Goal: Transaction & Acquisition: Book appointment/travel/reservation

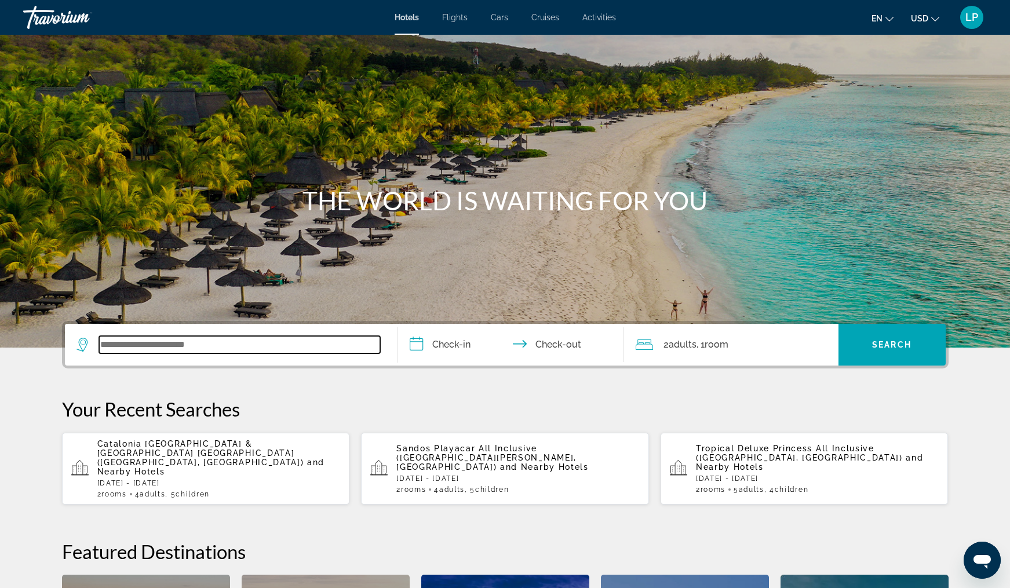
click at [139, 350] on input "Search widget" at bounding box center [239, 344] width 281 height 17
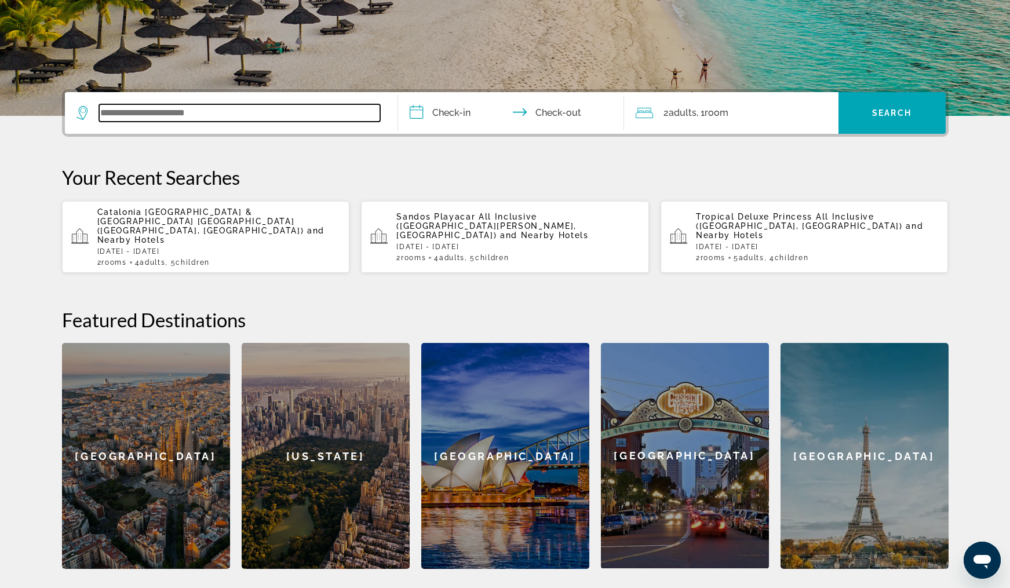
scroll to position [283, 0]
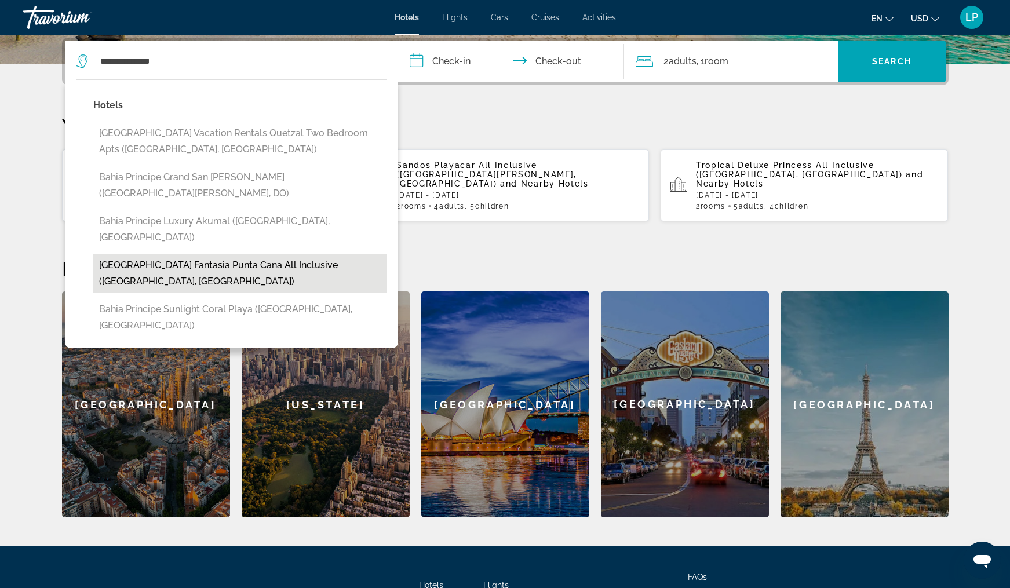
drag, startPoint x: 14, startPoint y: 338, endPoint x: 269, endPoint y: 236, distance: 275.3
click at [269, 254] on button "[GEOGRAPHIC_DATA] Fantasia Punta Cana All Inclusive ([GEOGRAPHIC_DATA], [GEOGRA…" at bounding box center [239, 273] width 293 height 38
type input "**********"
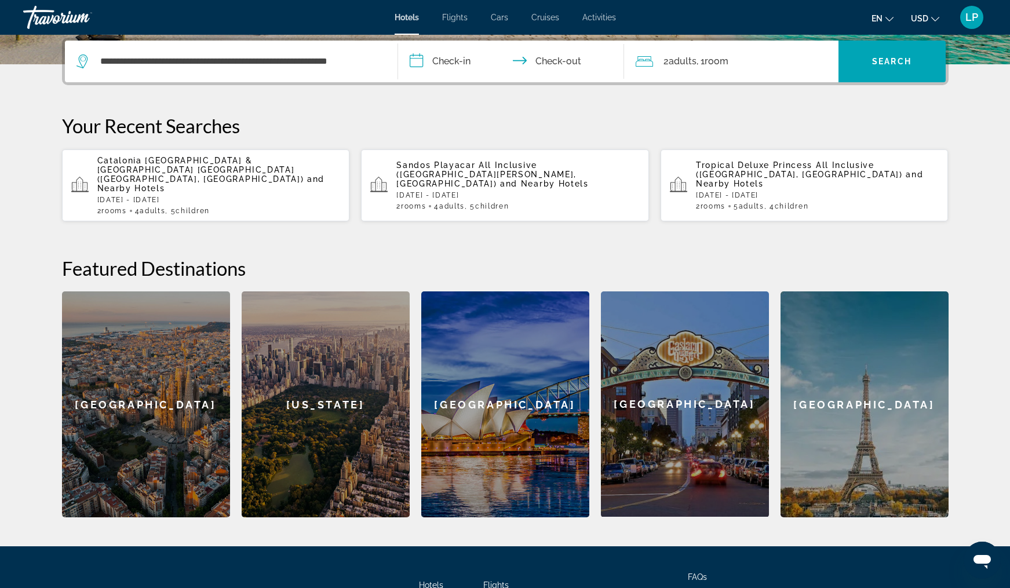
click at [478, 64] on input "**********" at bounding box center [513, 63] width 231 height 45
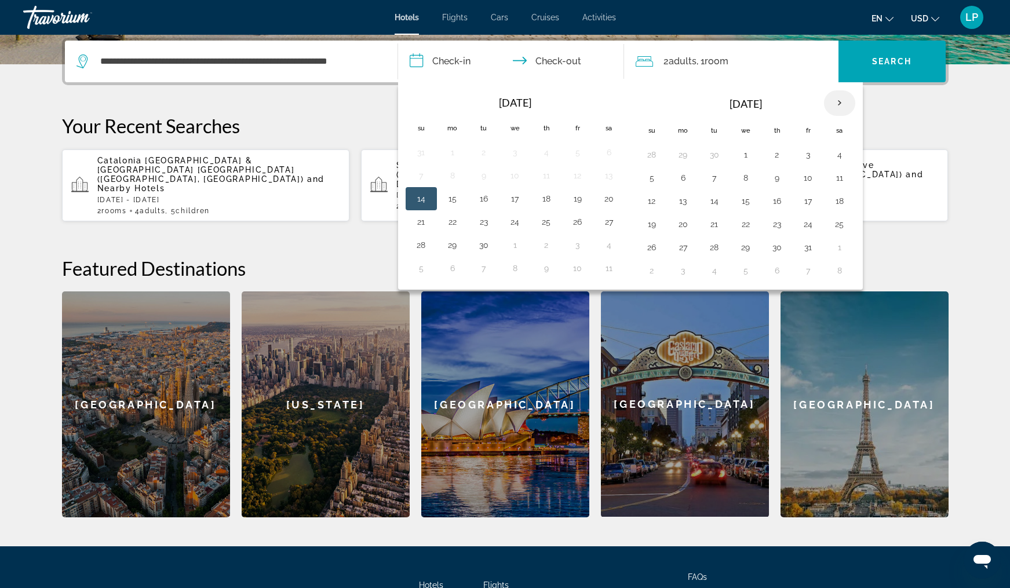
click at [839, 100] on th "Next month" at bounding box center [839, 102] width 31 height 25
click at [841, 249] on button "29" at bounding box center [839, 247] width 19 height 16
click at [835, 104] on th "Next month" at bounding box center [839, 102] width 31 height 25
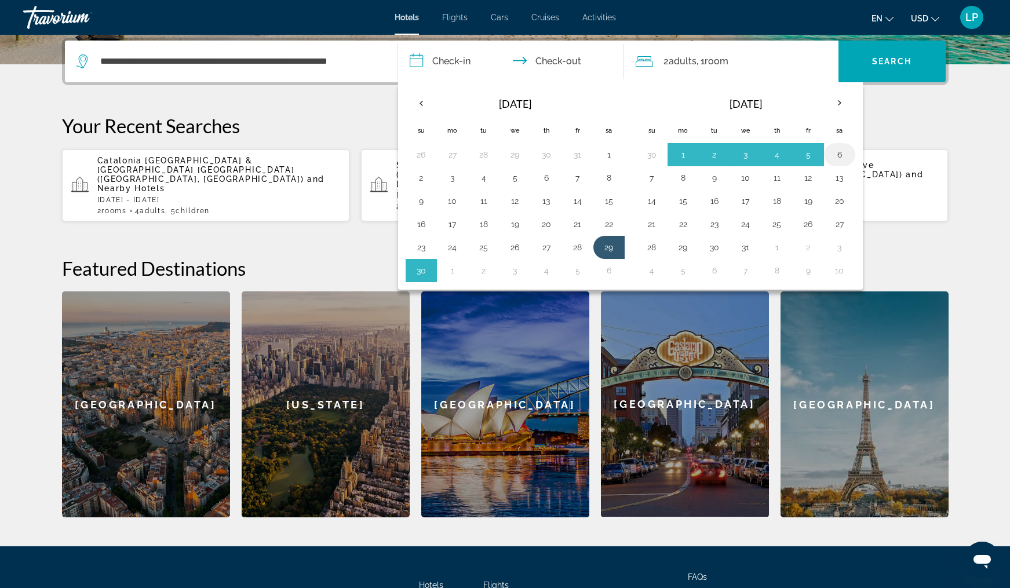
click at [836, 155] on button "6" at bounding box center [839, 155] width 19 height 16
type input "**********"
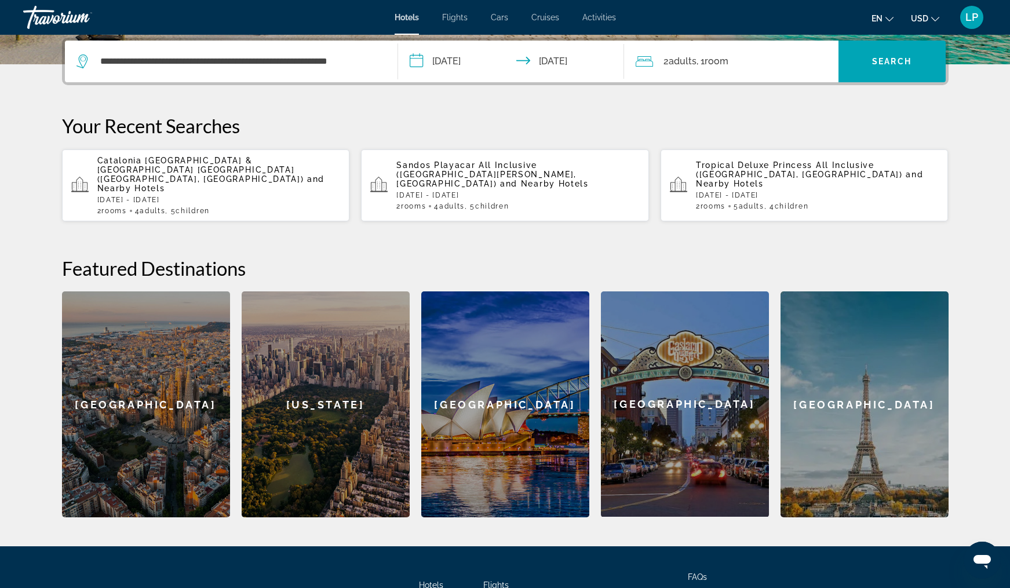
click at [735, 60] on div "2 Adult Adults , 1 Room rooms" at bounding box center [736, 61] width 203 height 16
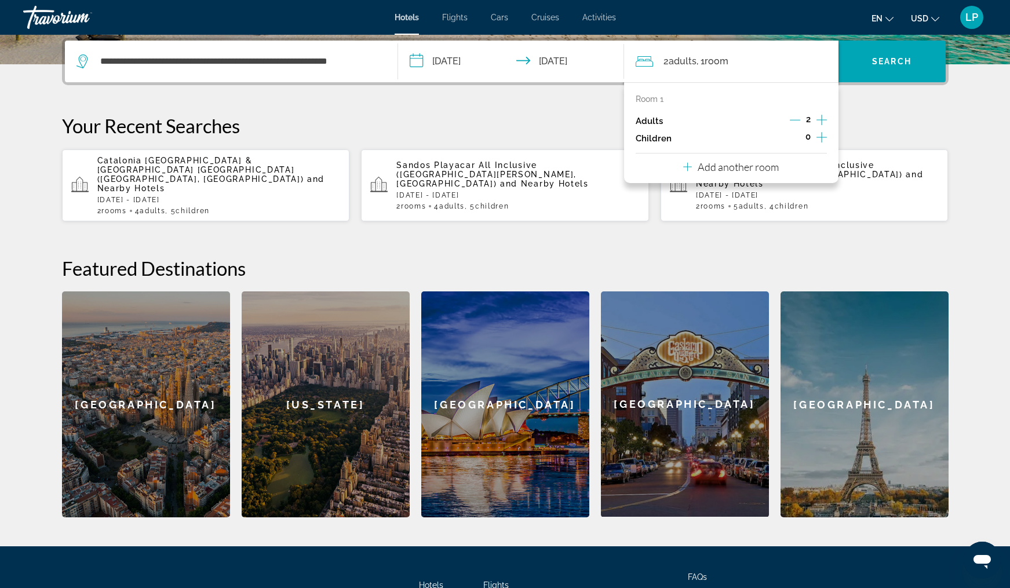
click at [820, 144] on icon "Increment children" at bounding box center [821, 137] width 10 height 14
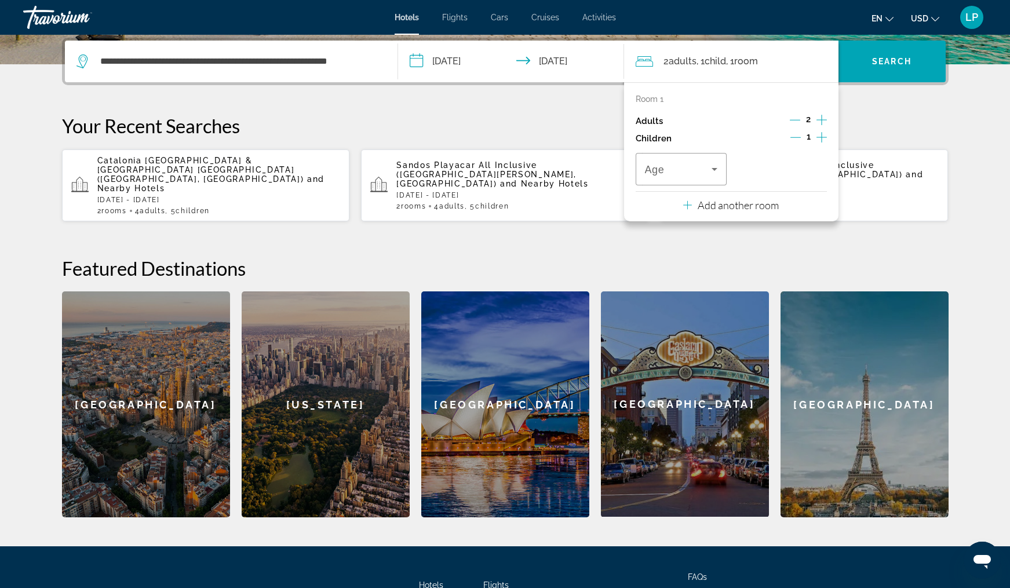
click at [820, 141] on icon "Increment children" at bounding box center [821, 137] width 10 height 14
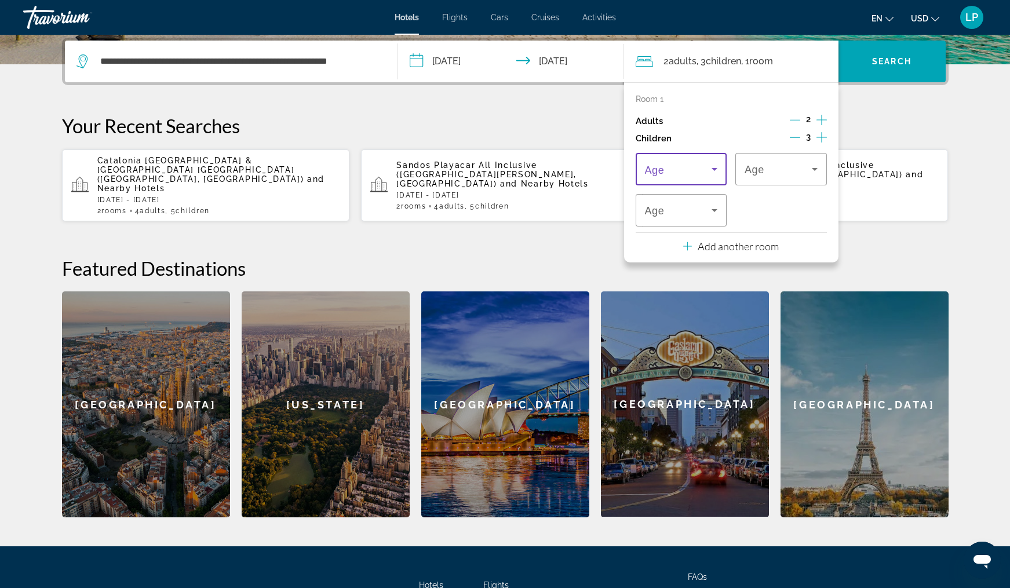
click at [719, 174] on icon "Travelers: 2 adults, 3 children" at bounding box center [714, 169] width 14 height 14
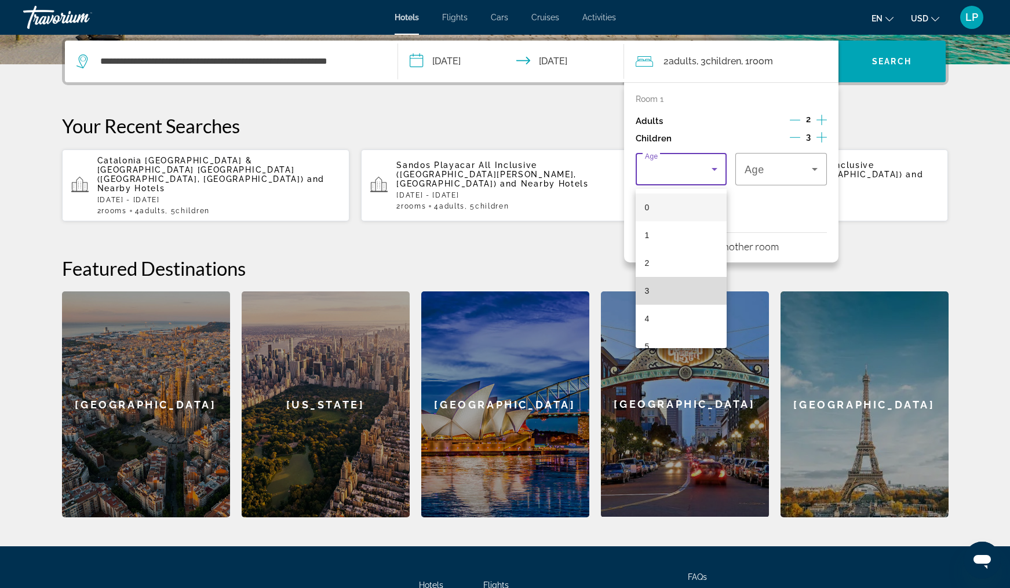
click at [681, 291] on mat-option "3" at bounding box center [681, 291] width 92 height 28
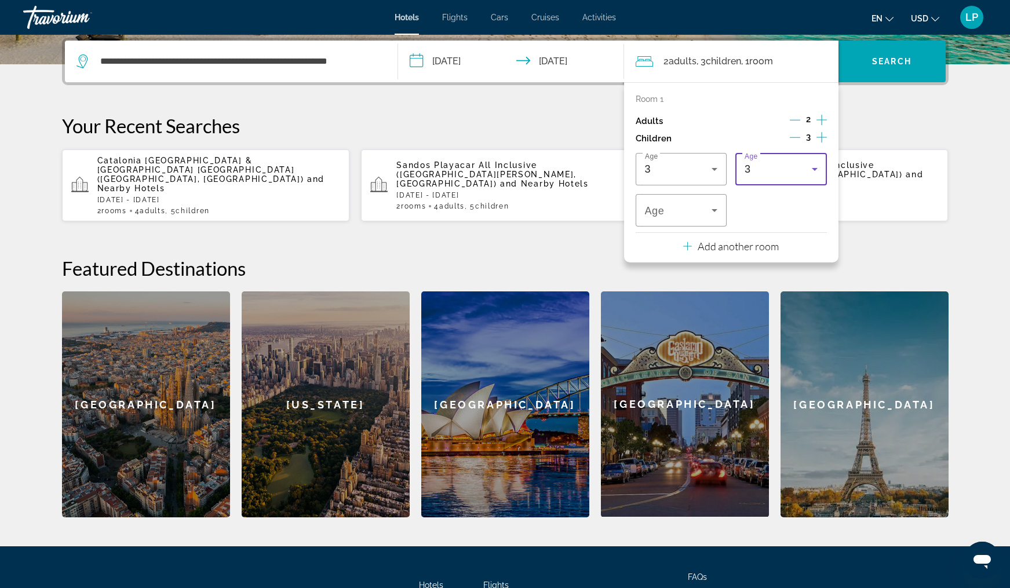
click at [811, 180] on div "3" at bounding box center [780, 169] width 73 height 32
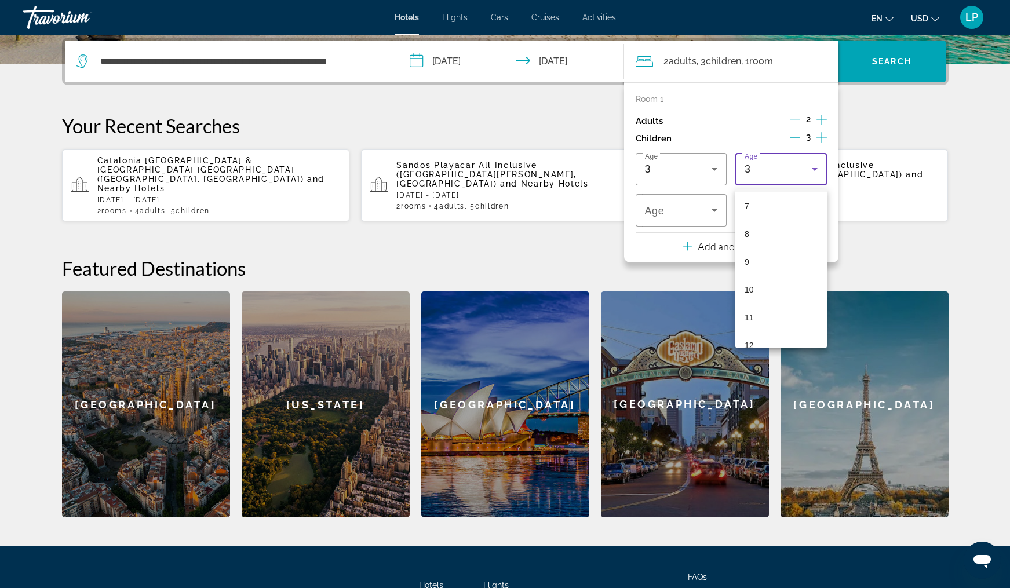
scroll to position [195, 0]
click at [789, 268] on mat-option "9" at bounding box center [781, 263] width 92 height 28
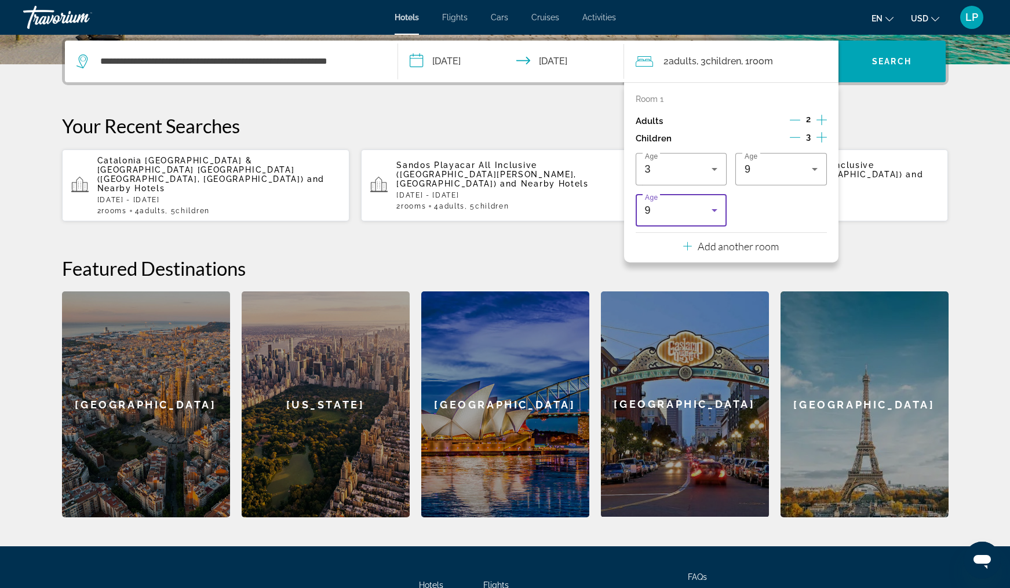
click at [702, 217] on div "9" at bounding box center [678, 210] width 67 height 14
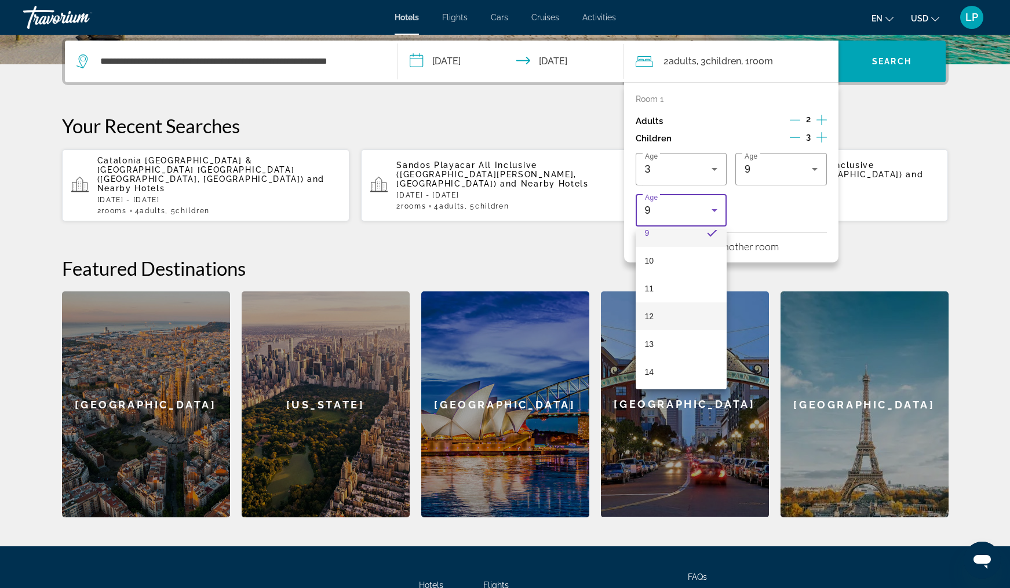
scroll to position [266, 0]
click at [685, 287] on mat-option "11" at bounding box center [681, 288] width 92 height 28
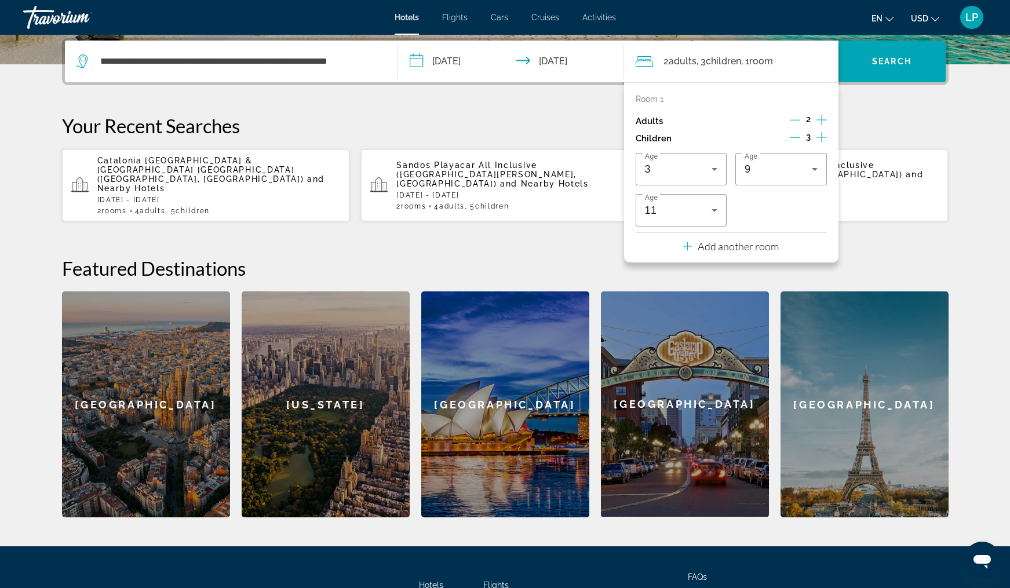
click at [739, 252] on p "Add another room" at bounding box center [737, 246] width 81 height 13
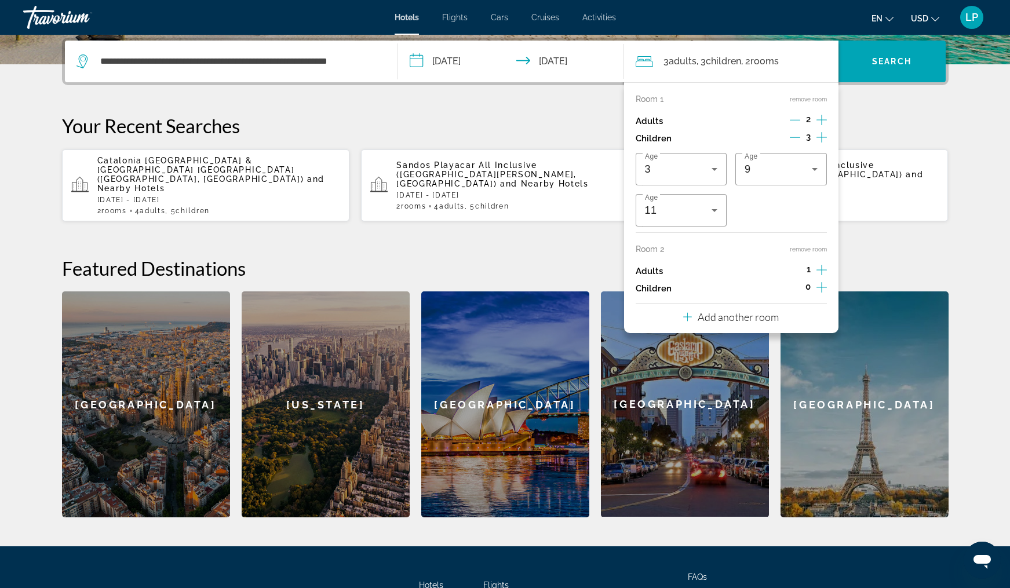
click at [823, 275] on icon "Increment adults" at bounding box center [821, 270] width 10 height 14
click at [821, 291] on icon "Increment children" at bounding box center [821, 287] width 10 height 10
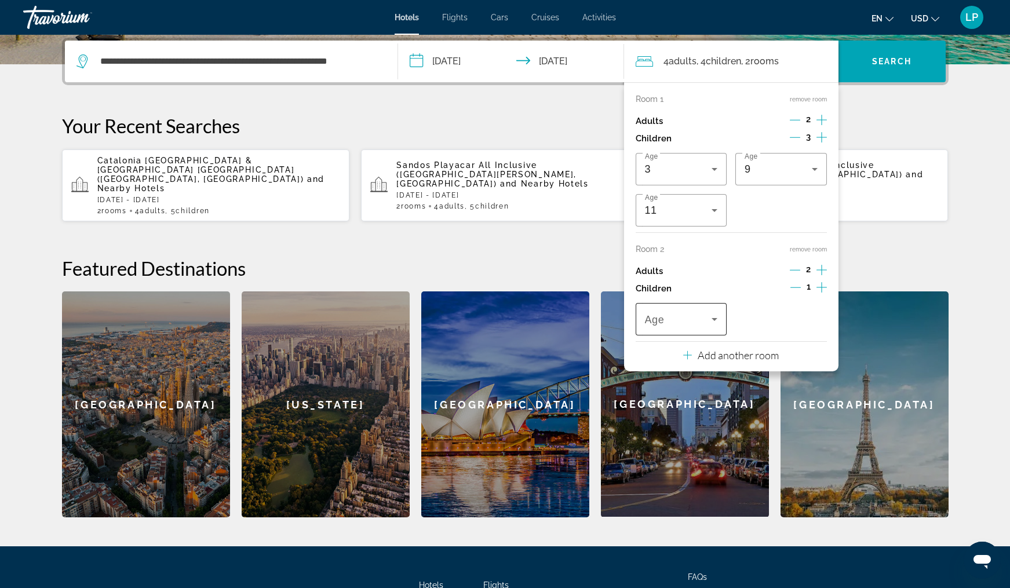
click at [706, 326] on span "Travelers: 4 adults, 4 children" at bounding box center [678, 319] width 67 height 14
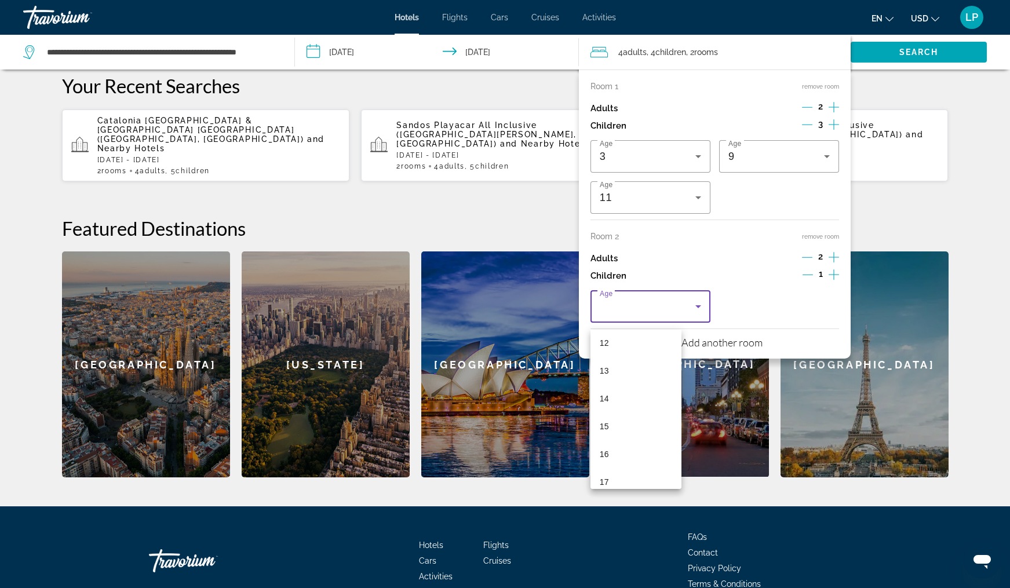
scroll to position [340, 0]
click at [624, 402] on mat-option "14" at bounding box center [636, 397] width 92 height 28
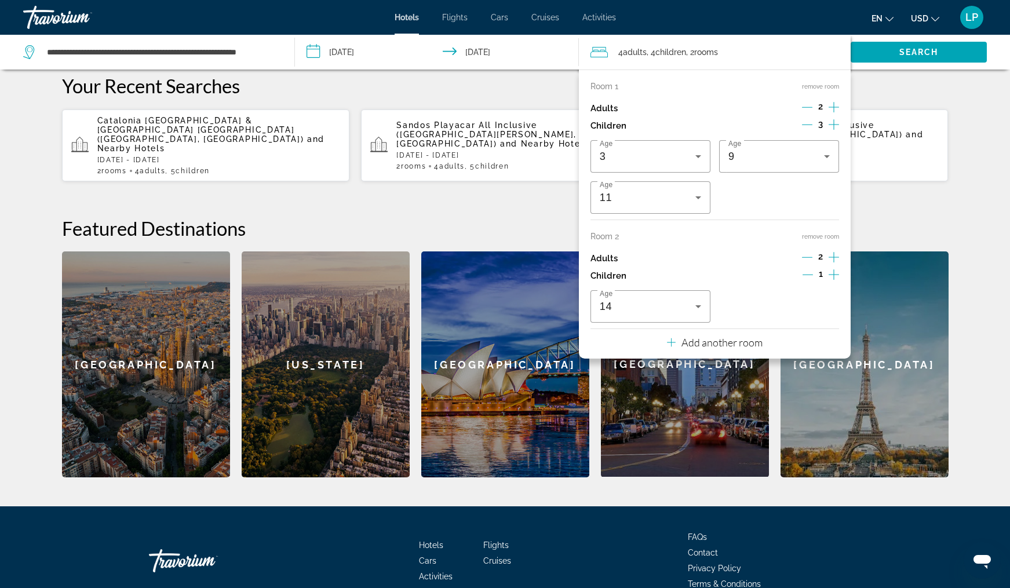
click at [835, 280] on icon "Increment children" at bounding box center [833, 275] width 10 height 14
click at [825, 313] on icon "Travelers: 4 adults, 5 children" at bounding box center [827, 306] width 14 height 14
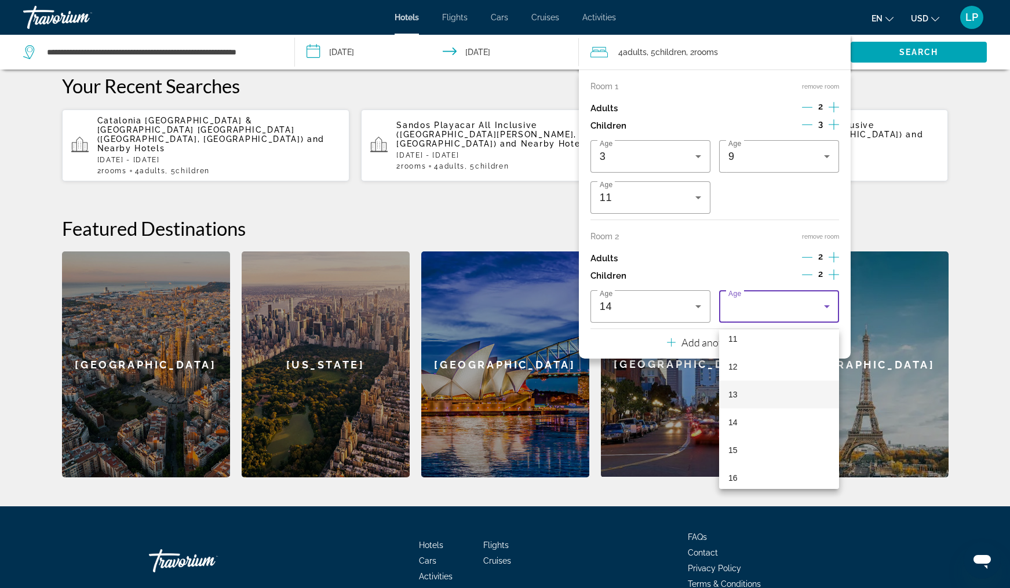
scroll to position [322, 0]
click at [772, 465] on mat-option "16" at bounding box center [779, 471] width 120 height 28
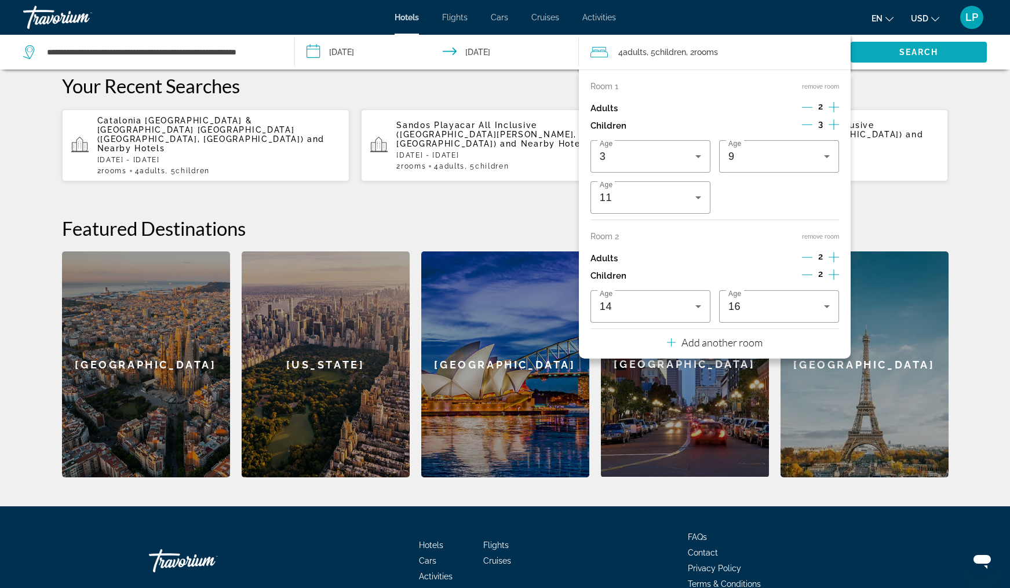
click at [917, 59] on span "Search widget" at bounding box center [918, 52] width 136 height 28
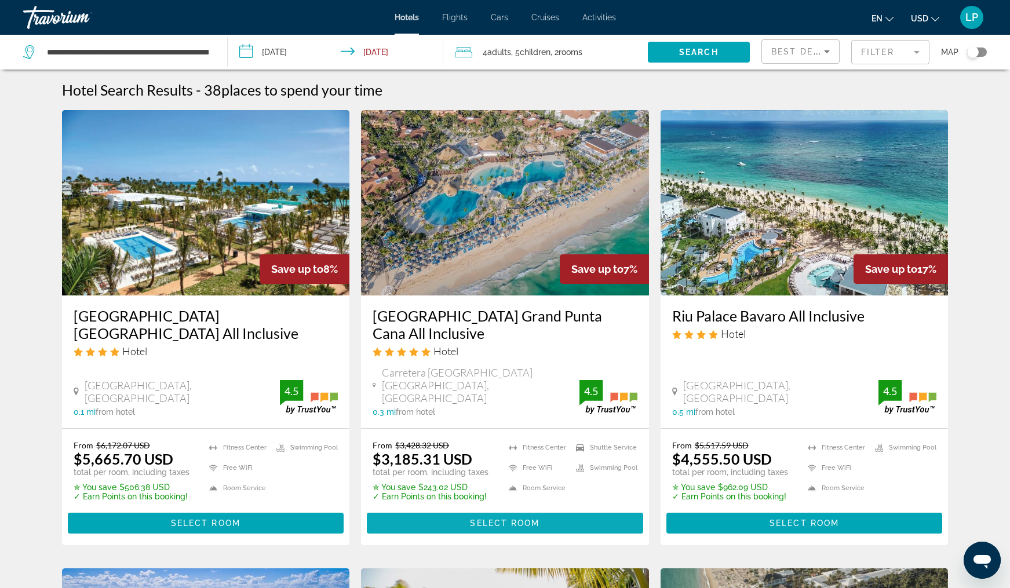
click at [516, 518] on span "Select Room" at bounding box center [505, 522] width 70 height 9
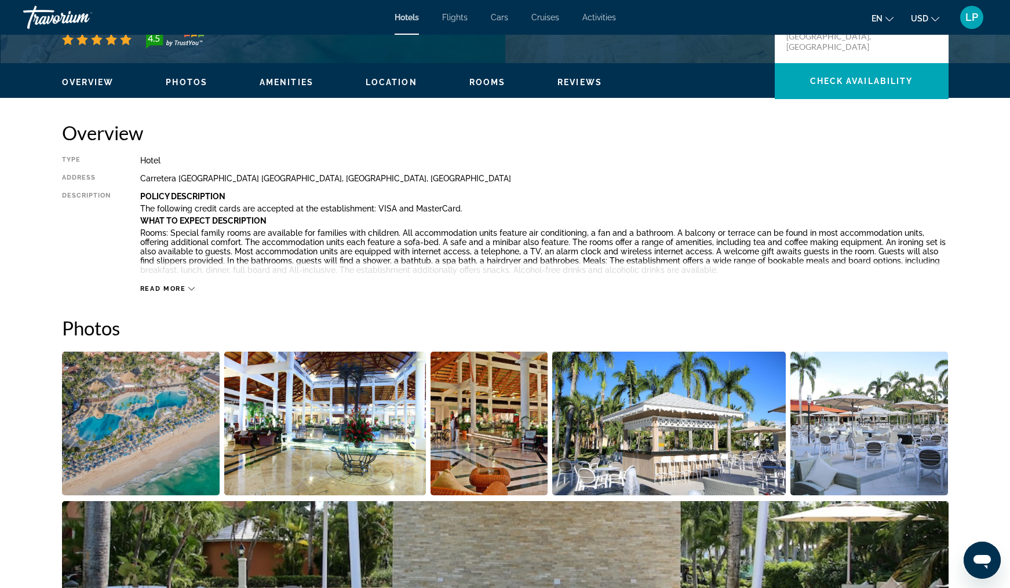
scroll to position [344, 0]
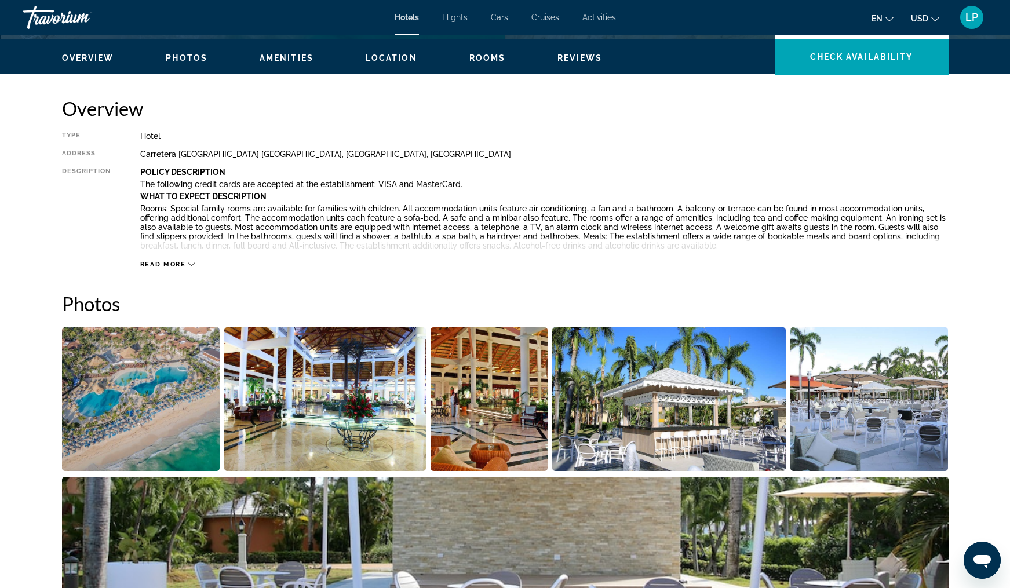
click at [358, 373] on img "Open full-screen image slider" at bounding box center [325, 399] width 202 height 144
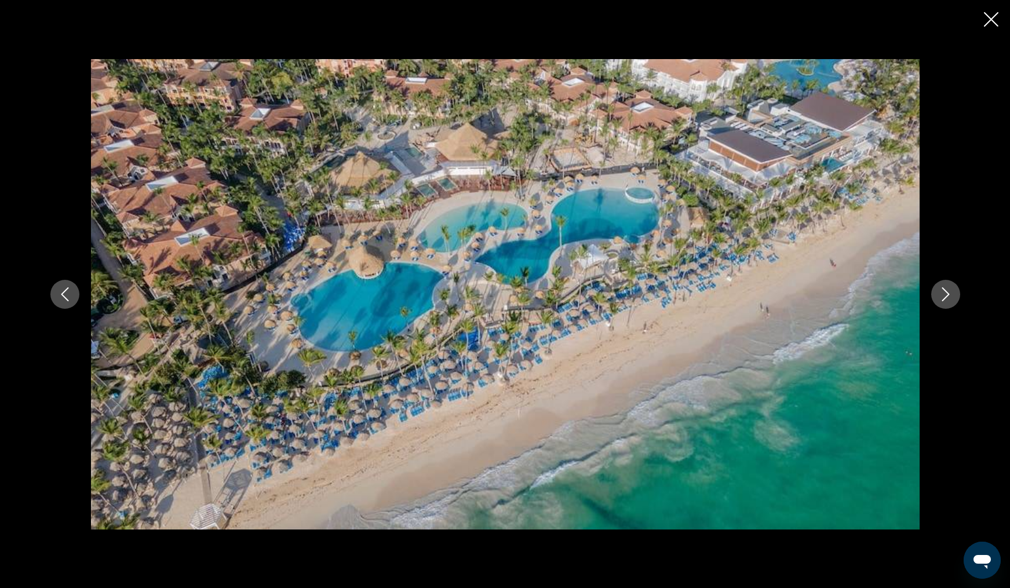
click at [943, 297] on icon "Next image" at bounding box center [945, 294] width 14 height 14
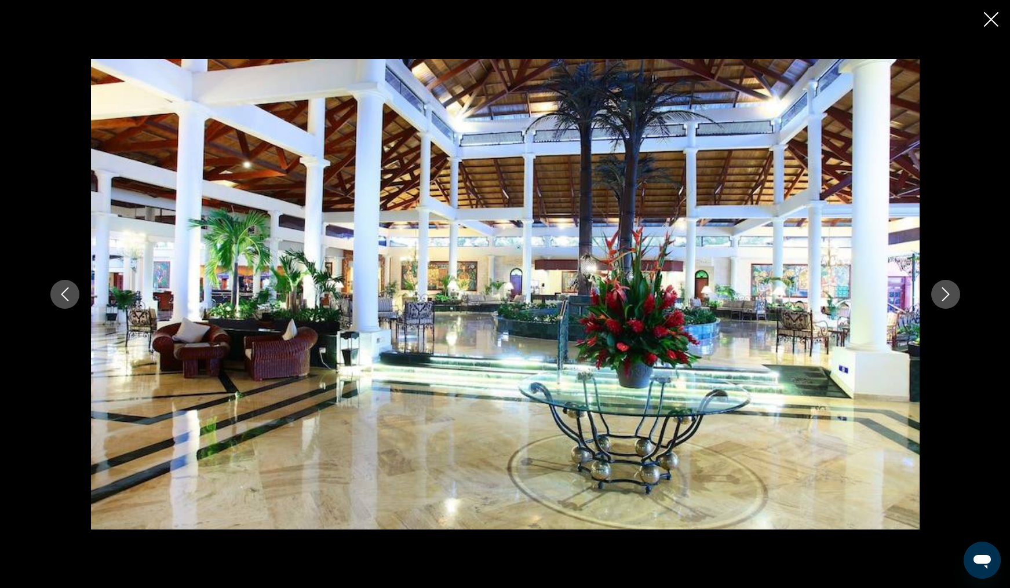
click at [943, 297] on icon "Next image" at bounding box center [945, 294] width 14 height 14
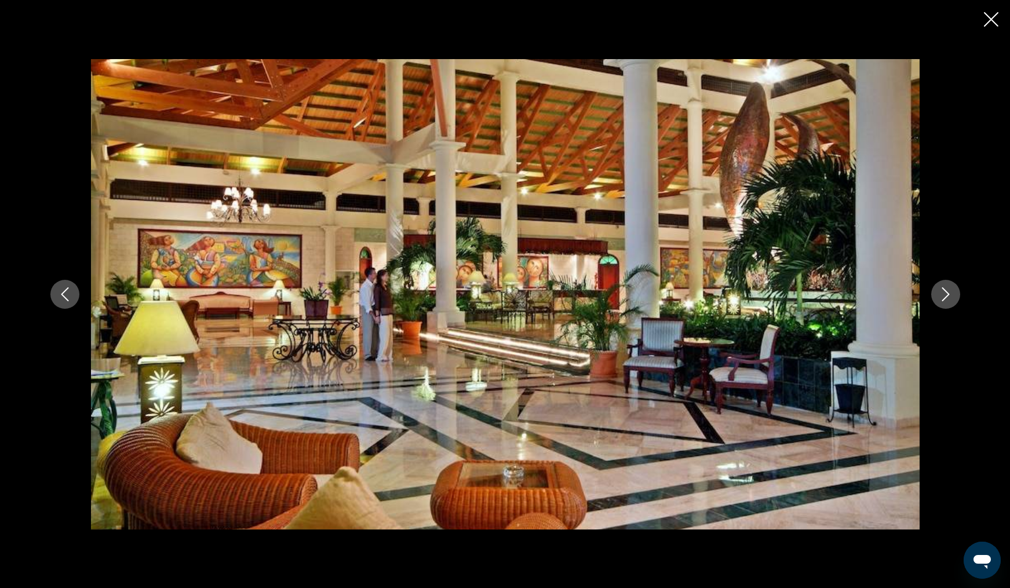
click at [943, 297] on icon "Next image" at bounding box center [945, 294] width 14 height 14
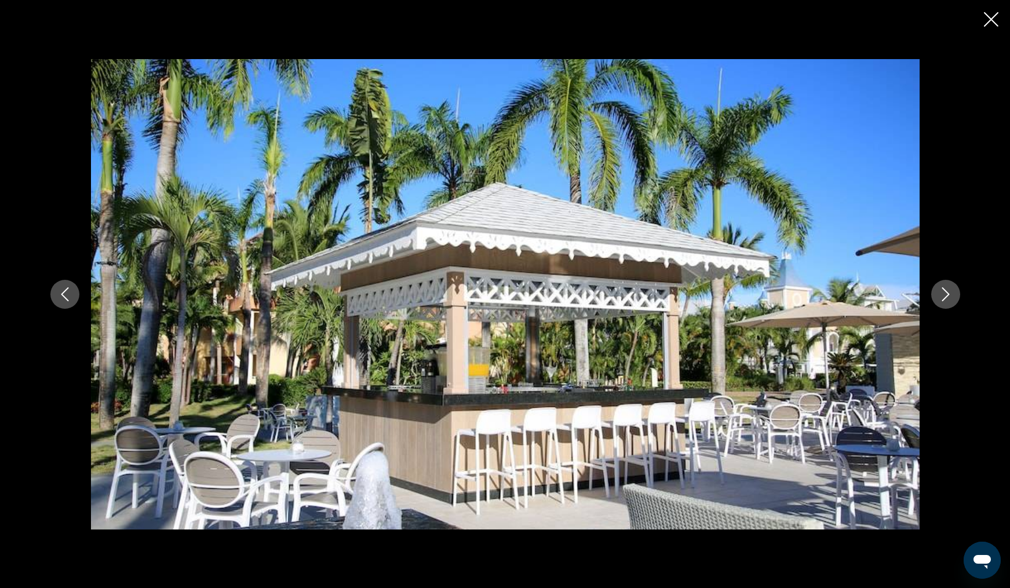
click at [943, 297] on icon "Next image" at bounding box center [945, 294] width 14 height 14
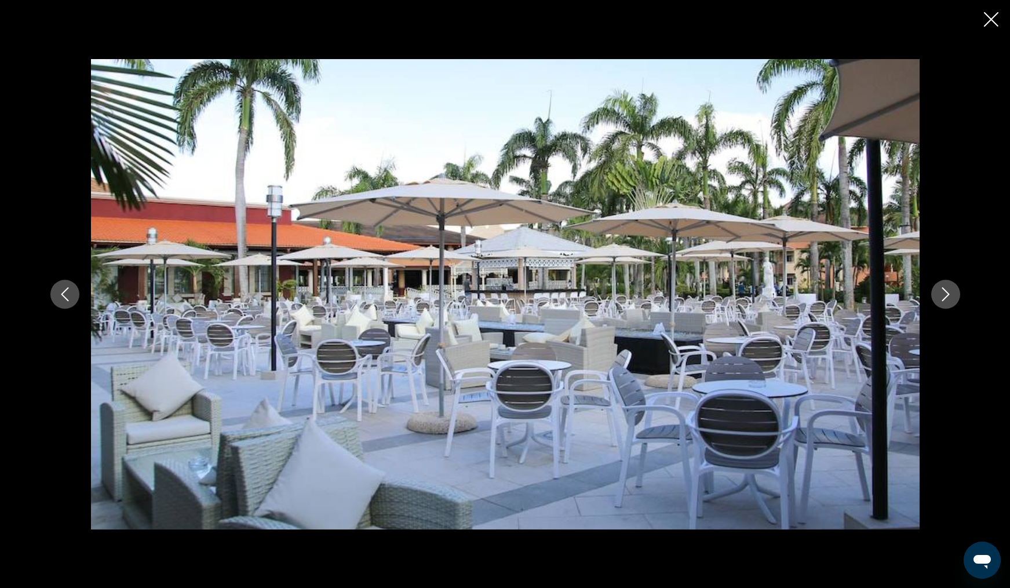
click at [943, 297] on icon "Next image" at bounding box center [945, 294] width 14 height 14
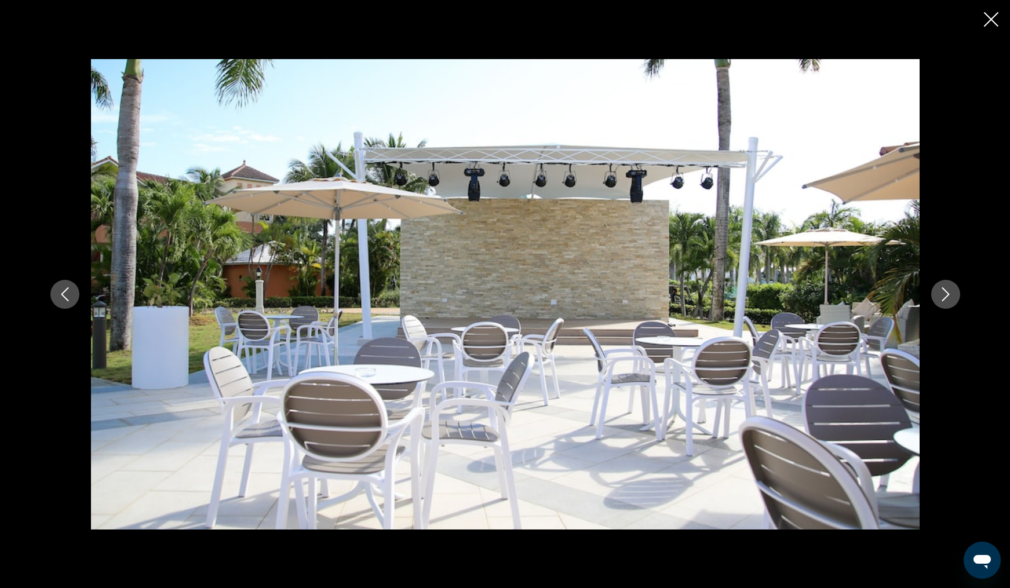
click at [943, 297] on icon "Next image" at bounding box center [945, 294] width 14 height 14
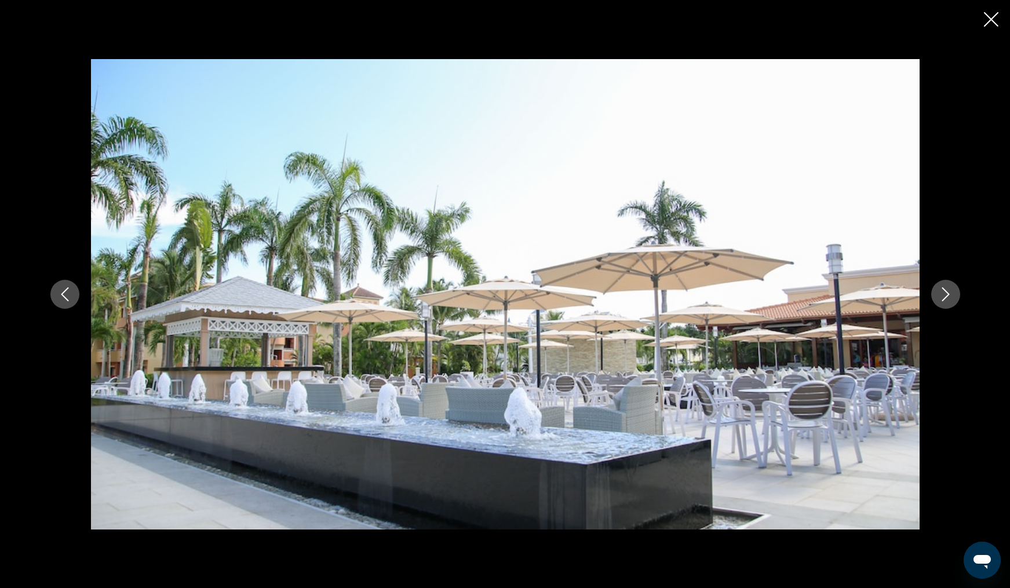
click at [943, 297] on icon "Next image" at bounding box center [945, 294] width 14 height 14
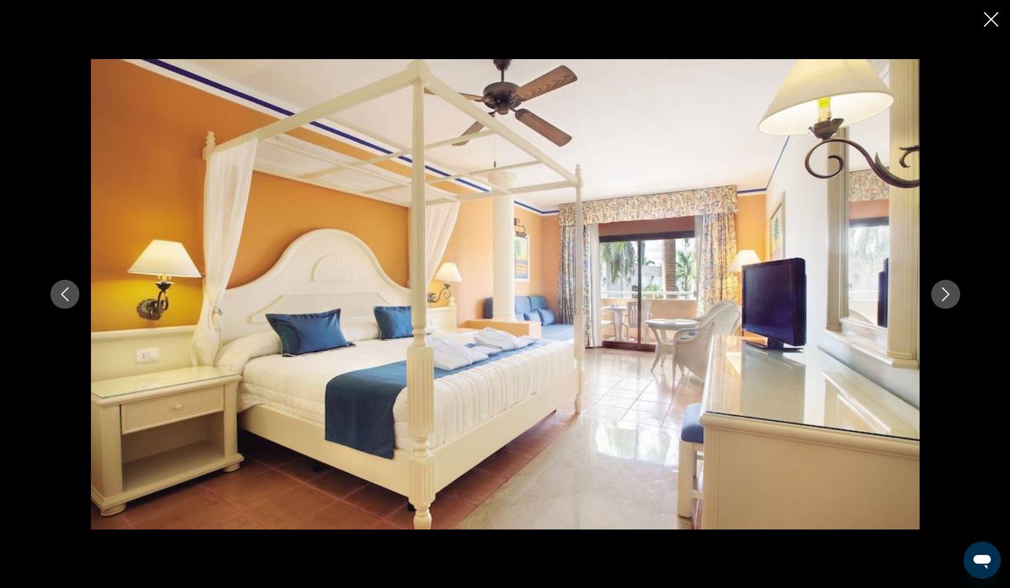
click at [943, 297] on icon "Next image" at bounding box center [945, 294] width 14 height 14
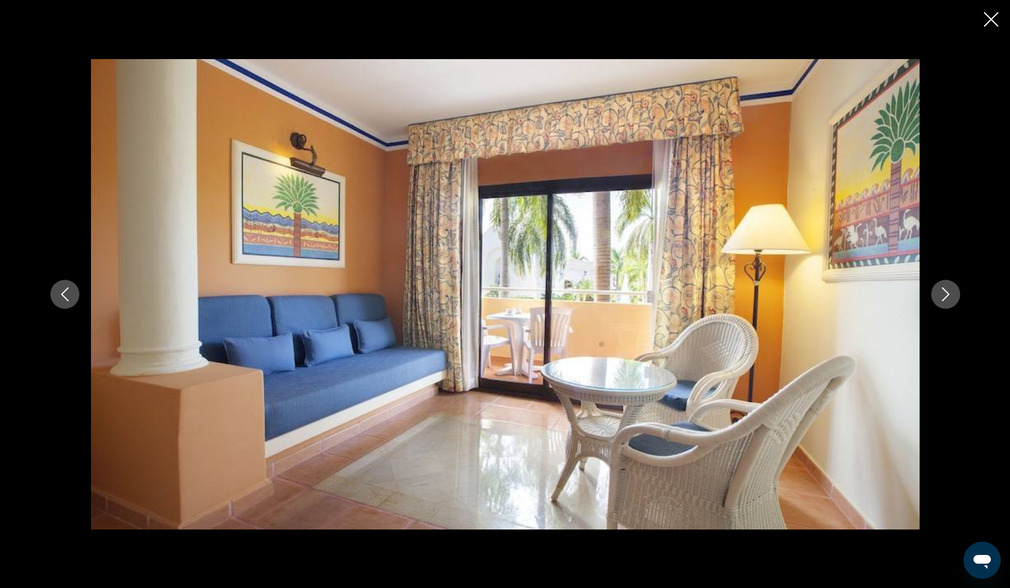
click at [943, 297] on icon "Next image" at bounding box center [945, 294] width 14 height 14
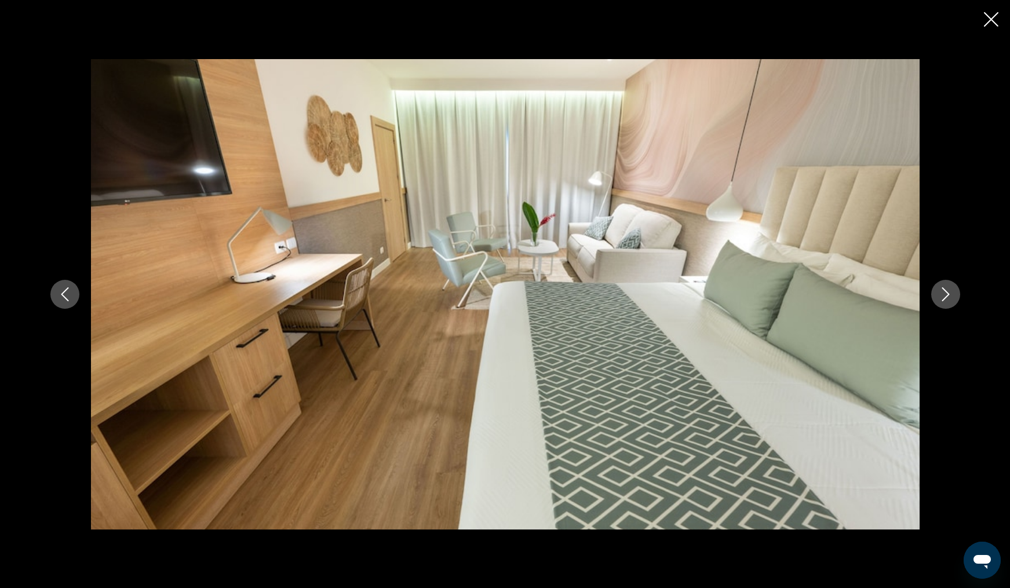
click at [943, 297] on icon "Next image" at bounding box center [945, 294] width 14 height 14
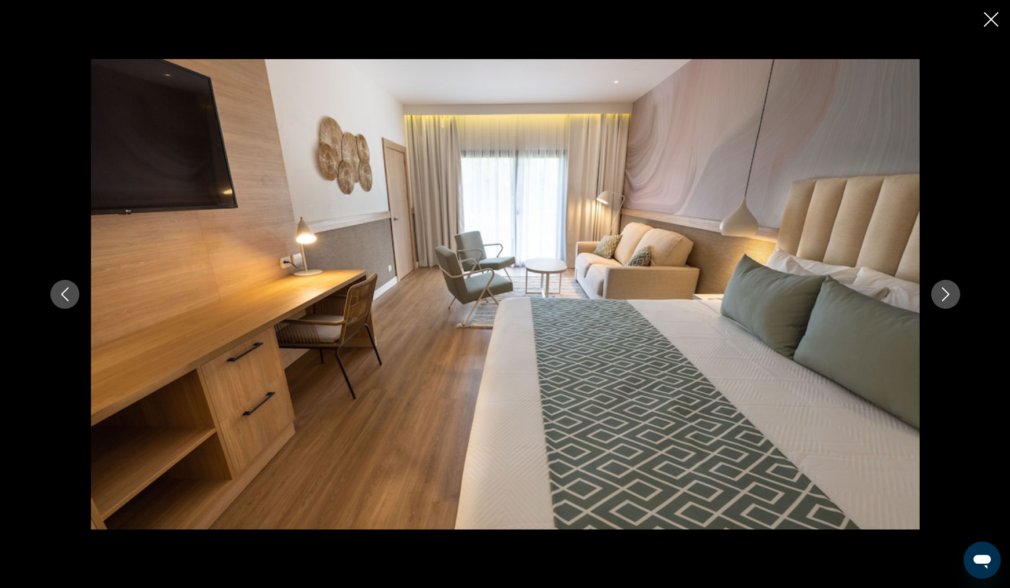
click at [943, 297] on icon "Next image" at bounding box center [945, 294] width 14 height 14
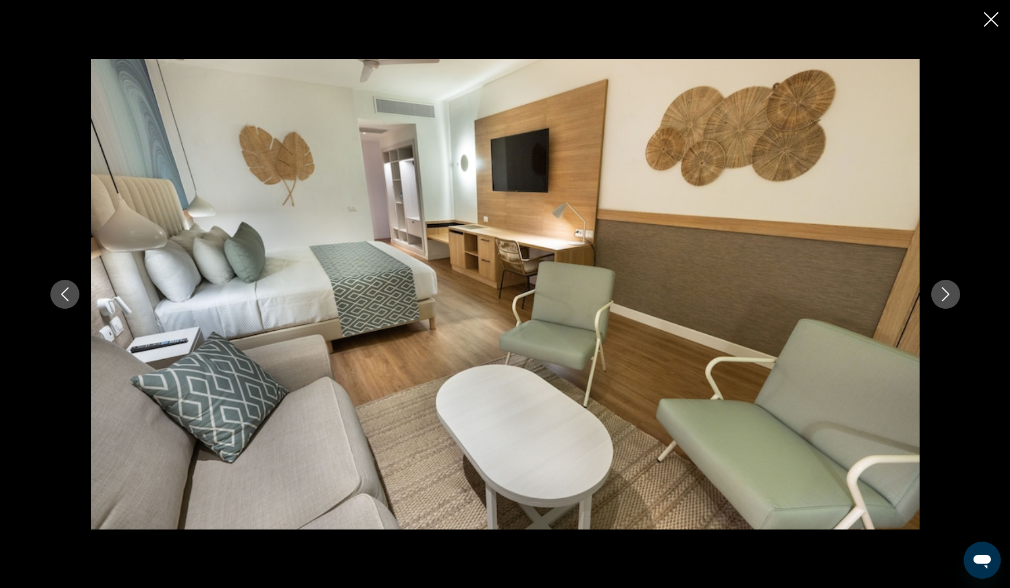
click at [943, 297] on icon "Next image" at bounding box center [945, 294] width 14 height 14
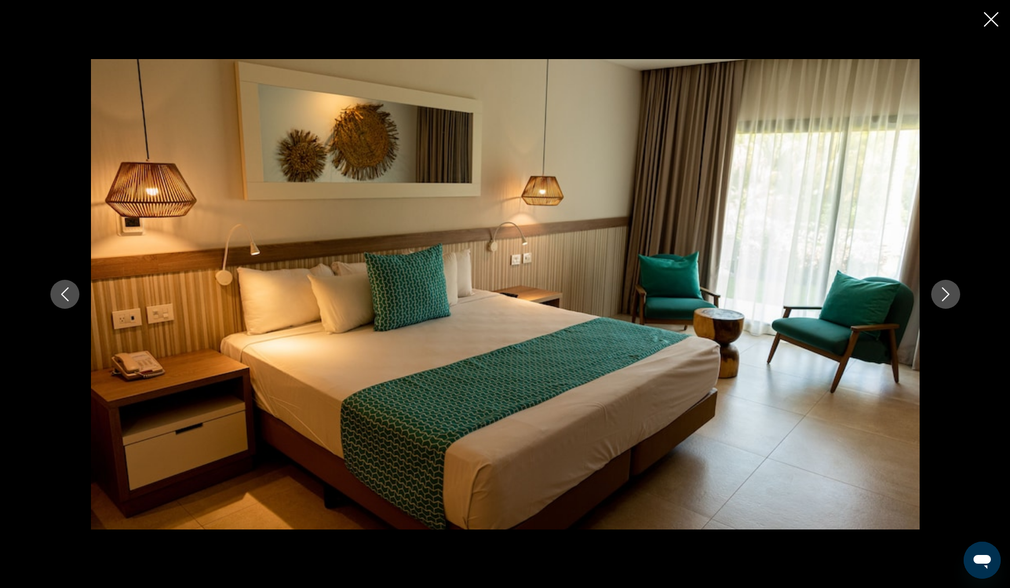
click at [943, 297] on icon "Next image" at bounding box center [945, 294] width 14 height 14
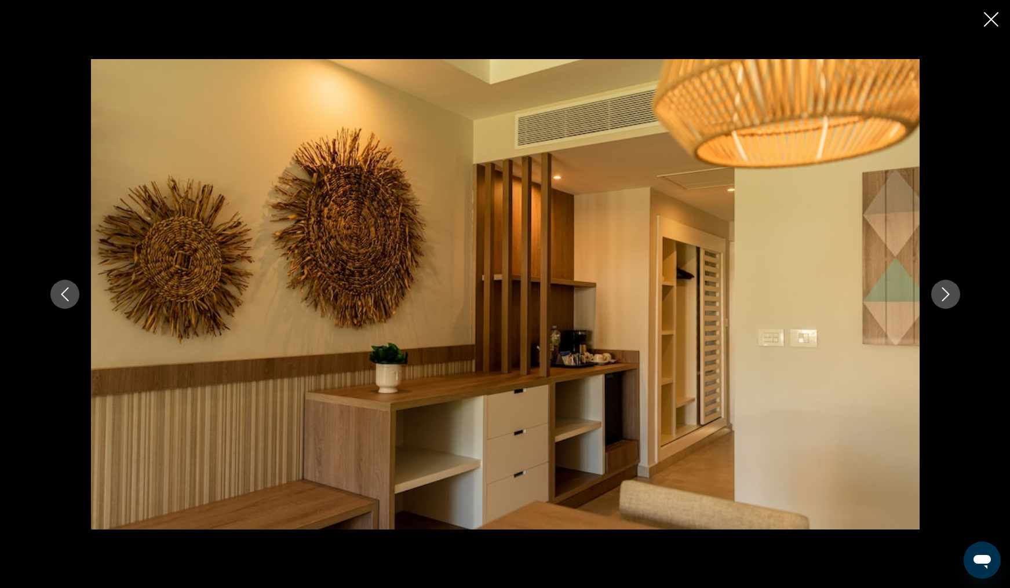
click at [943, 297] on icon "Next image" at bounding box center [945, 294] width 14 height 14
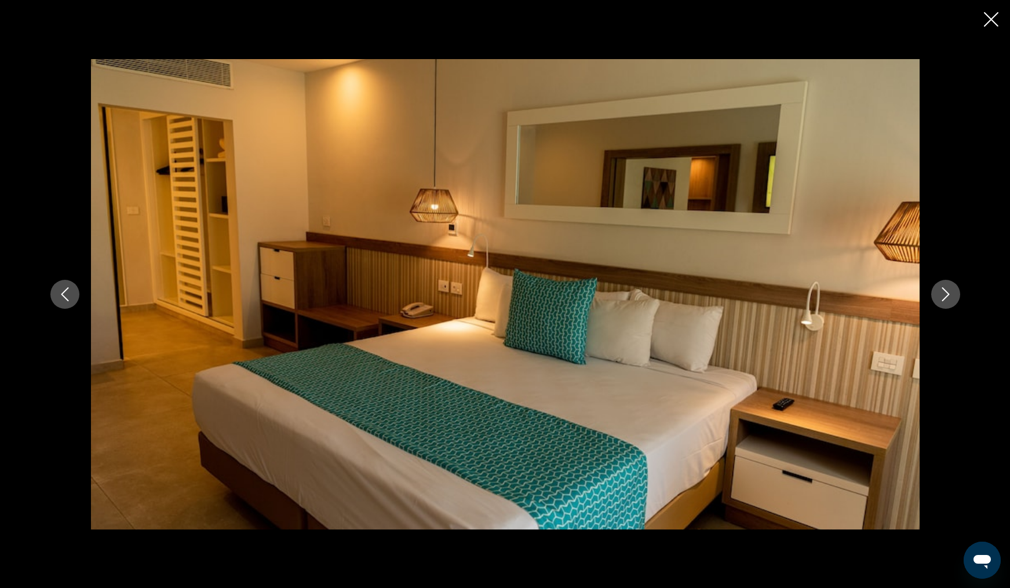
click at [943, 297] on icon "Next image" at bounding box center [945, 294] width 14 height 14
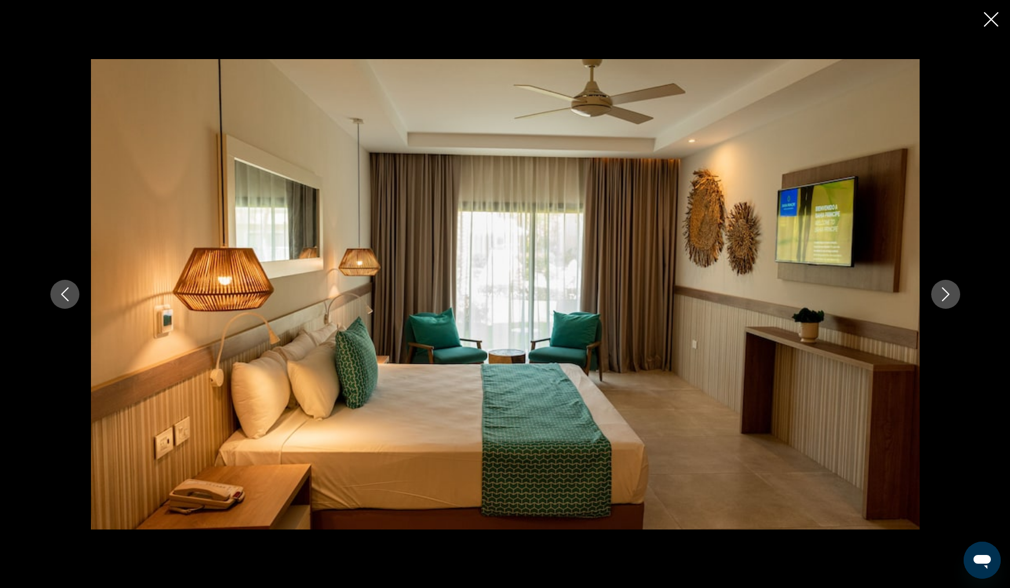
click at [943, 297] on icon "Next image" at bounding box center [945, 294] width 14 height 14
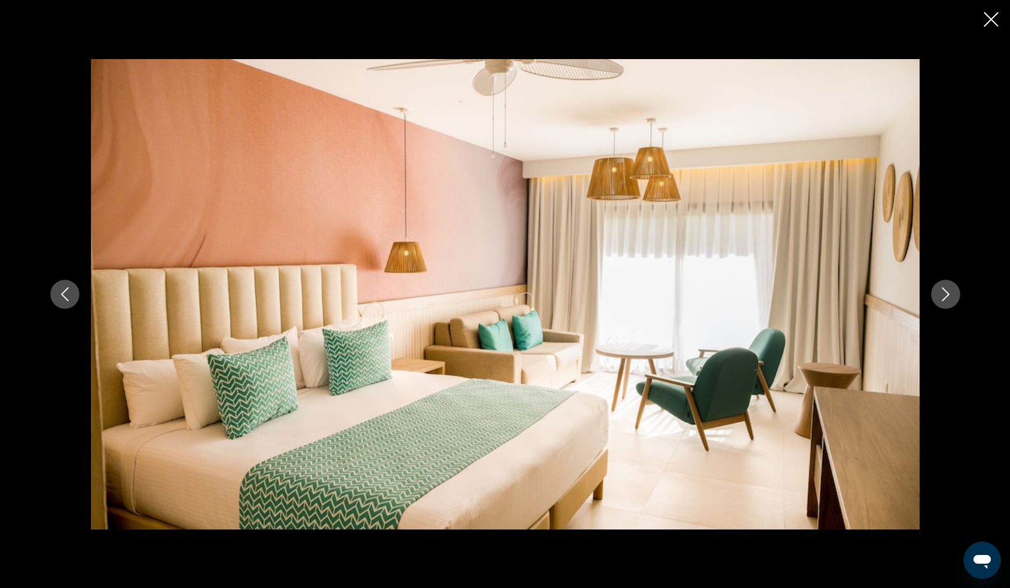
click at [943, 297] on icon "Next image" at bounding box center [945, 294] width 14 height 14
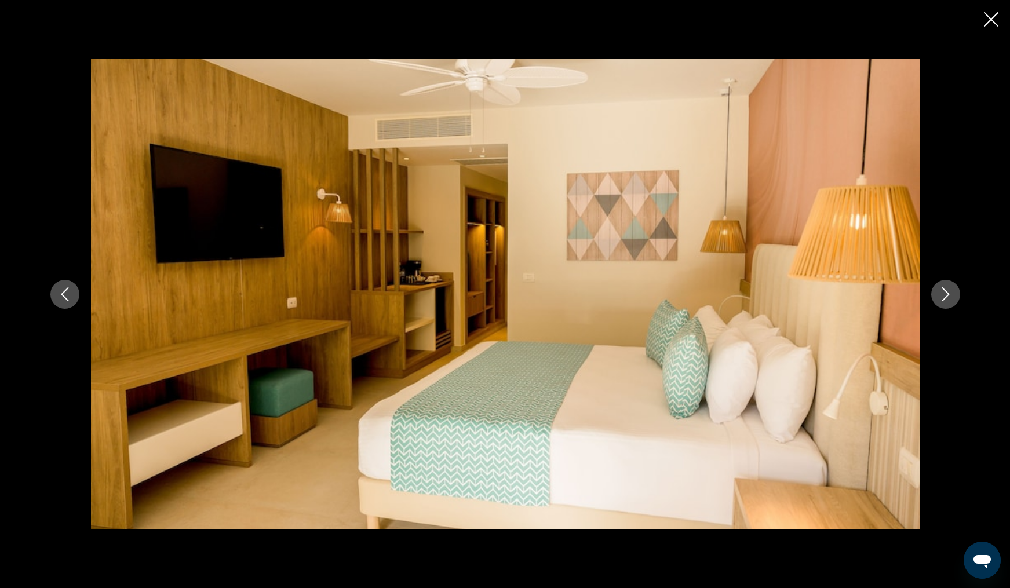
click at [943, 297] on icon "Next image" at bounding box center [945, 294] width 14 height 14
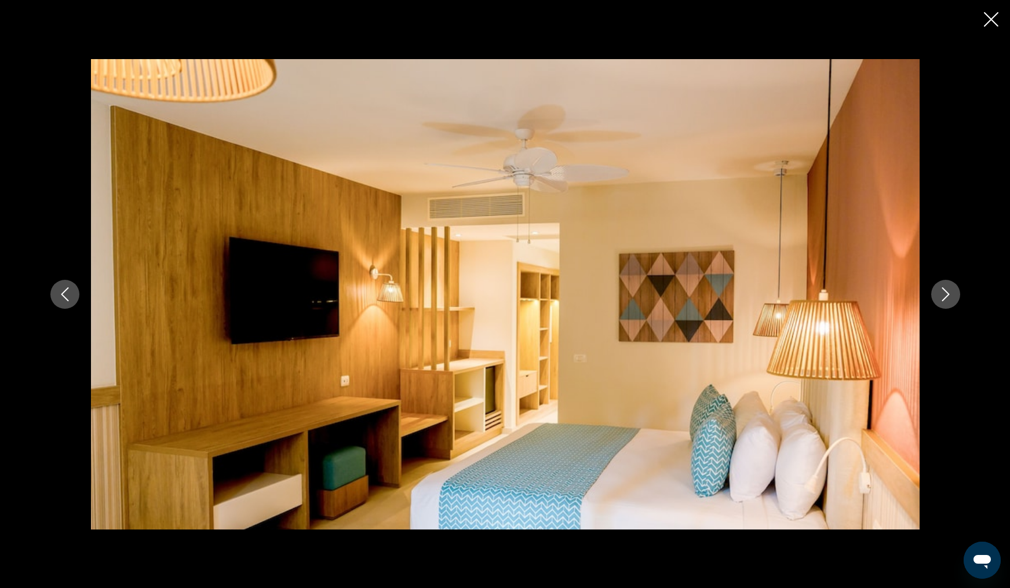
click at [943, 297] on icon "Next image" at bounding box center [945, 294] width 14 height 14
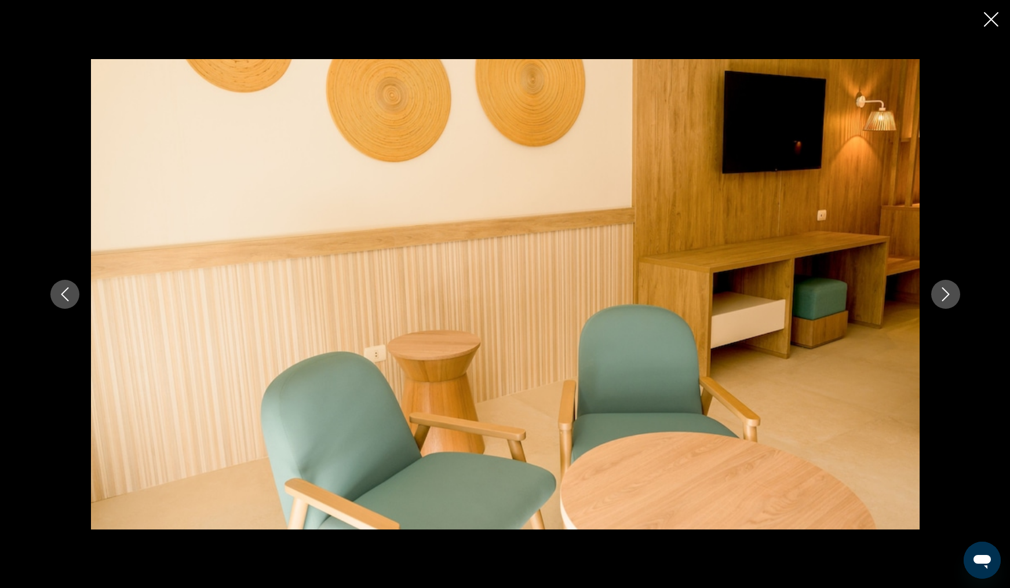
click at [943, 297] on icon "Next image" at bounding box center [945, 294] width 14 height 14
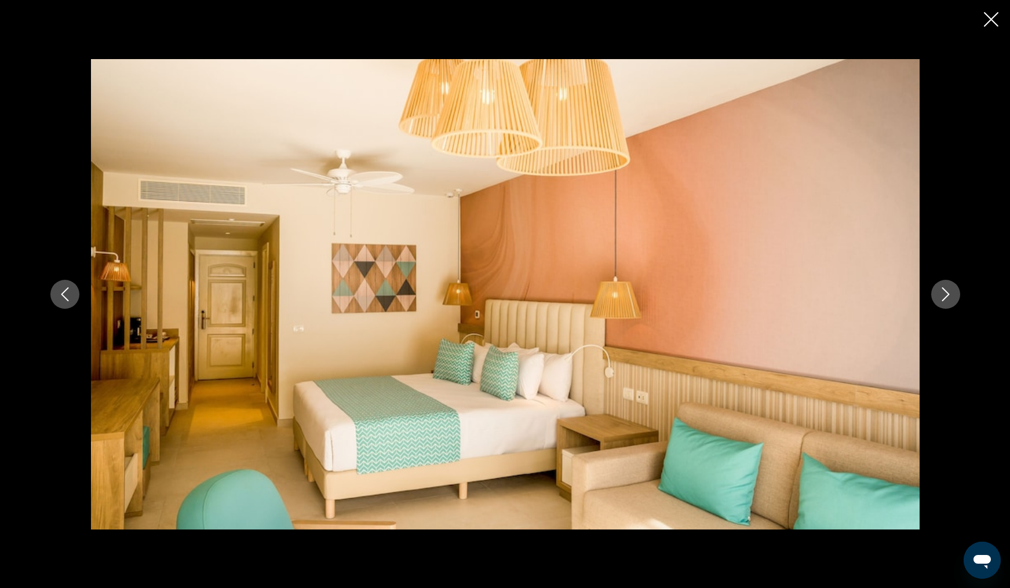
click at [943, 297] on icon "Next image" at bounding box center [945, 294] width 14 height 14
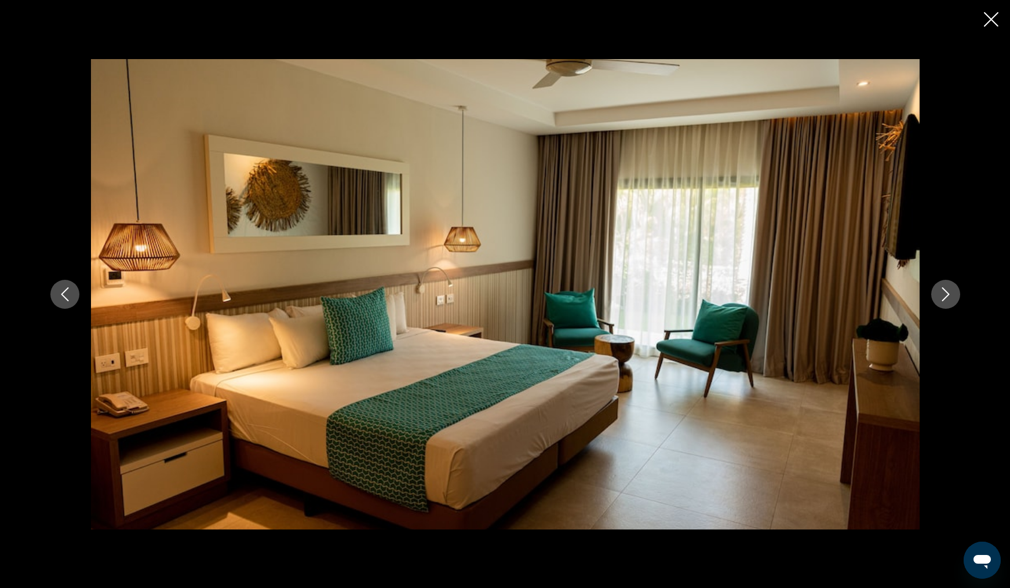
click at [943, 297] on icon "Next image" at bounding box center [945, 294] width 14 height 14
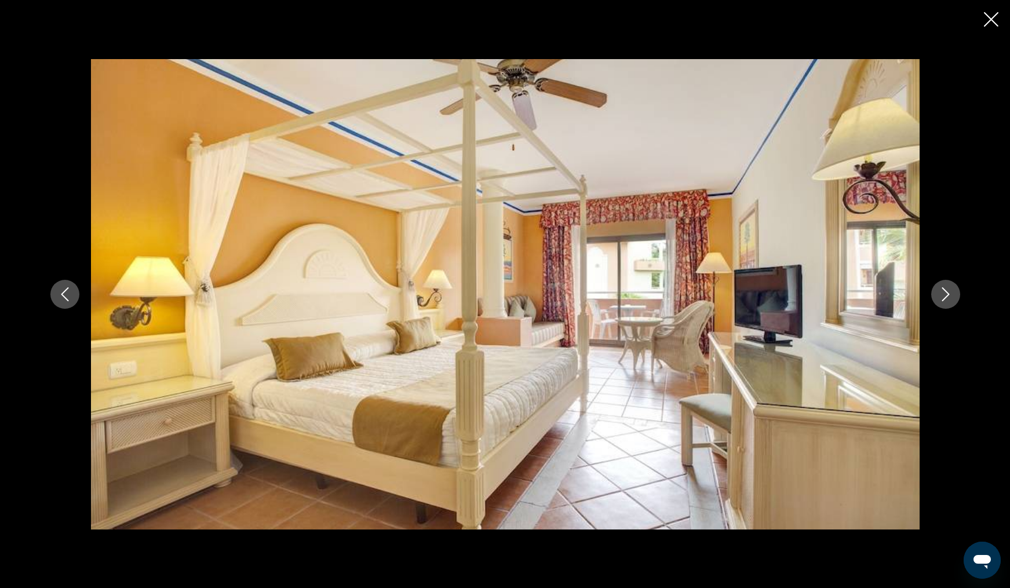
click at [943, 297] on icon "Next image" at bounding box center [945, 294] width 14 height 14
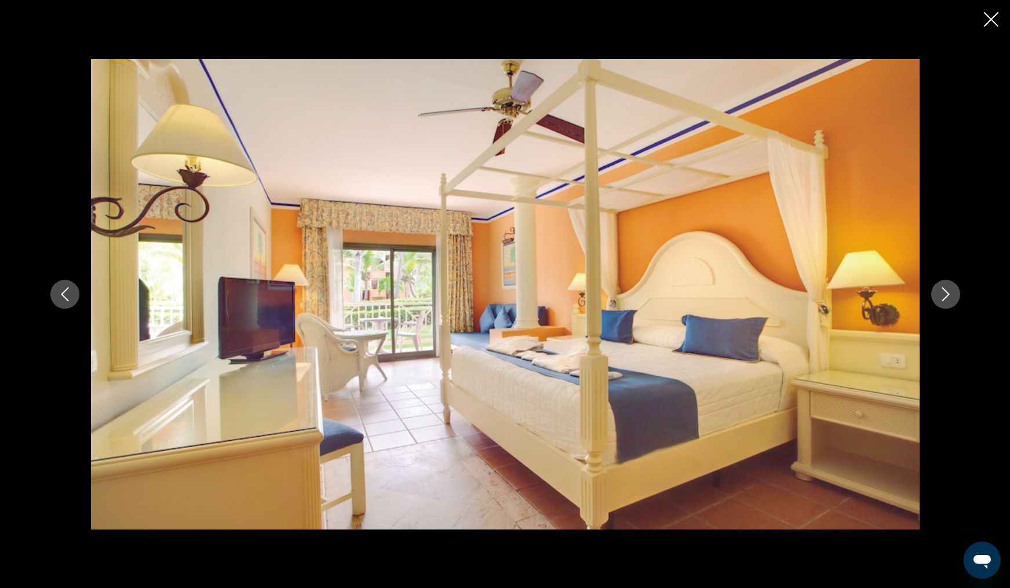
click at [943, 297] on icon "Next image" at bounding box center [945, 294] width 14 height 14
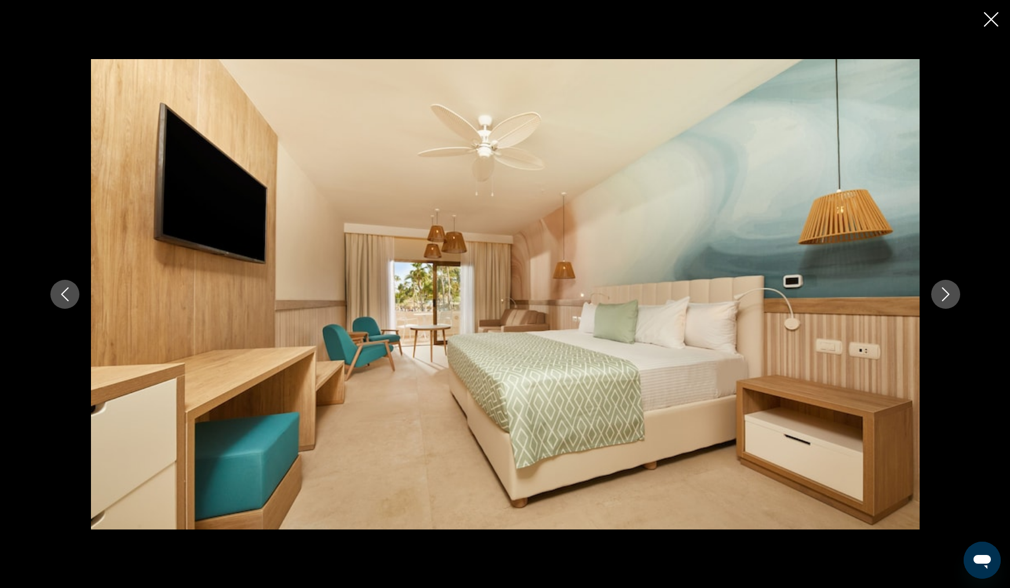
click at [943, 297] on icon "Next image" at bounding box center [945, 294] width 14 height 14
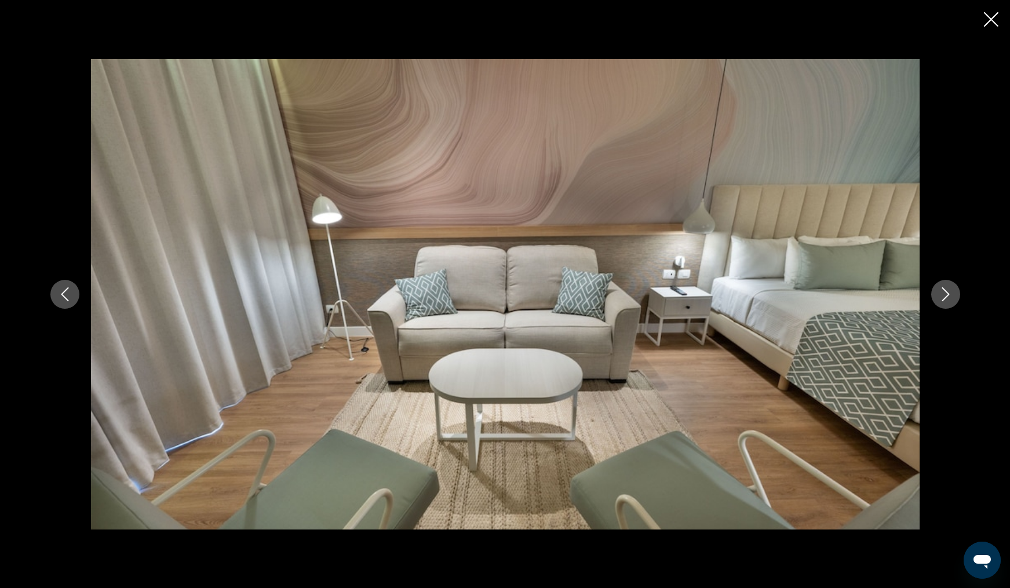
click at [943, 297] on icon "Next image" at bounding box center [945, 294] width 14 height 14
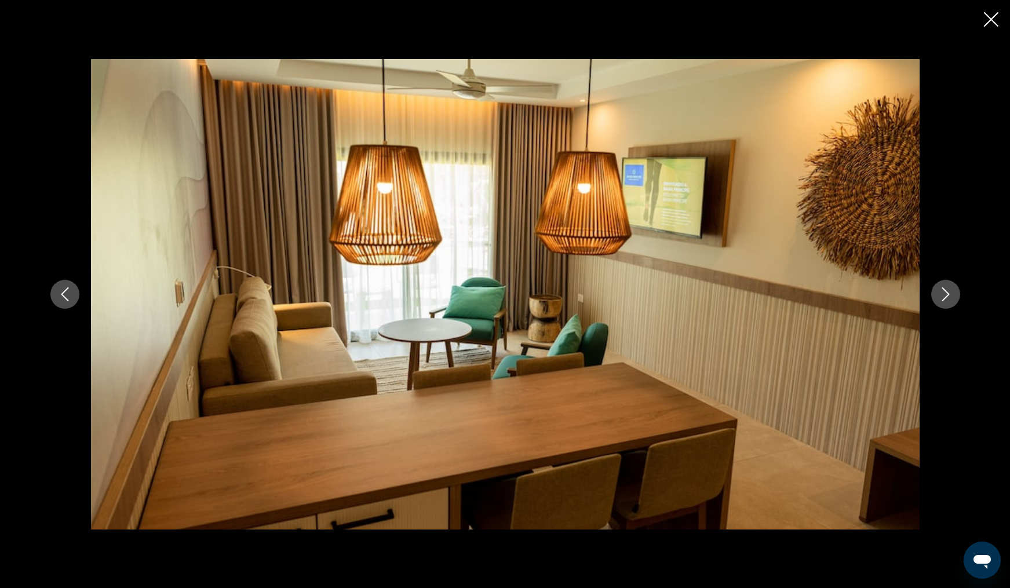
click at [943, 297] on icon "Next image" at bounding box center [945, 294] width 14 height 14
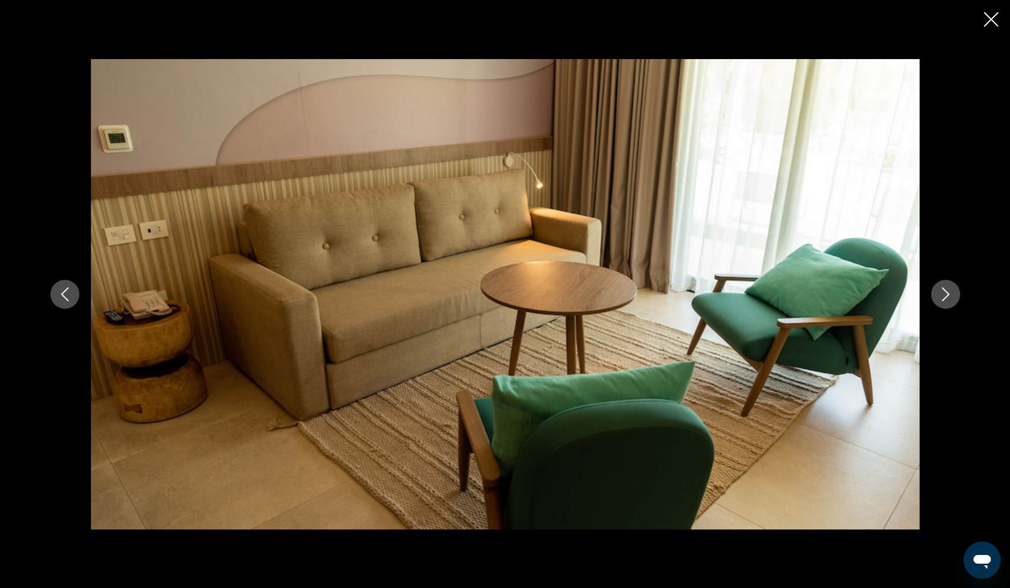
click at [943, 297] on icon "Next image" at bounding box center [945, 294] width 14 height 14
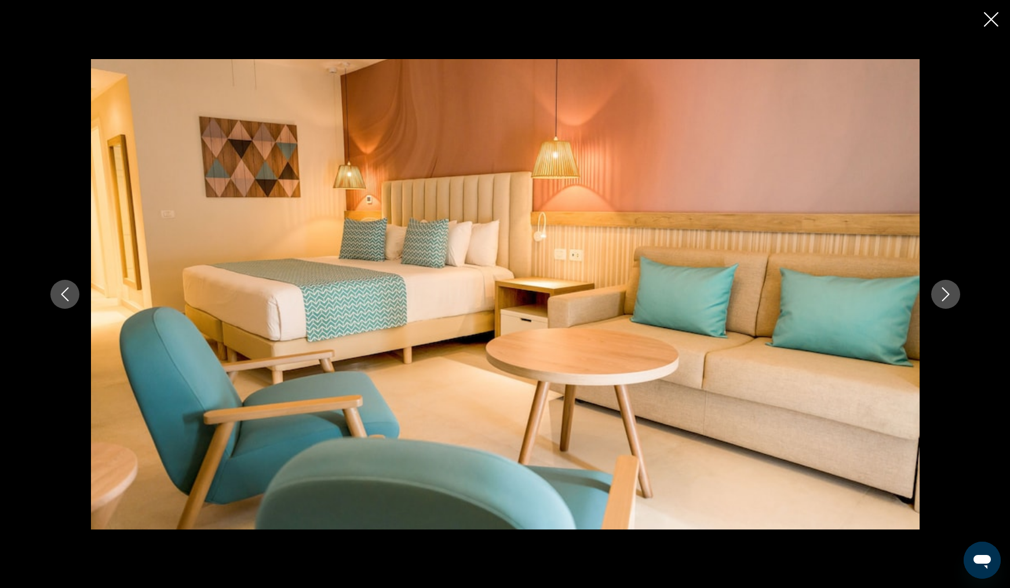
click at [943, 297] on icon "Next image" at bounding box center [945, 294] width 14 height 14
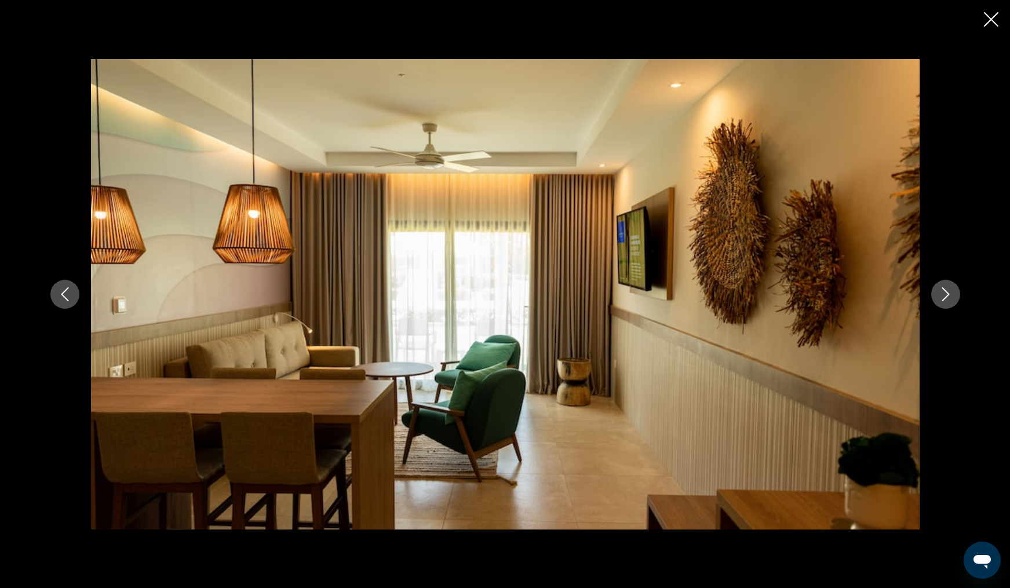
click at [943, 297] on icon "Next image" at bounding box center [945, 294] width 14 height 14
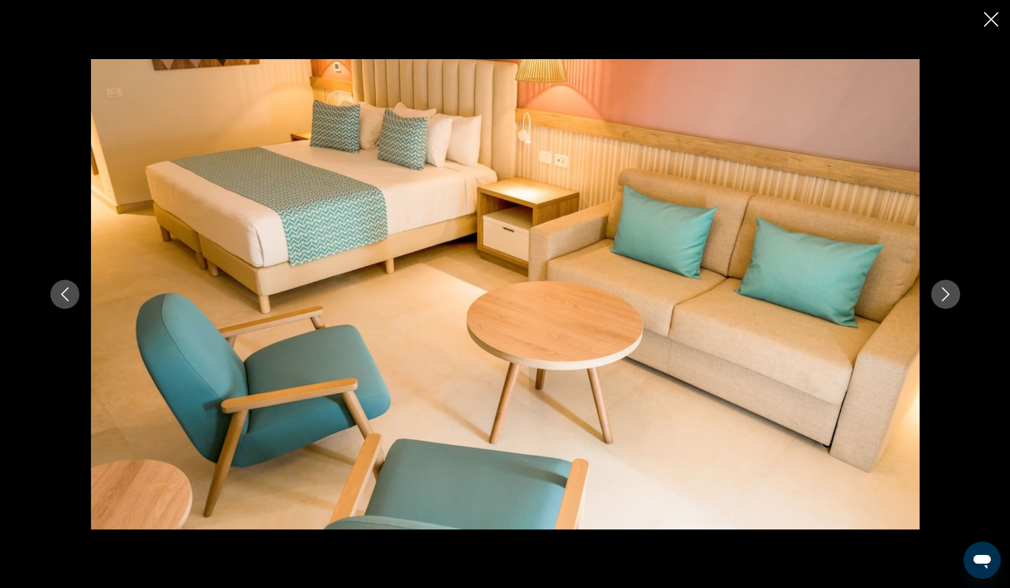
click at [943, 297] on icon "Next image" at bounding box center [945, 294] width 14 height 14
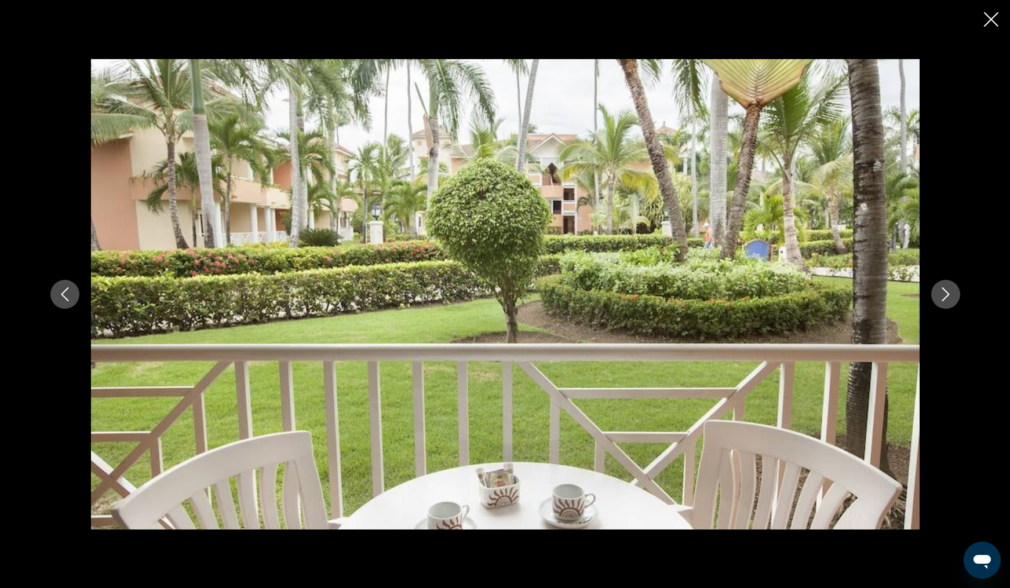
click at [943, 297] on icon "Next image" at bounding box center [945, 294] width 14 height 14
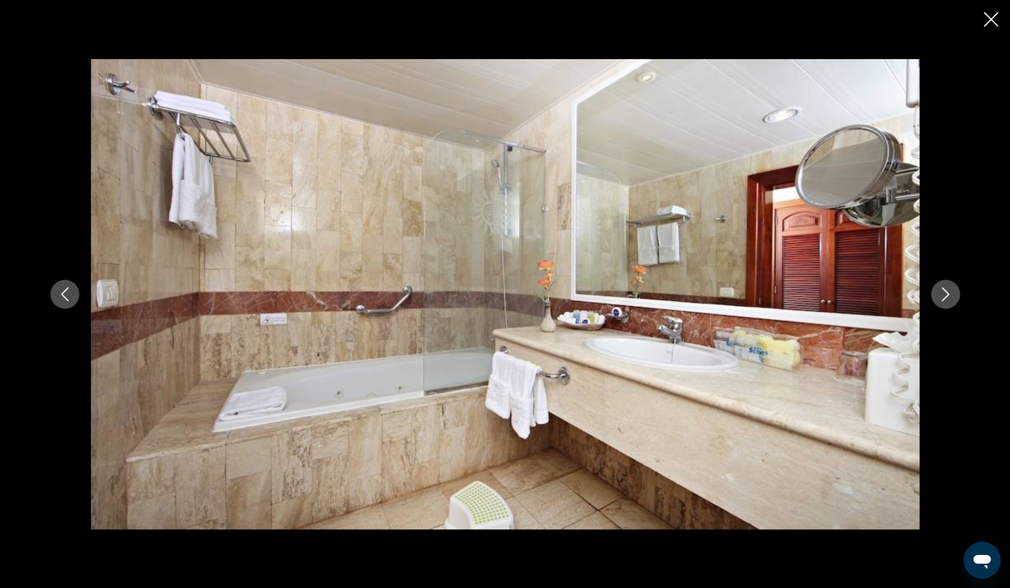
click at [943, 297] on icon "Next image" at bounding box center [945, 294] width 14 height 14
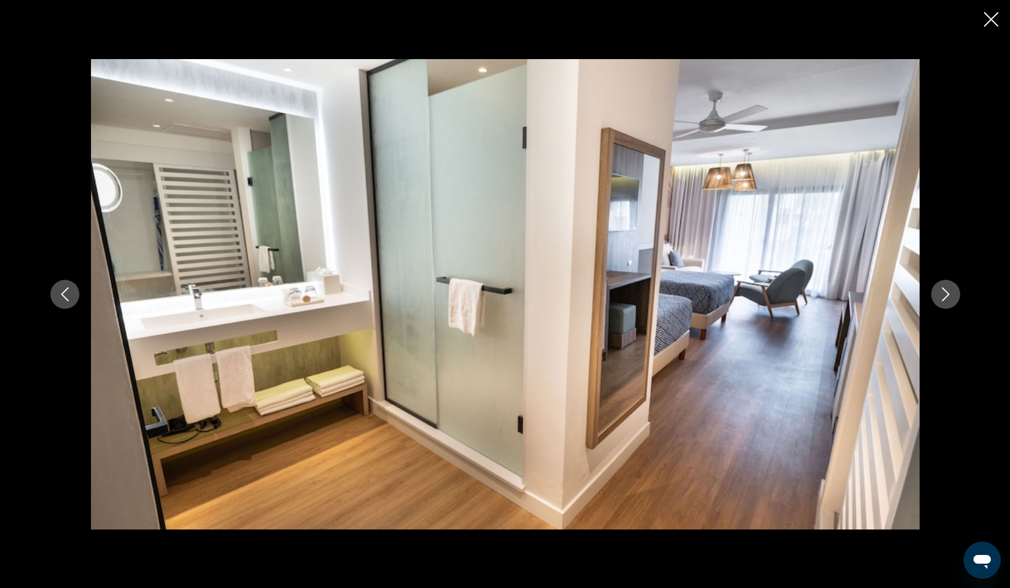
click at [943, 297] on icon "Next image" at bounding box center [945, 294] width 14 height 14
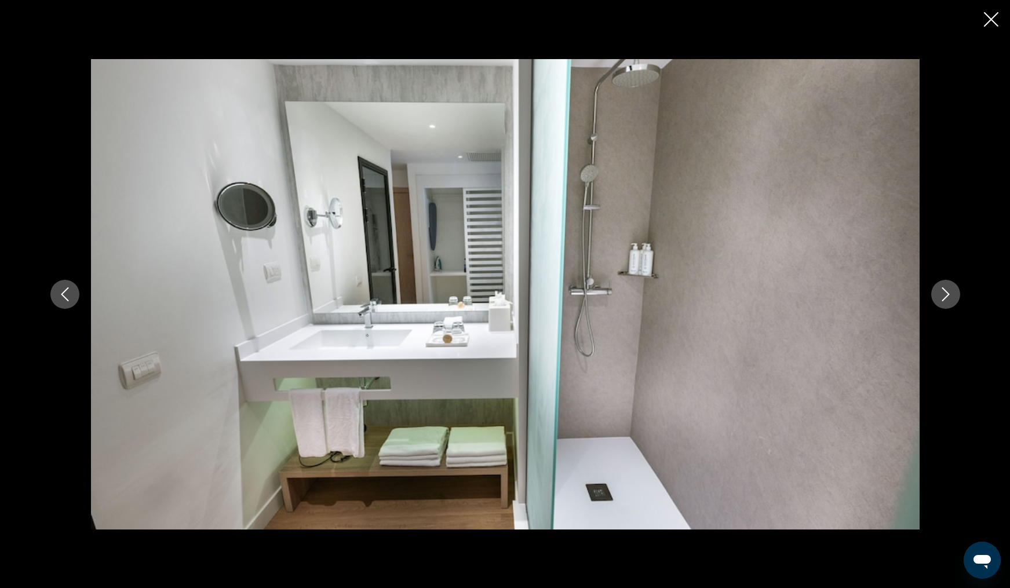
click at [943, 297] on icon "Next image" at bounding box center [945, 294] width 14 height 14
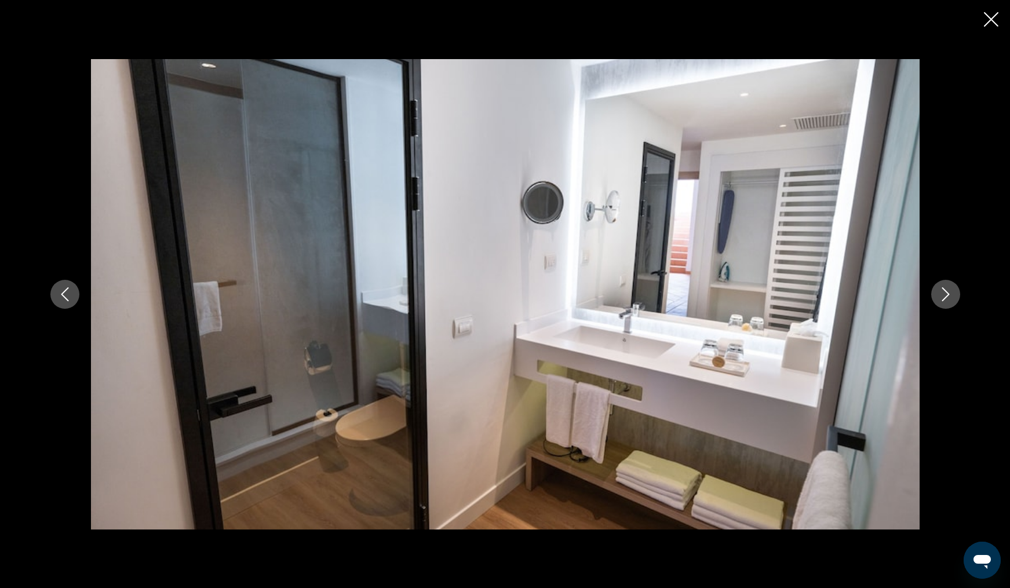
click at [943, 297] on icon "Next image" at bounding box center [945, 294] width 14 height 14
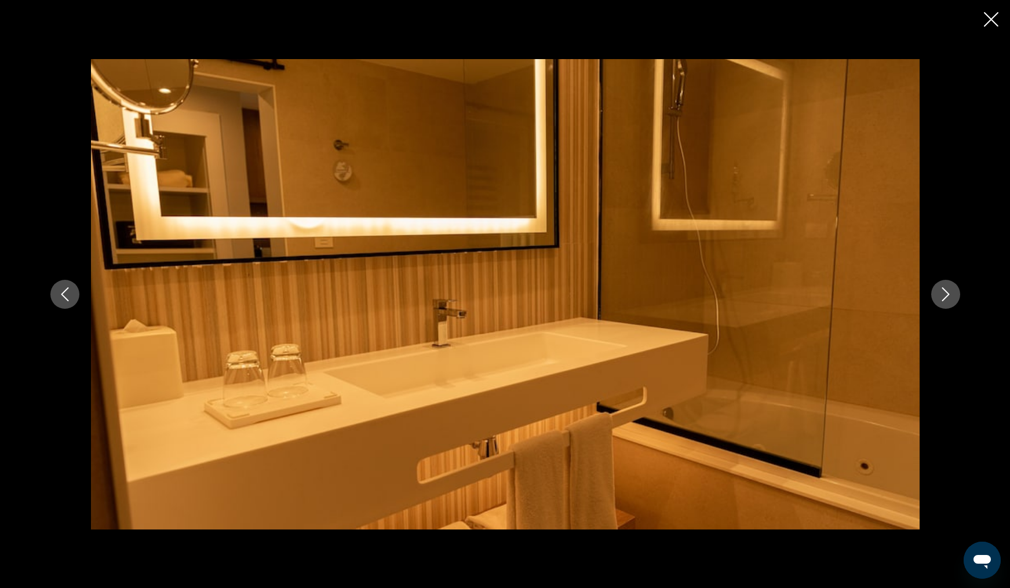
click at [943, 297] on icon "Next image" at bounding box center [945, 294] width 14 height 14
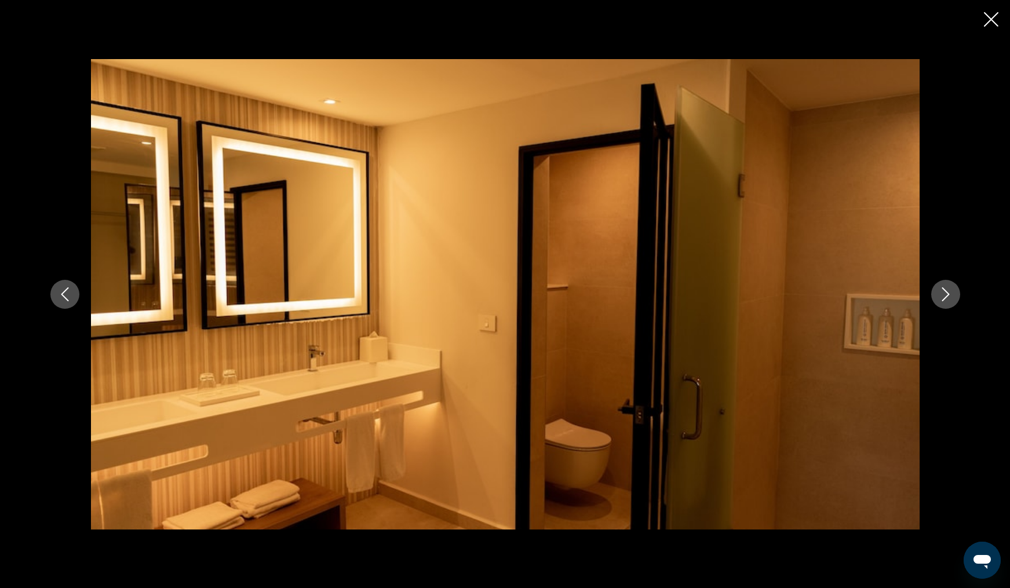
click at [943, 297] on icon "Next image" at bounding box center [945, 294] width 14 height 14
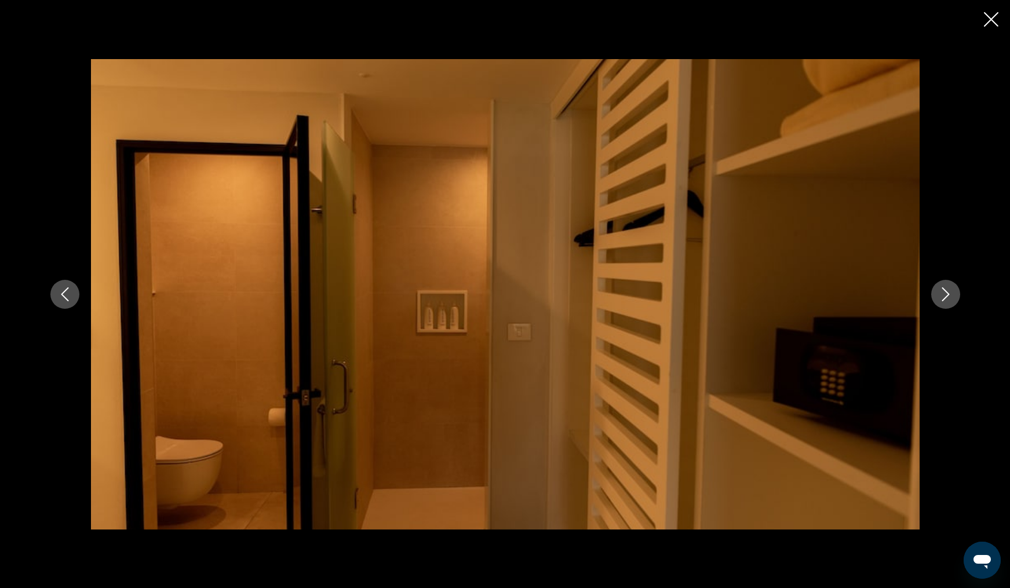
click at [943, 297] on icon "Next image" at bounding box center [945, 294] width 14 height 14
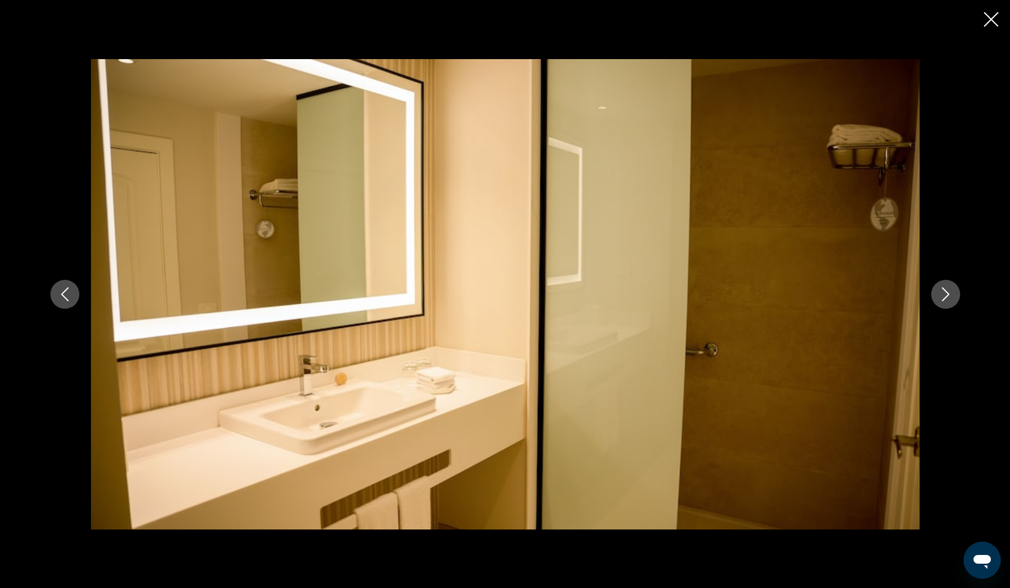
click at [943, 297] on icon "Next image" at bounding box center [945, 294] width 14 height 14
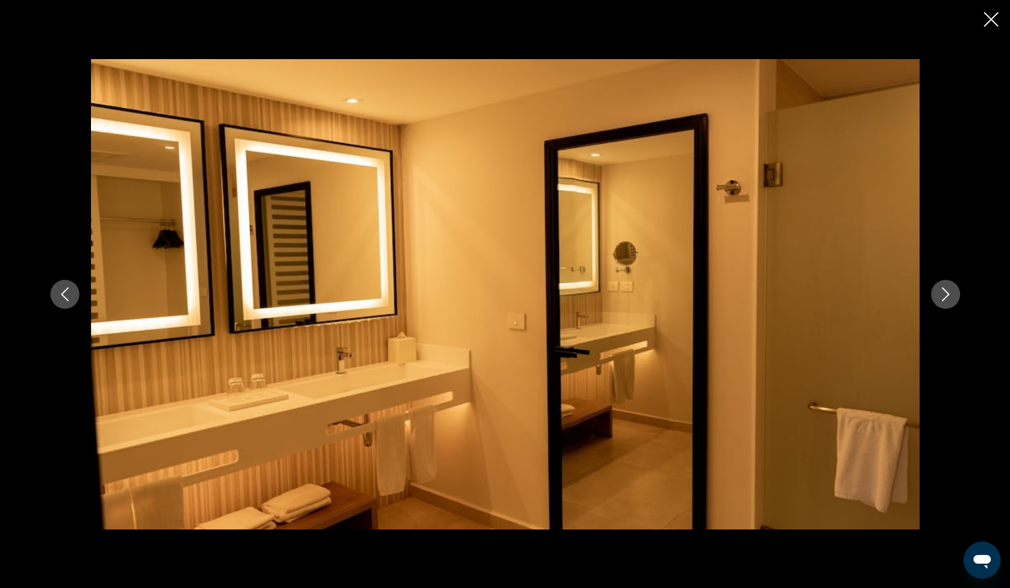
click at [943, 297] on icon "Next image" at bounding box center [945, 294] width 14 height 14
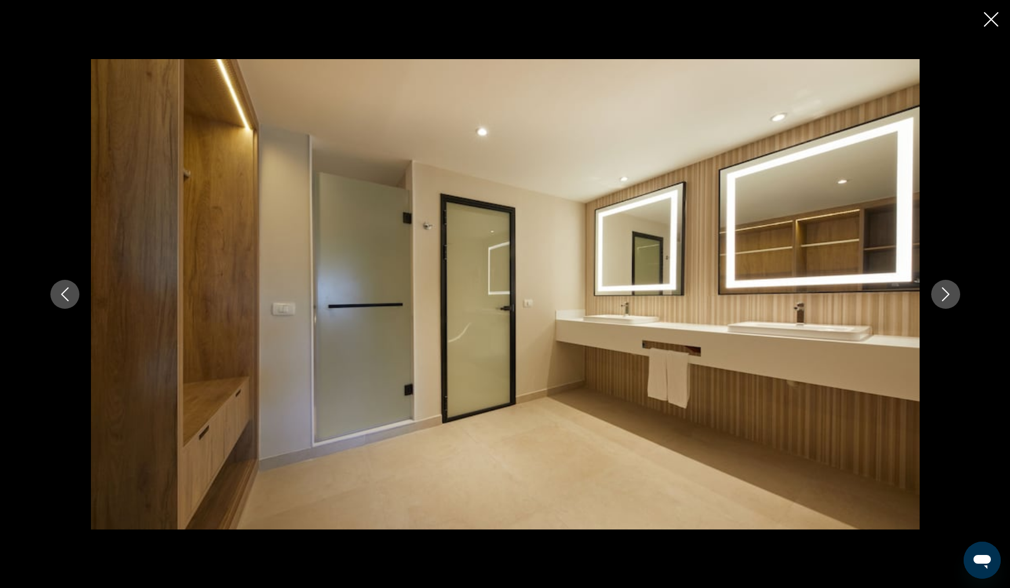
click at [943, 297] on icon "Next image" at bounding box center [945, 294] width 14 height 14
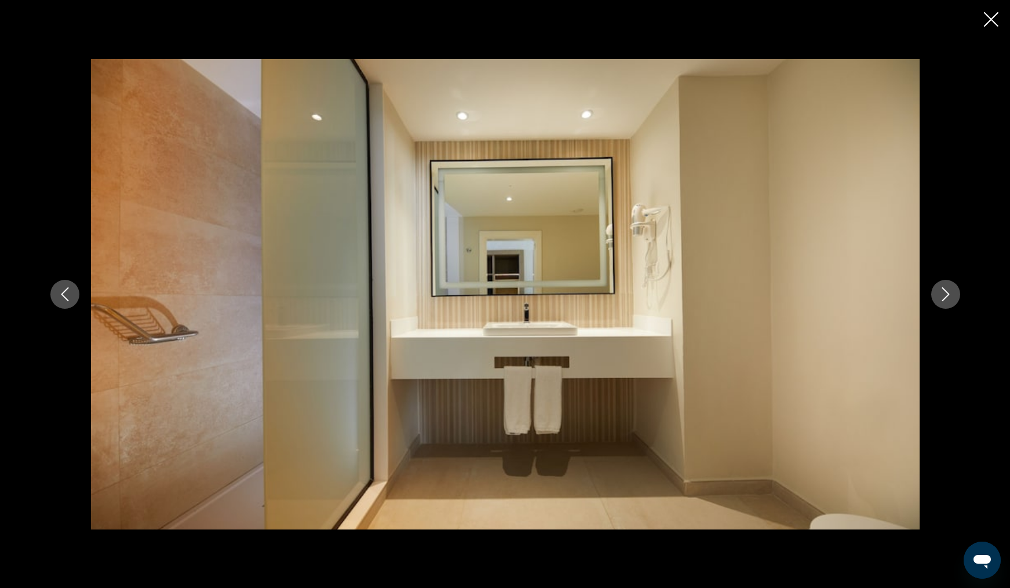
click at [943, 296] on icon "Next image" at bounding box center [945, 294] width 14 height 14
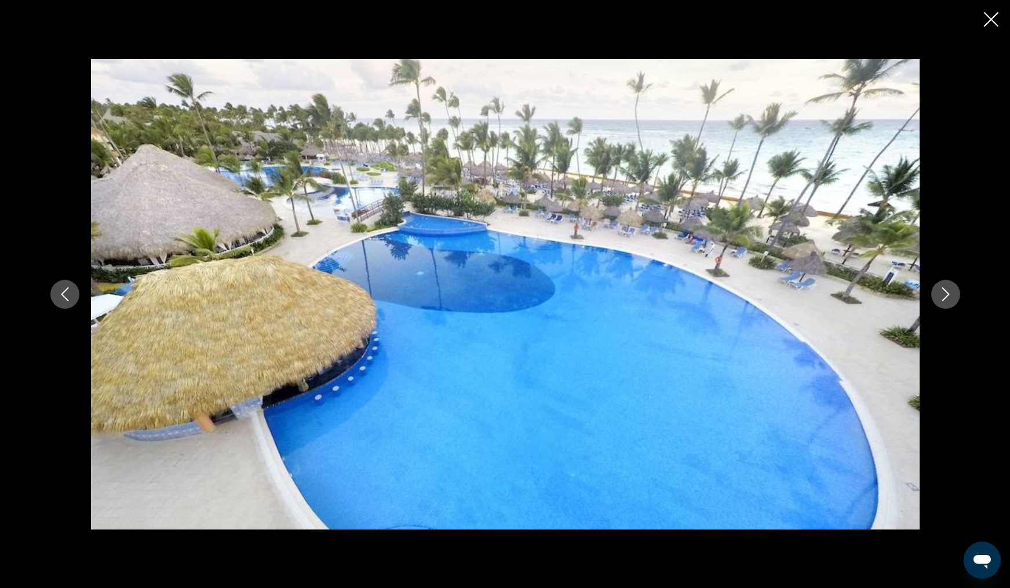
click at [942, 293] on icon "Next image" at bounding box center [945, 294] width 14 height 14
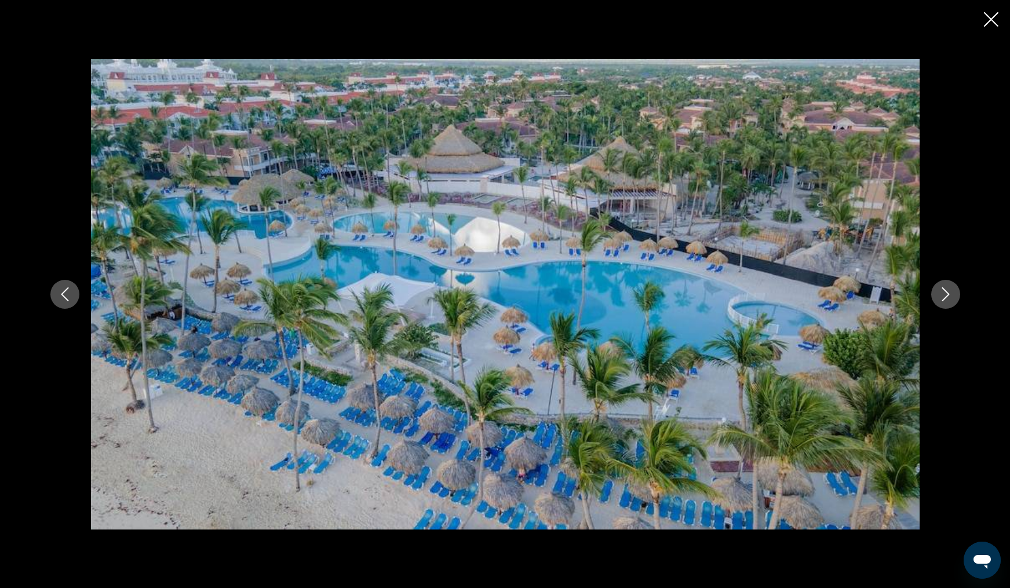
click at [942, 293] on icon "Next image" at bounding box center [945, 294] width 14 height 14
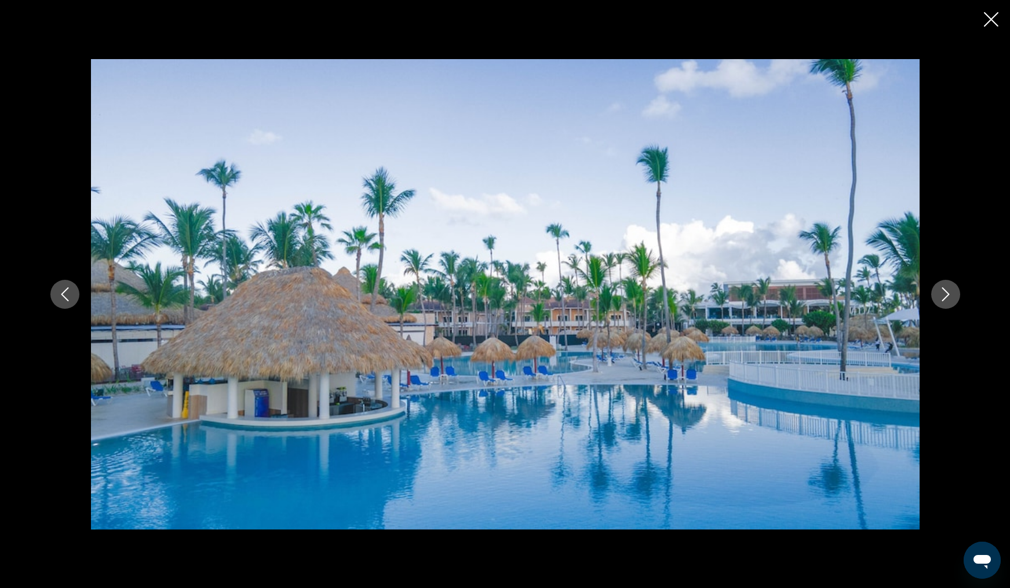
click at [942, 293] on icon "Next image" at bounding box center [945, 294] width 14 height 14
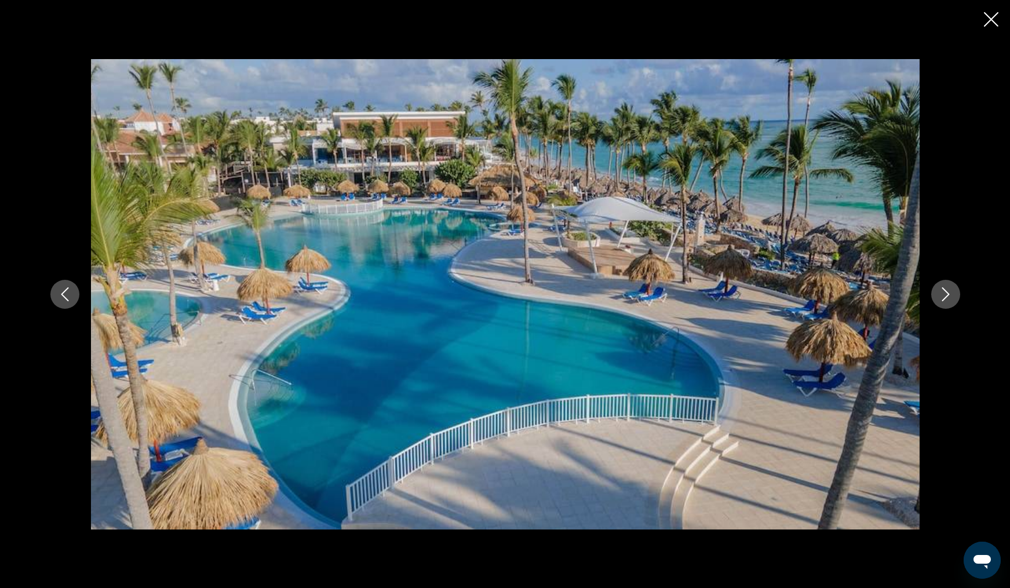
click at [942, 293] on icon "Next image" at bounding box center [945, 294] width 14 height 14
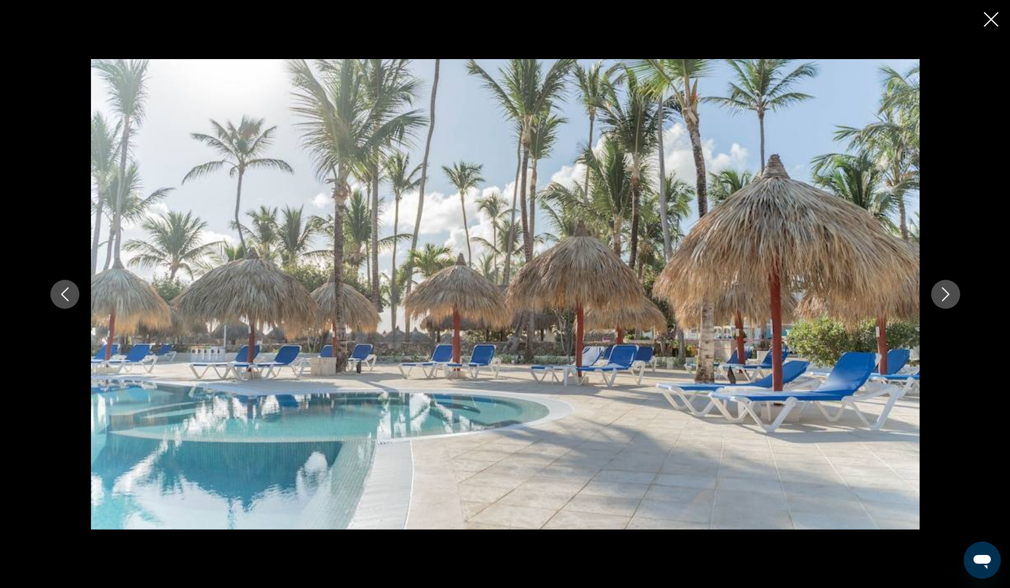
click at [942, 293] on icon "Next image" at bounding box center [945, 294] width 14 height 14
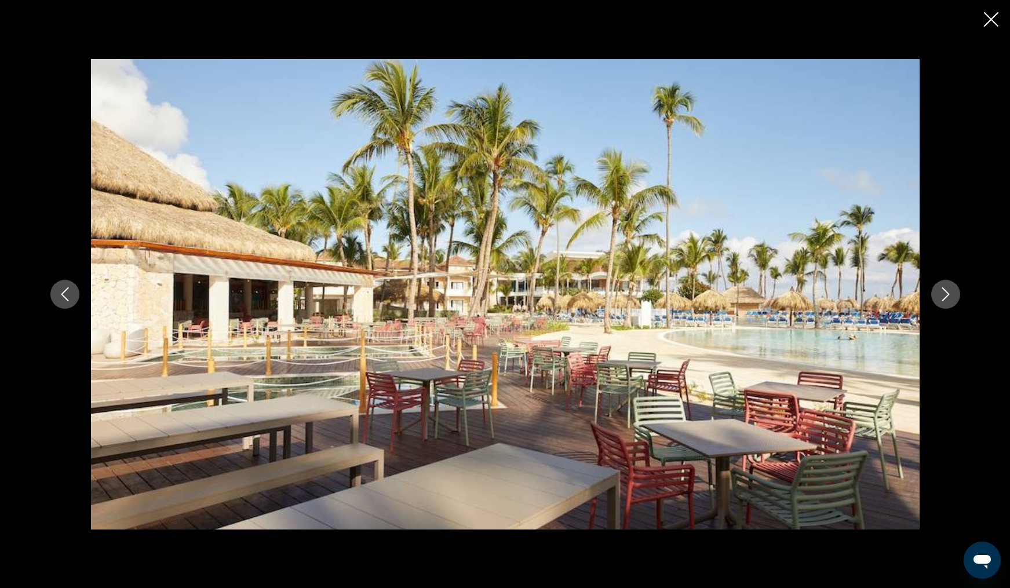
click at [942, 293] on icon "Next image" at bounding box center [945, 294] width 14 height 14
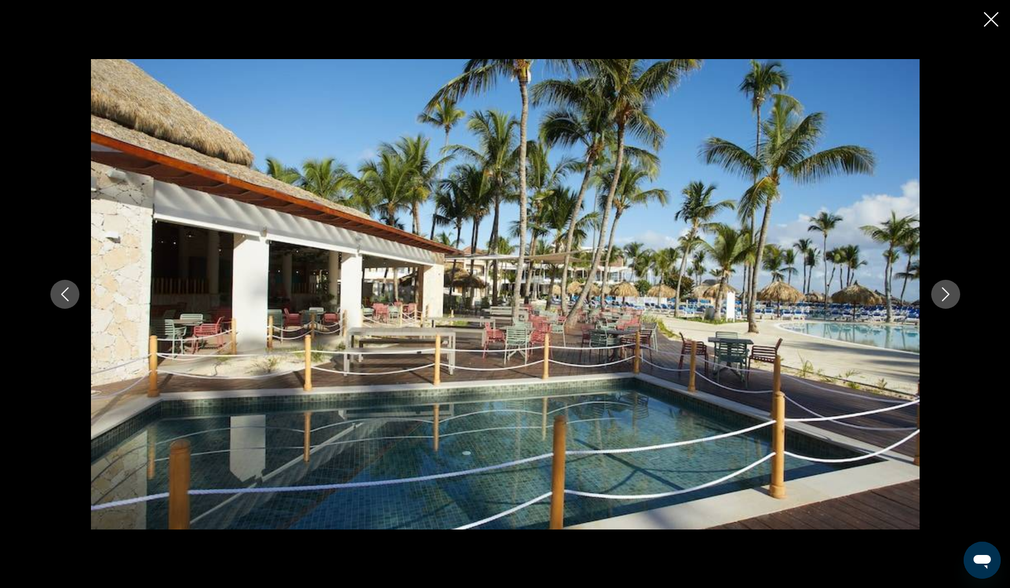
click at [942, 293] on icon "Next image" at bounding box center [945, 294] width 14 height 14
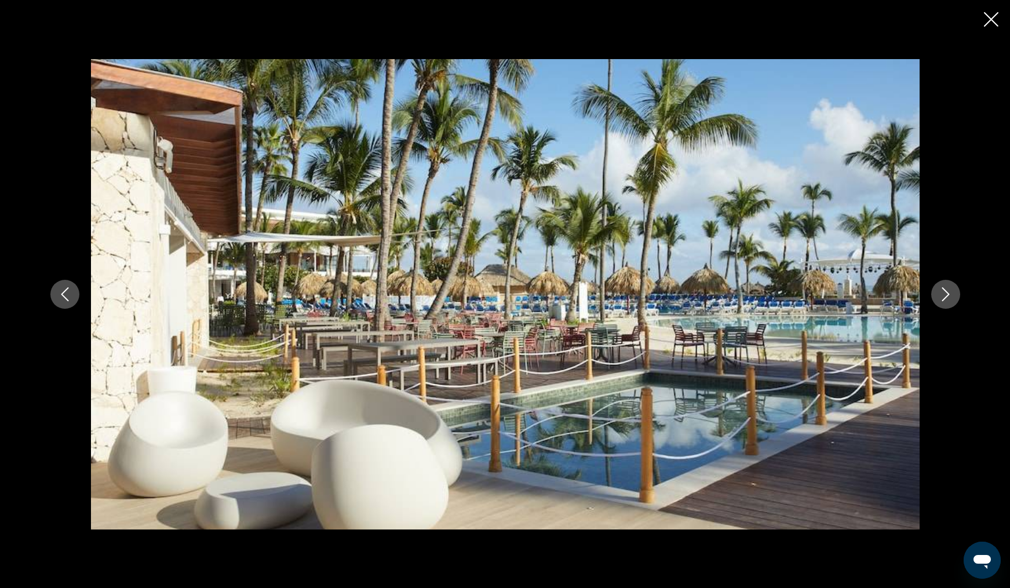
click at [942, 293] on icon "Next image" at bounding box center [945, 294] width 14 height 14
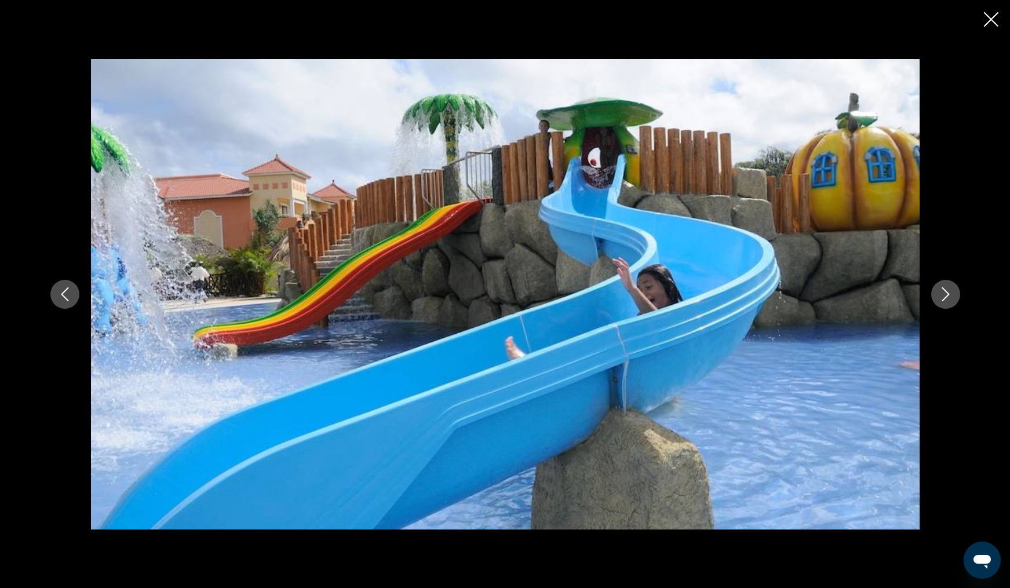
click at [942, 293] on icon "Next image" at bounding box center [945, 294] width 14 height 14
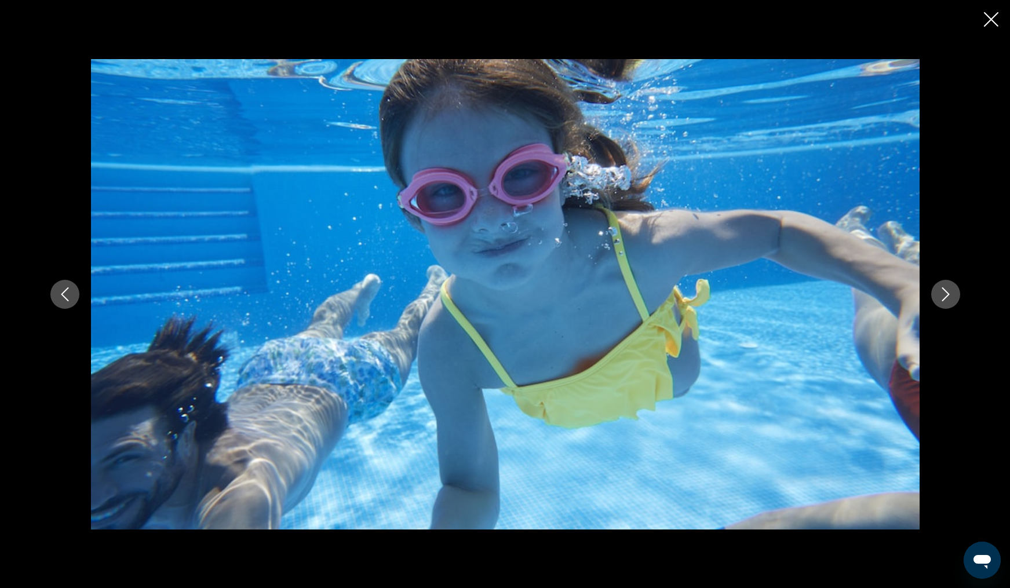
click at [942, 293] on icon "Next image" at bounding box center [945, 294] width 14 height 14
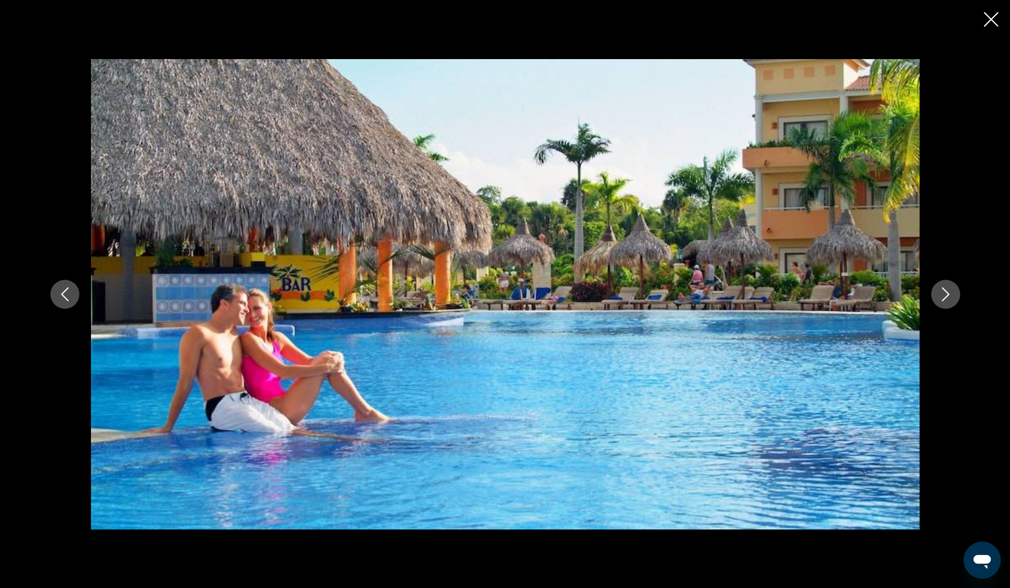
click at [942, 293] on icon "Next image" at bounding box center [945, 294] width 14 height 14
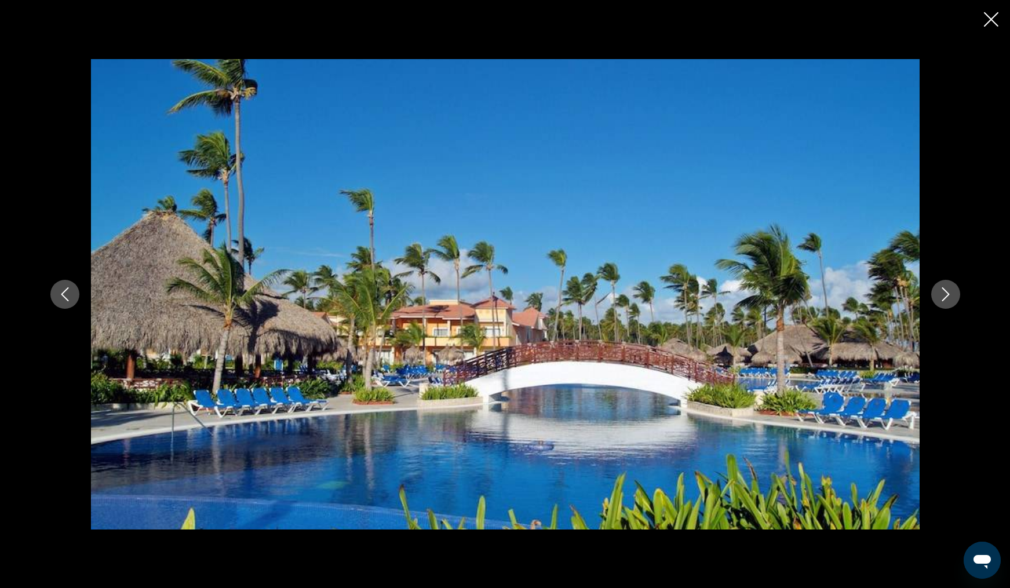
click at [942, 293] on icon "Next image" at bounding box center [945, 294] width 14 height 14
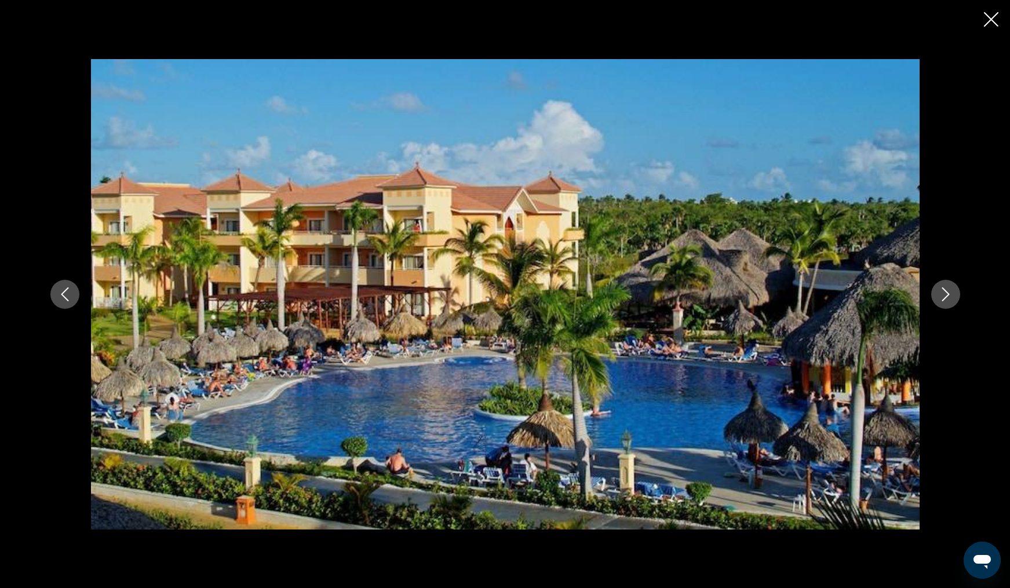
click at [942, 293] on icon "Next image" at bounding box center [945, 294] width 14 height 14
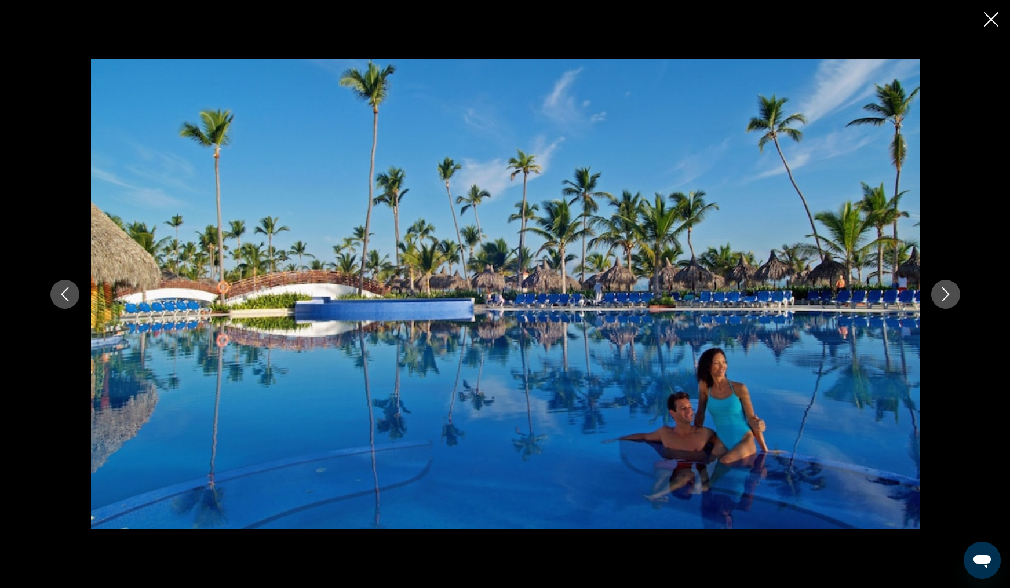
click at [942, 293] on icon "Next image" at bounding box center [945, 294] width 14 height 14
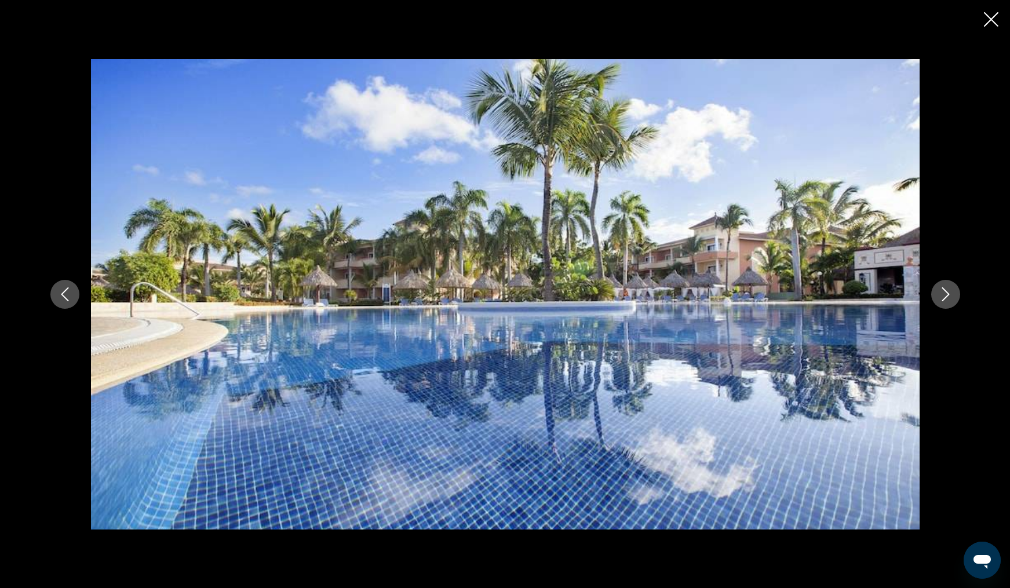
click at [942, 293] on icon "Next image" at bounding box center [945, 294] width 14 height 14
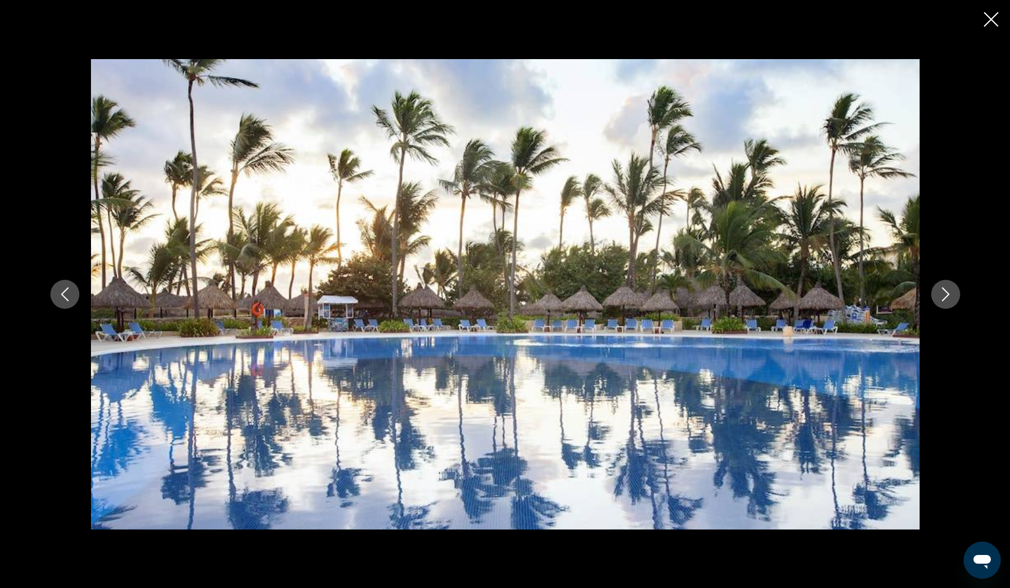
click at [942, 293] on icon "Next image" at bounding box center [945, 294] width 14 height 14
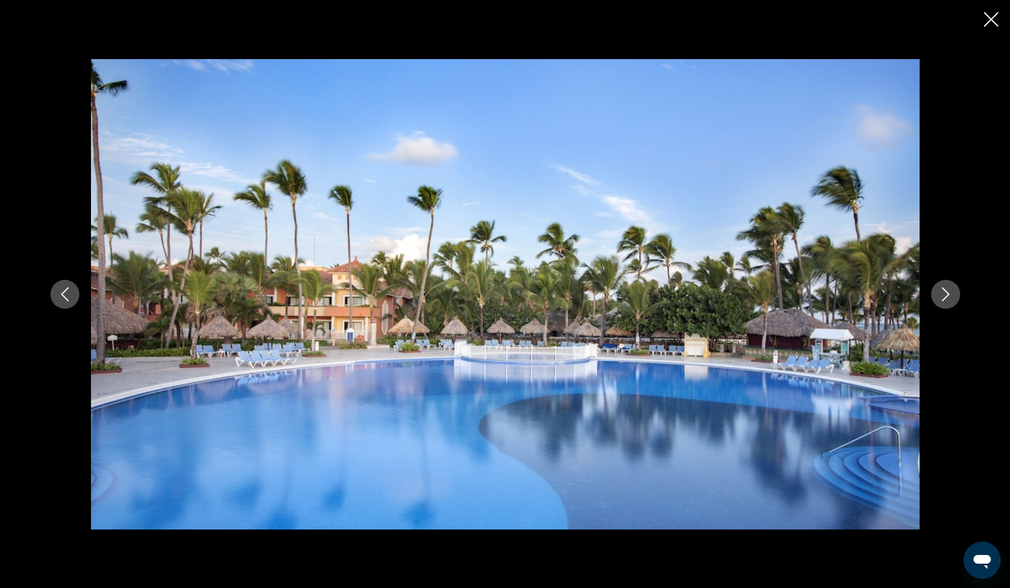
click at [942, 293] on icon "Next image" at bounding box center [945, 294] width 14 height 14
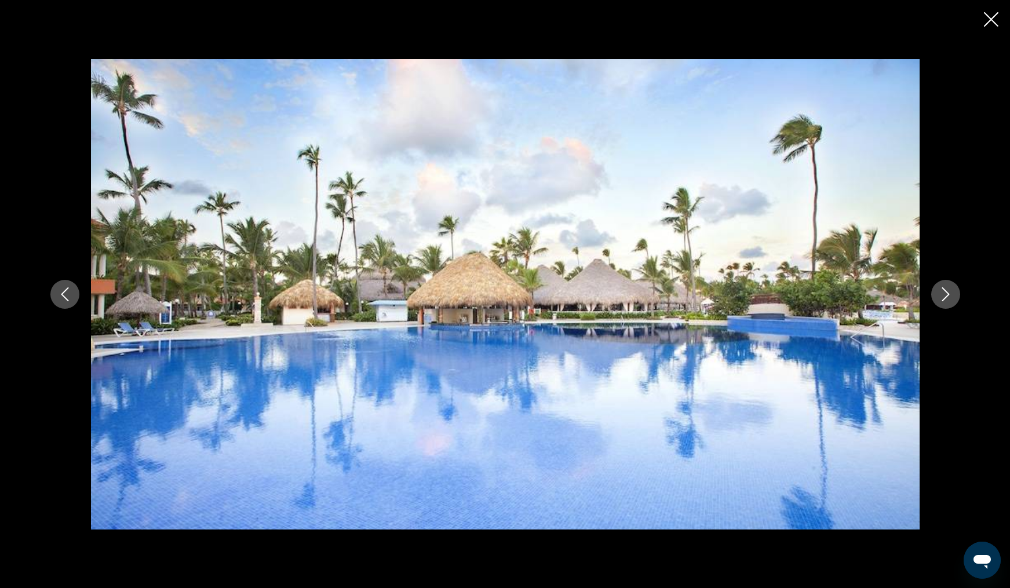
click at [942, 293] on icon "Next image" at bounding box center [945, 294] width 14 height 14
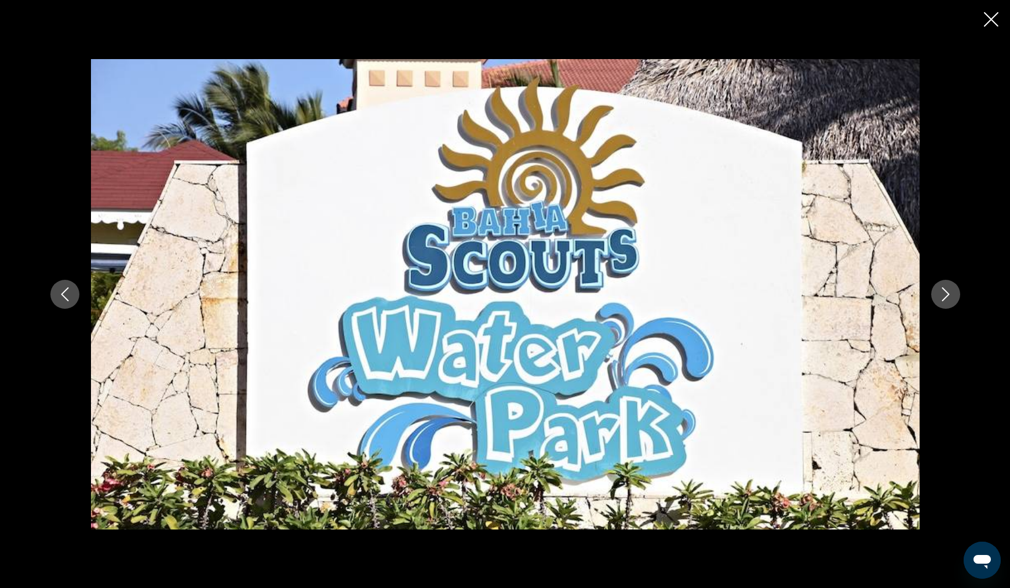
click at [942, 293] on icon "Next image" at bounding box center [945, 294] width 14 height 14
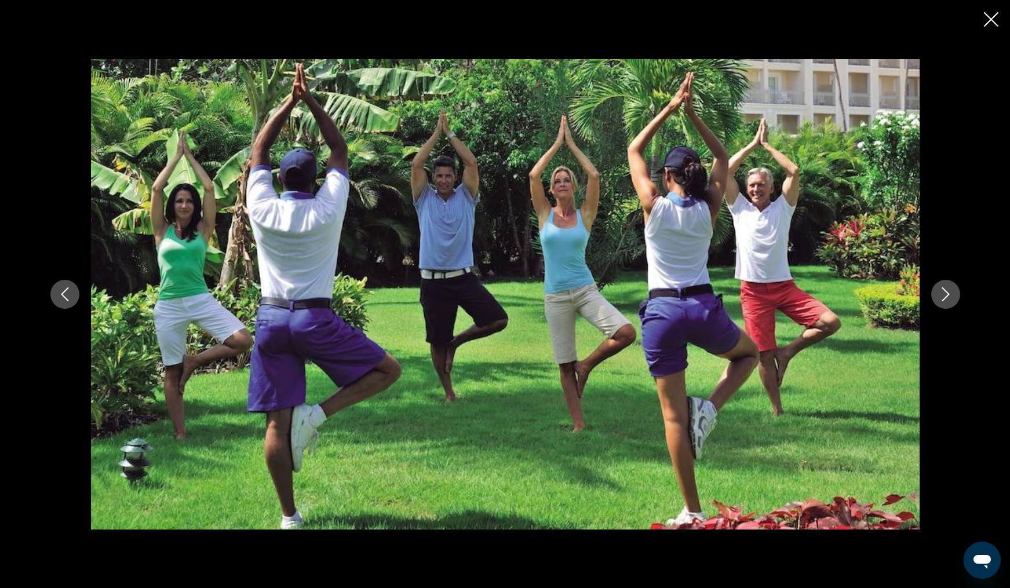
click at [942, 293] on icon "Next image" at bounding box center [945, 294] width 14 height 14
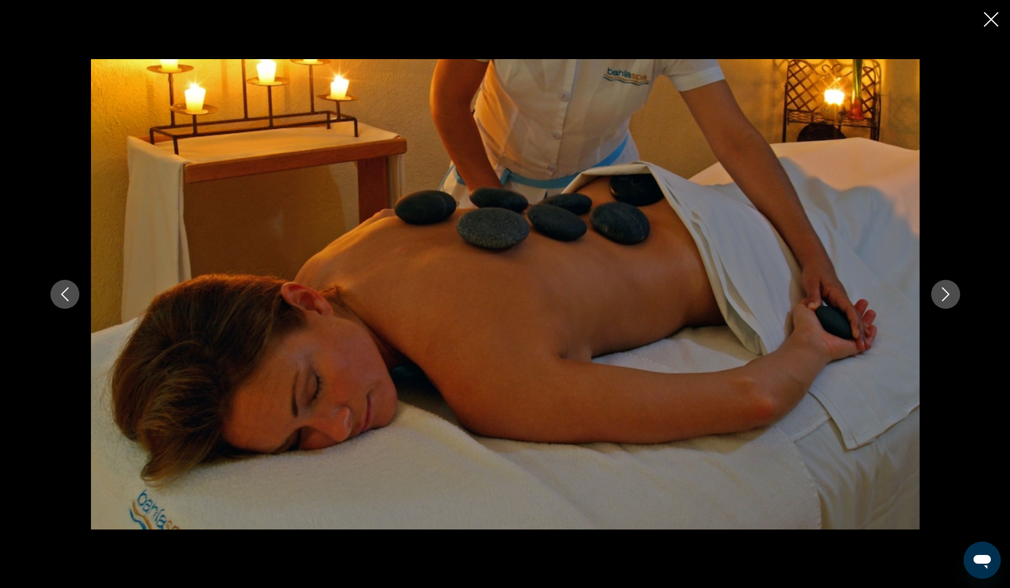
click at [942, 293] on icon "Next image" at bounding box center [945, 294] width 14 height 14
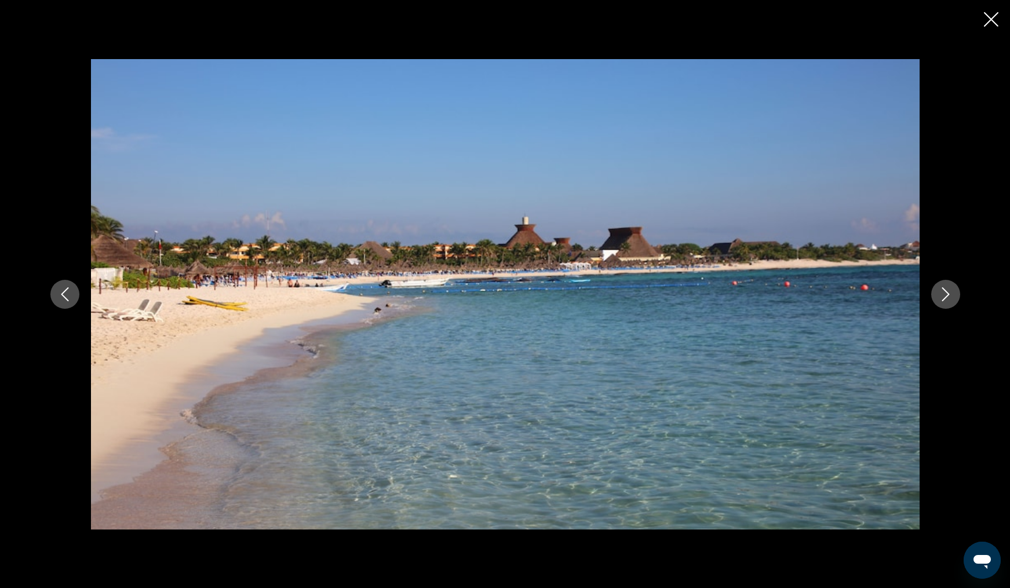
click at [942, 293] on icon "Next image" at bounding box center [945, 294] width 14 height 14
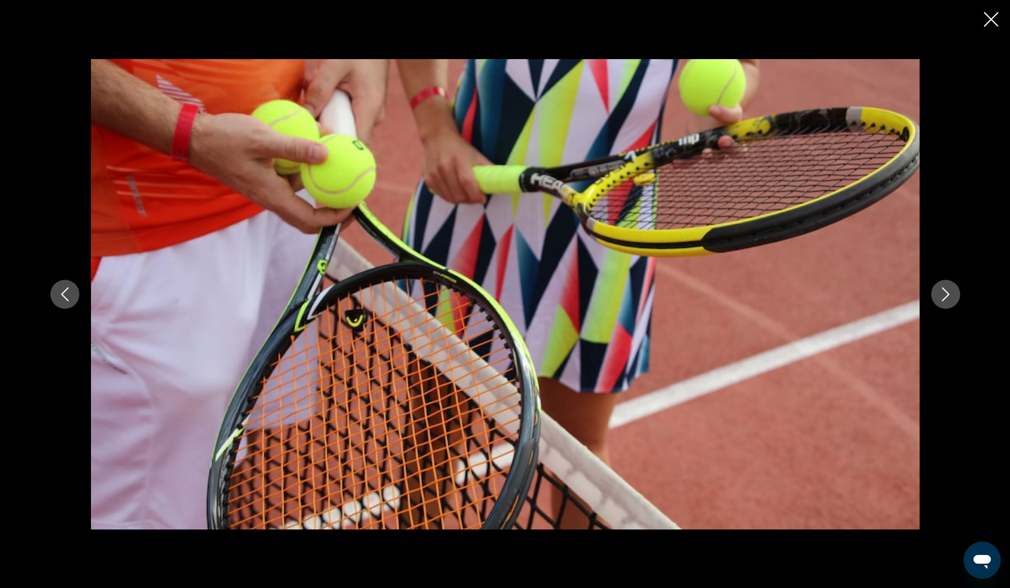
click at [942, 293] on icon "Next image" at bounding box center [945, 294] width 14 height 14
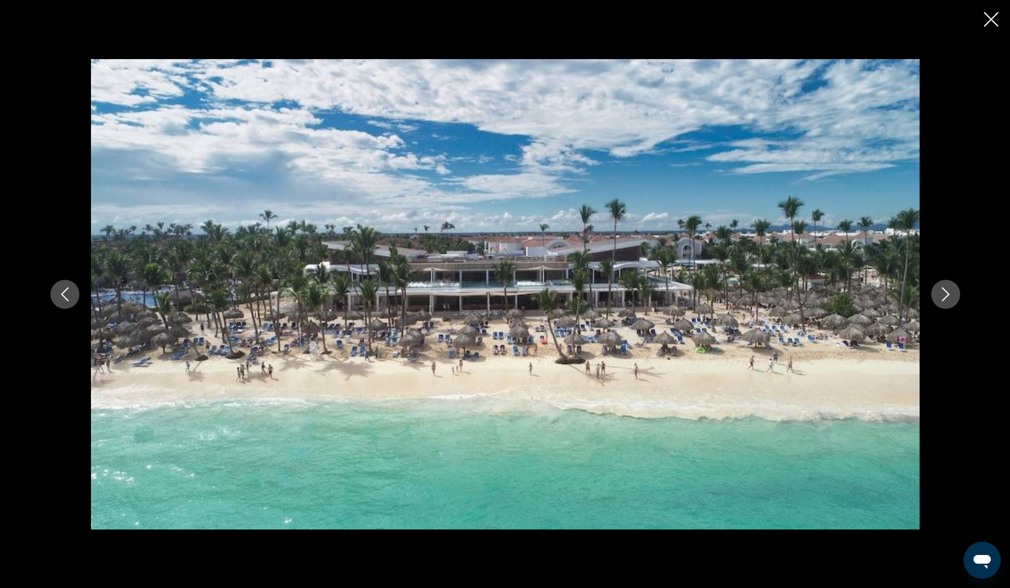
click at [942, 293] on icon "Next image" at bounding box center [945, 294] width 14 height 14
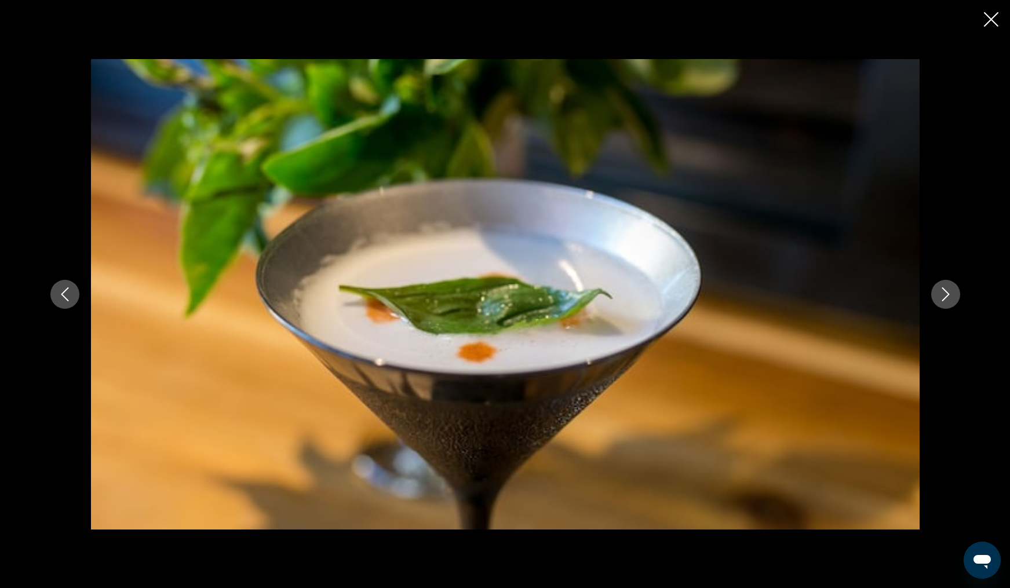
click at [942, 293] on icon "Next image" at bounding box center [945, 294] width 14 height 14
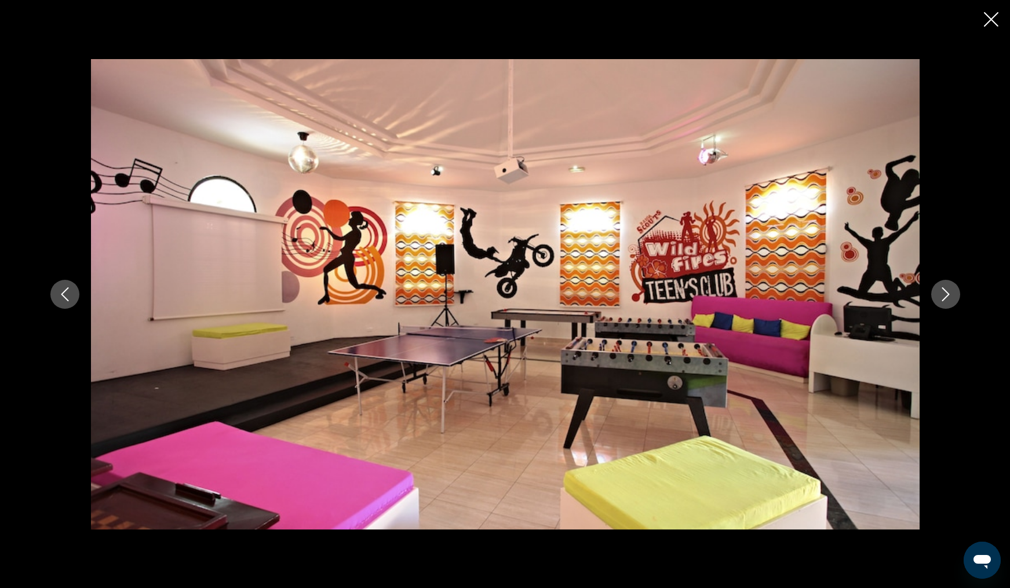
click at [942, 293] on icon "Next image" at bounding box center [945, 294] width 14 height 14
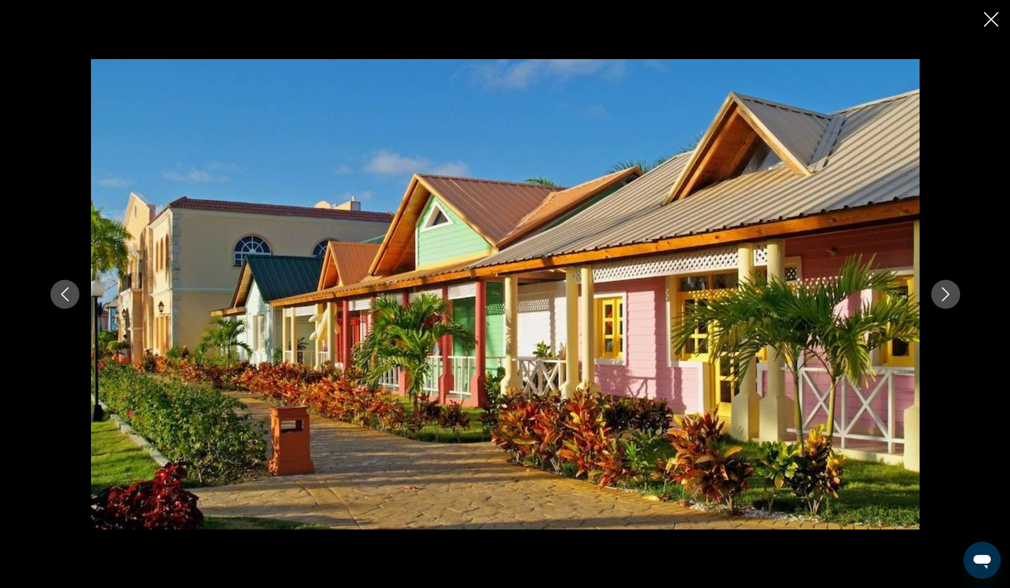
click at [942, 293] on icon "Next image" at bounding box center [945, 294] width 14 height 14
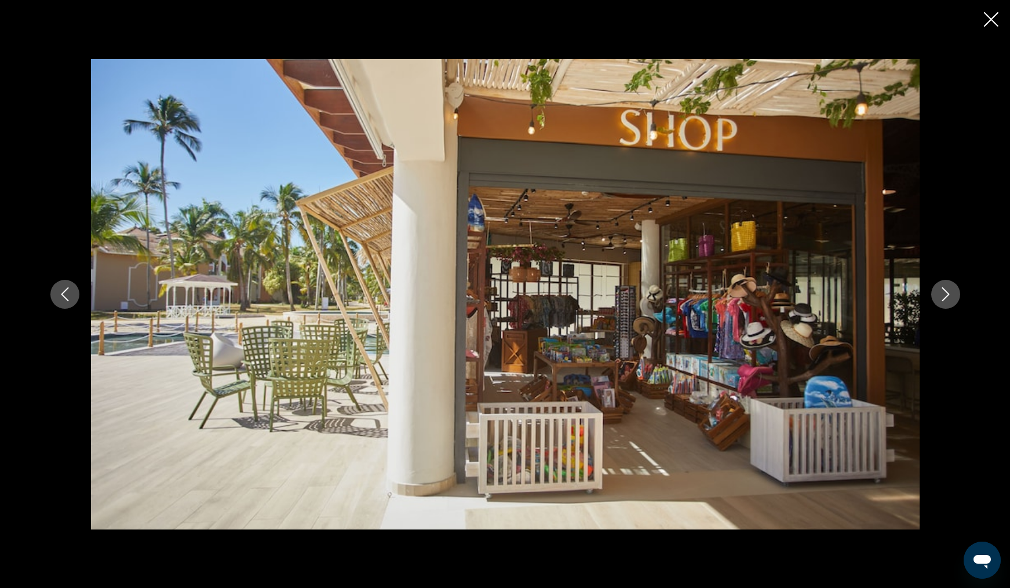
click at [942, 293] on icon "Next image" at bounding box center [945, 294] width 14 height 14
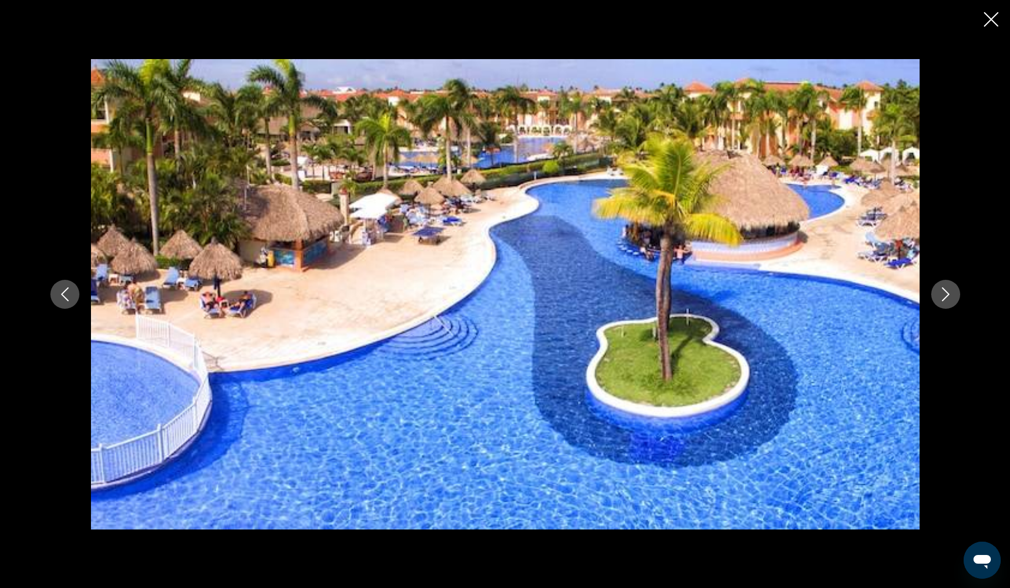
scroll to position [343, 0]
click at [944, 299] on icon "Next image" at bounding box center [945, 294] width 14 height 14
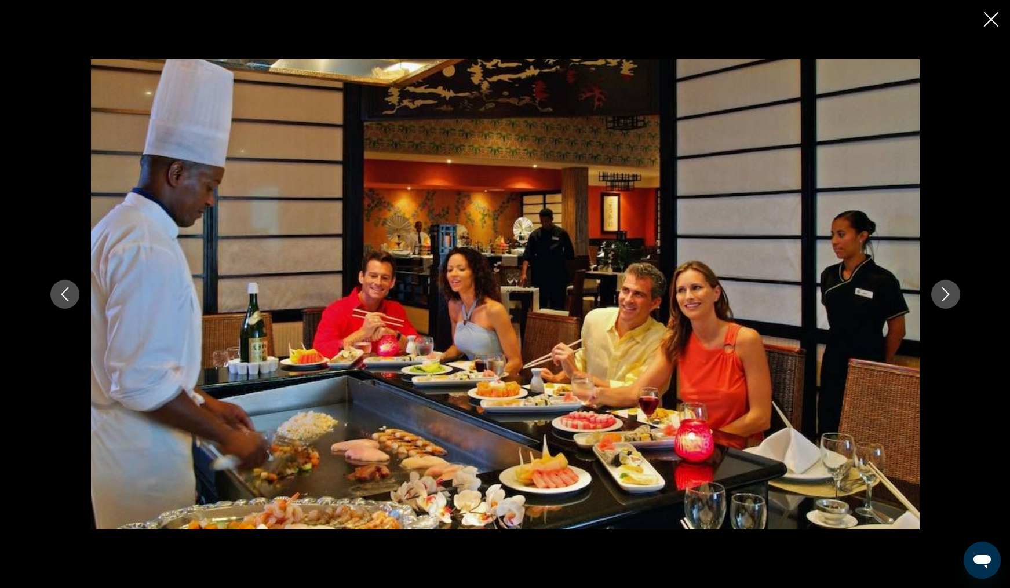
click at [944, 299] on icon "Next image" at bounding box center [945, 294] width 14 height 14
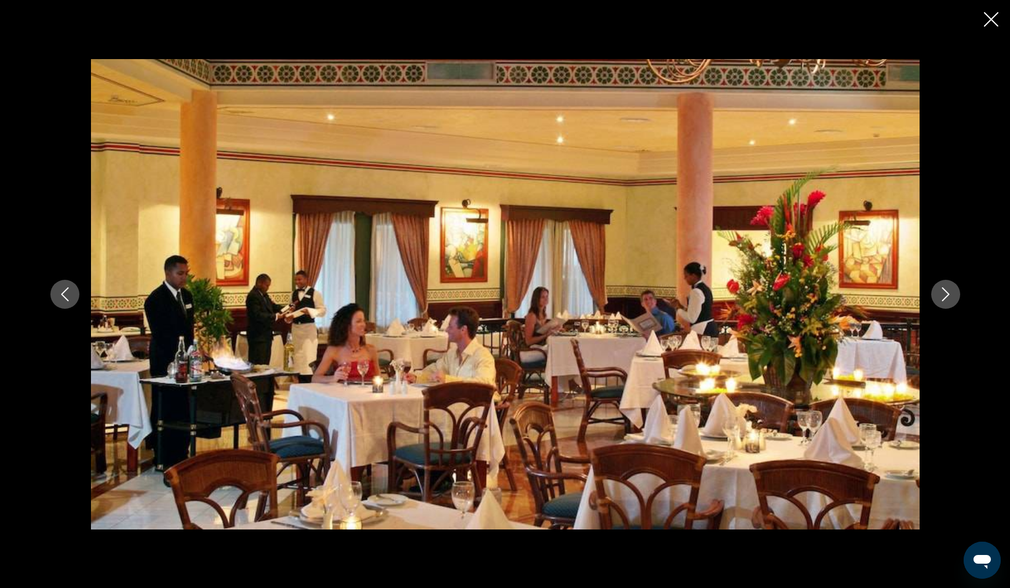
click at [944, 299] on icon "Next image" at bounding box center [945, 294] width 14 height 14
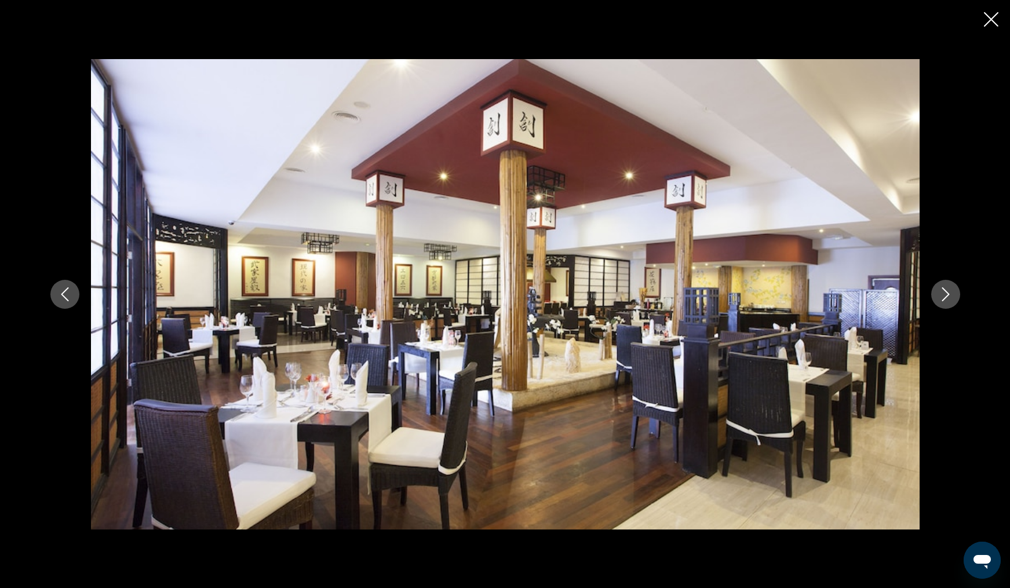
click at [944, 299] on icon "Next image" at bounding box center [945, 294] width 14 height 14
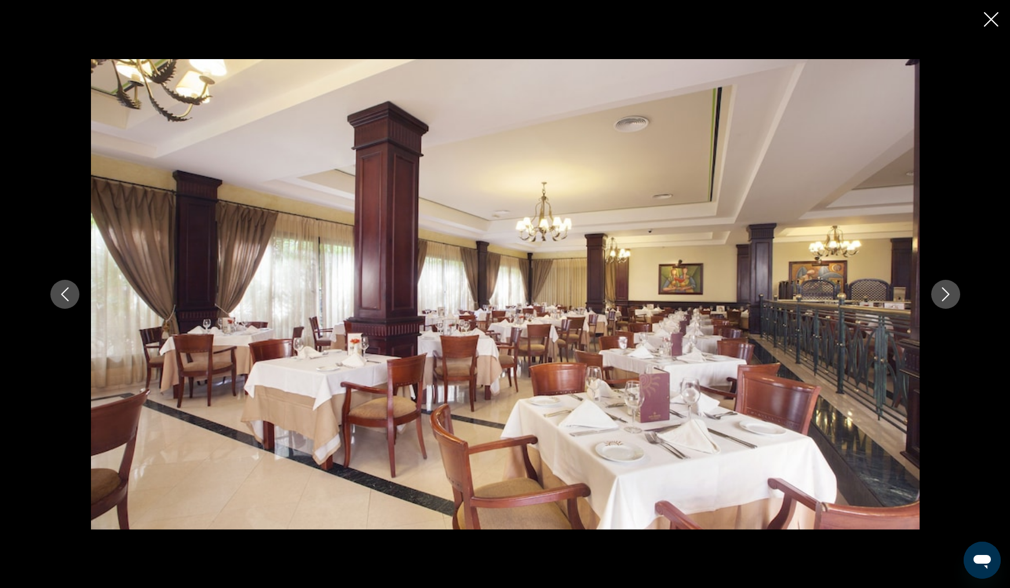
click at [944, 299] on icon "Next image" at bounding box center [945, 294] width 14 height 14
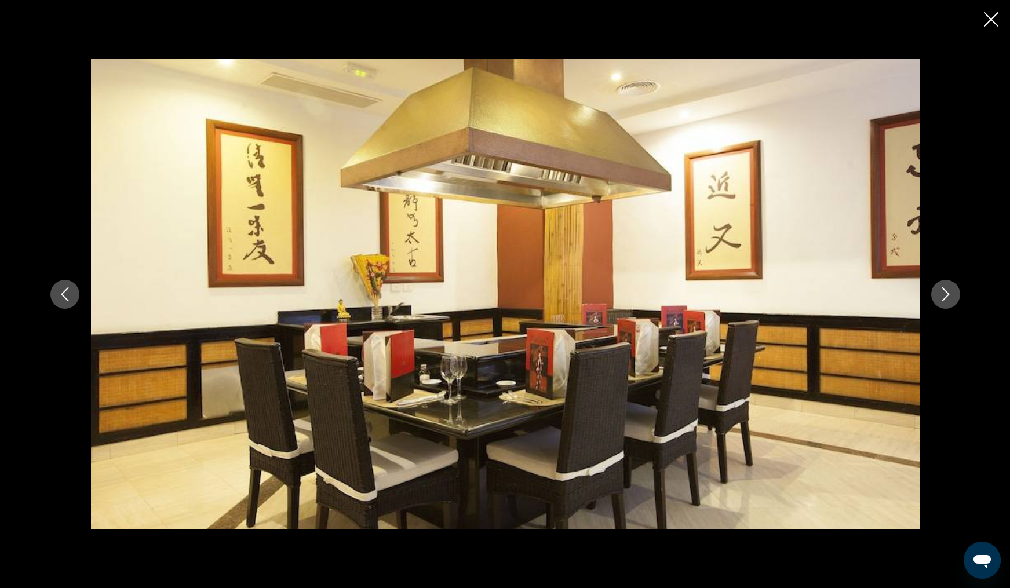
click at [944, 299] on icon "Next image" at bounding box center [945, 294] width 14 height 14
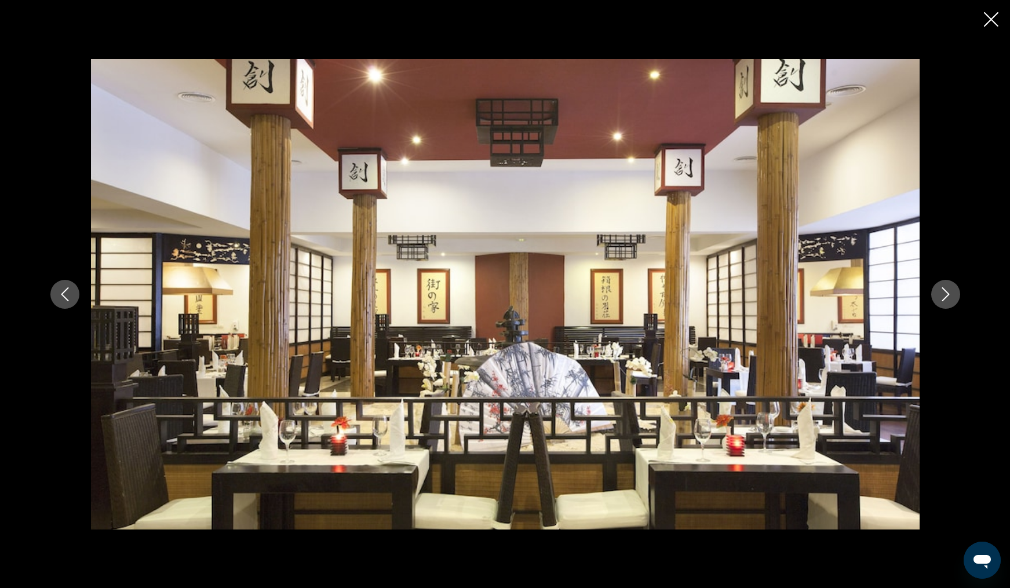
click at [944, 299] on icon "Next image" at bounding box center [945, 294] width 14 height 14
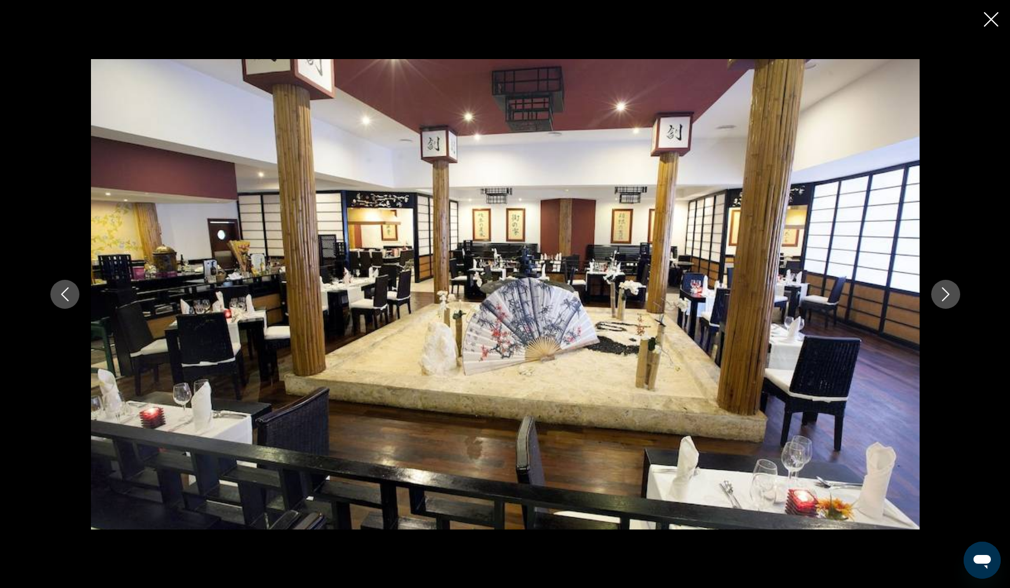
click at [944, 299] on icon "Next image" at bounding box center [945, 294] width 14 height 14
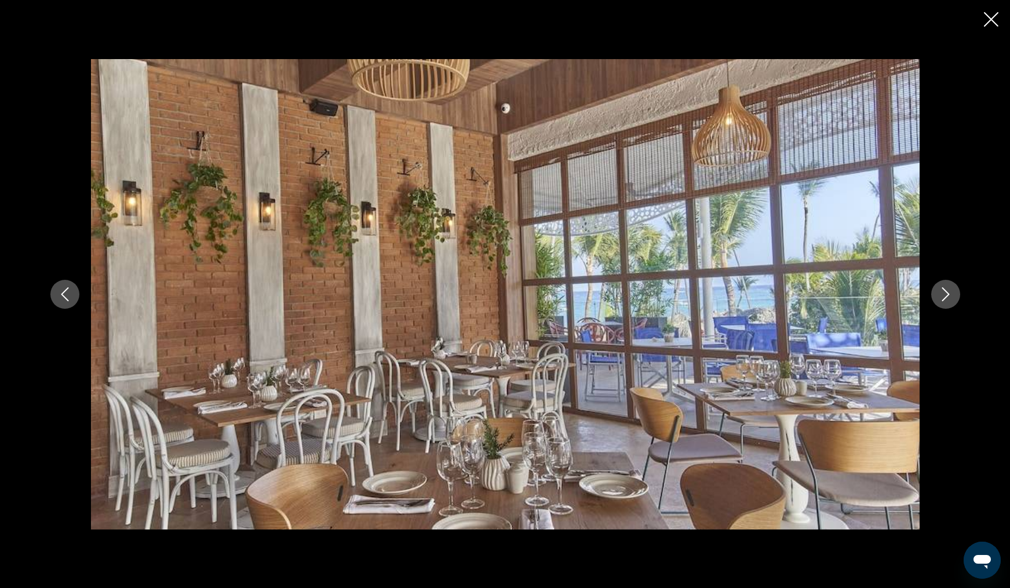
click at [944, 299] on icon "Next image" at bounding box center [945, 294] width 14 height 14
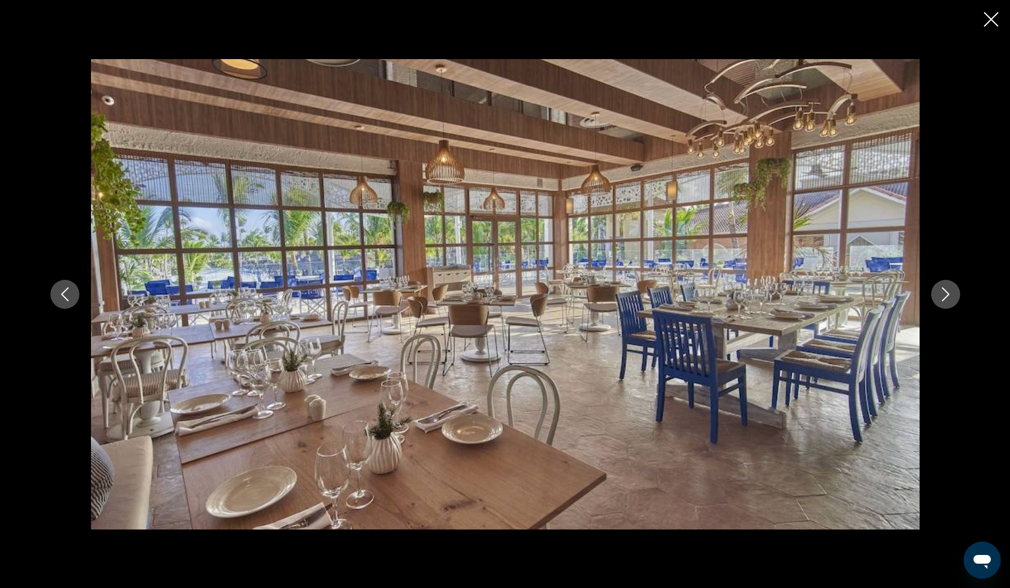
click at [944, 299] on icon "Next image" at bounding box center [945, 294] width 14 height 14
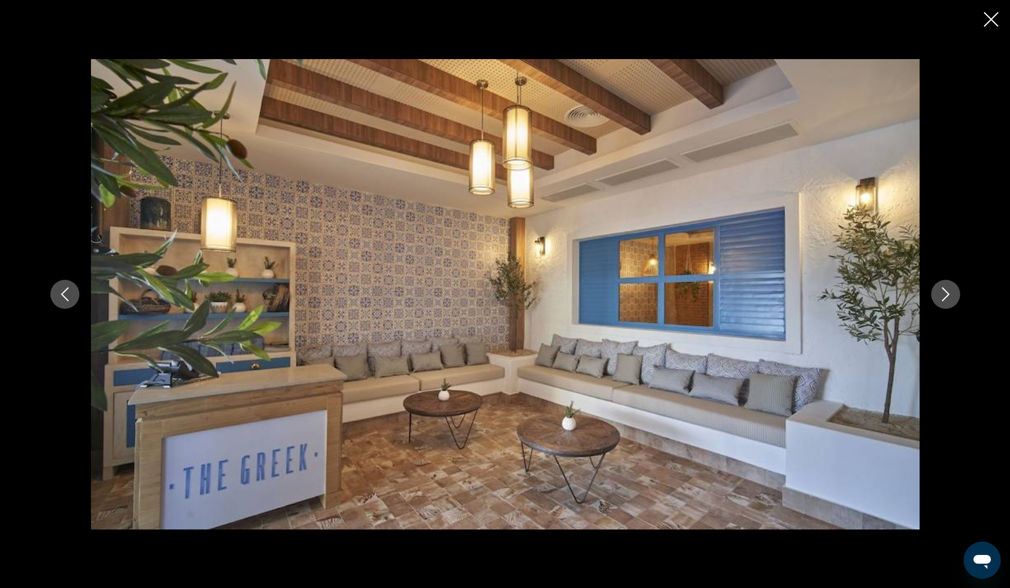
click at [938, 323] on div "prev next" at bounding box center [505, 294] width 933 height 470
click at [945, 295] on icon "Next image" at bounding box center [945, 294] width 14 height 14
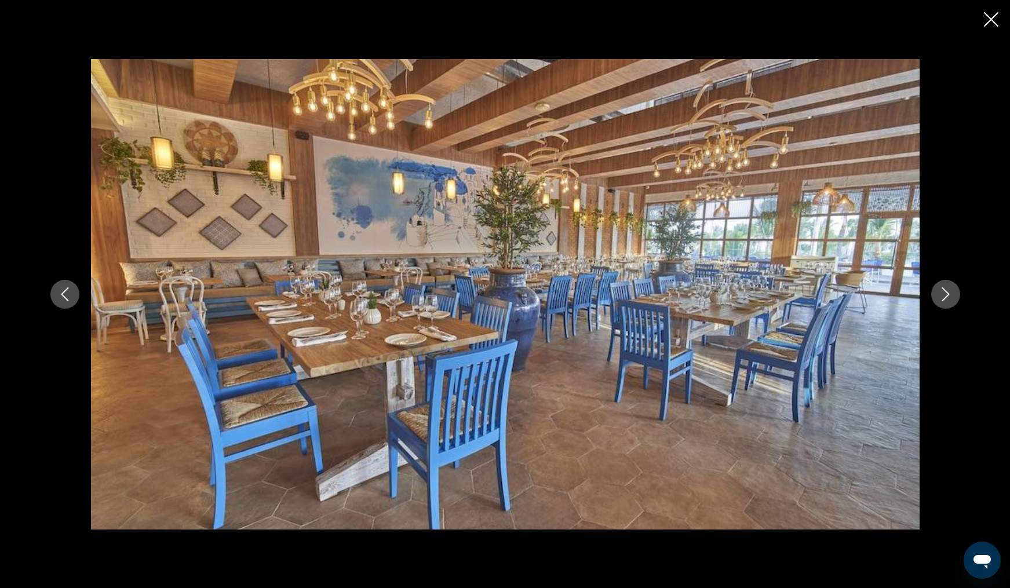
click at [945, 295] on icon "Next image" at bounding box center [945, 294] width 14 height 14
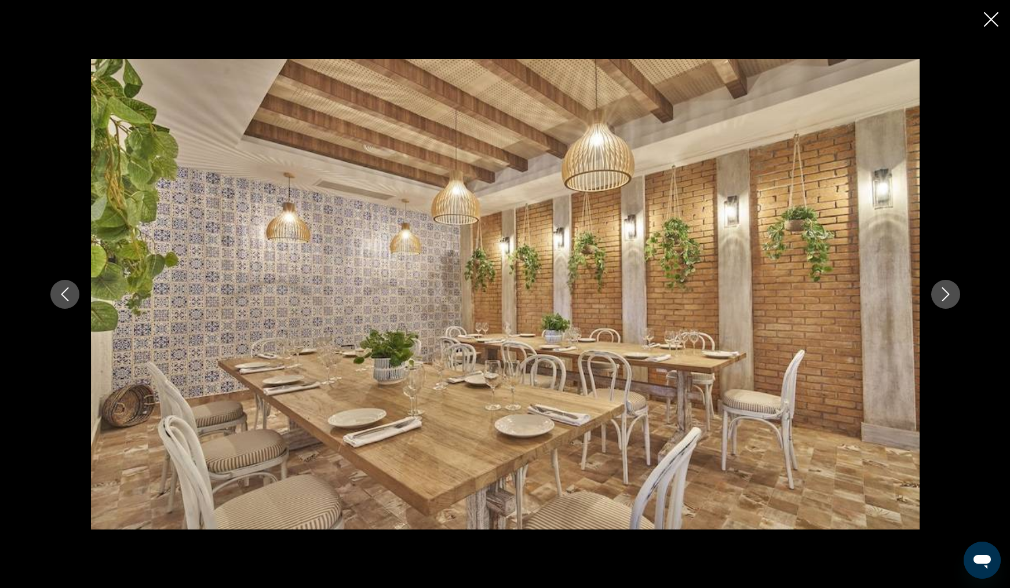
click at [945, 295] on icon "Next image" at bounding box center [945, 294] width 14 height 14
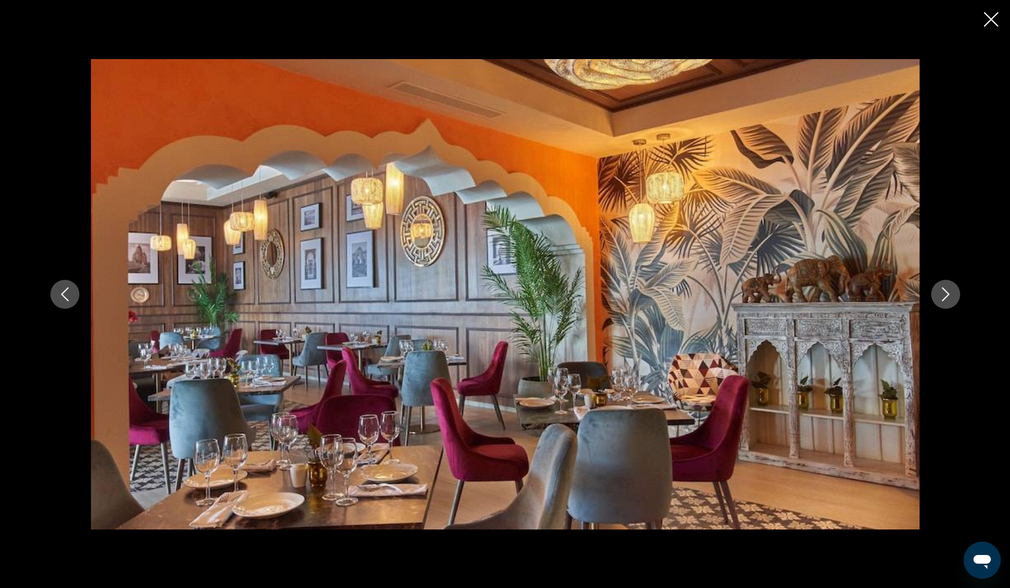
click at [945, 295] on icon "Next image" at bounding box center [945, 294] width 14 height 14
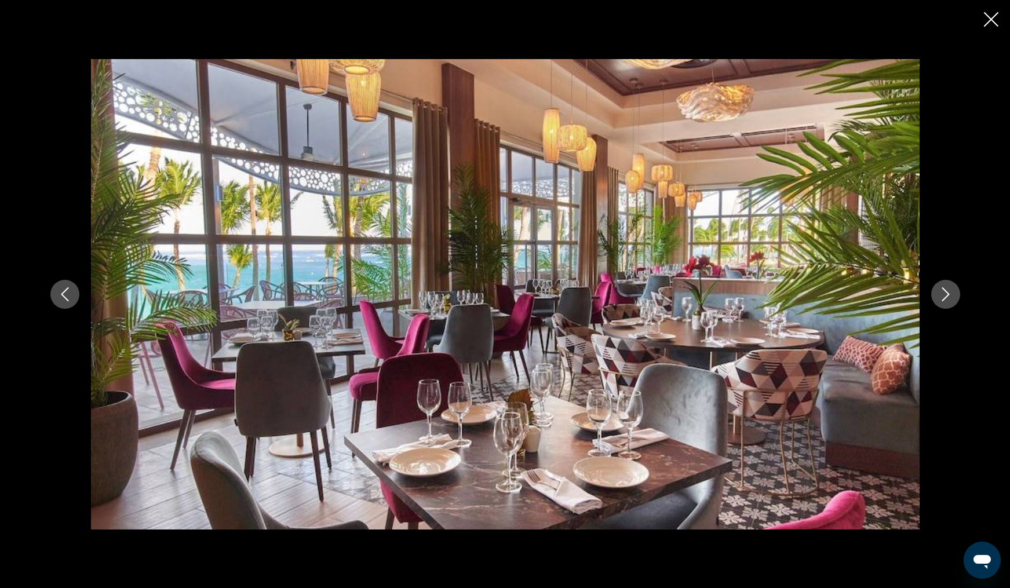
click at [945, 295] on icon "Next image" at bounding box center [945, 294] width 14 height 14
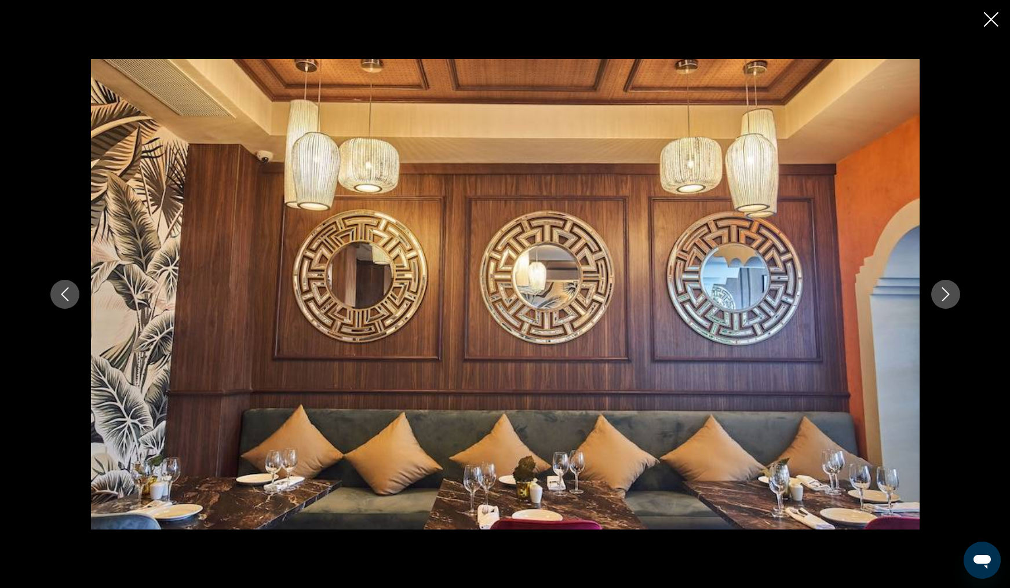
click at [945, 295] on icon "Next image" at bounding box center [945, 294] width 14 height 14
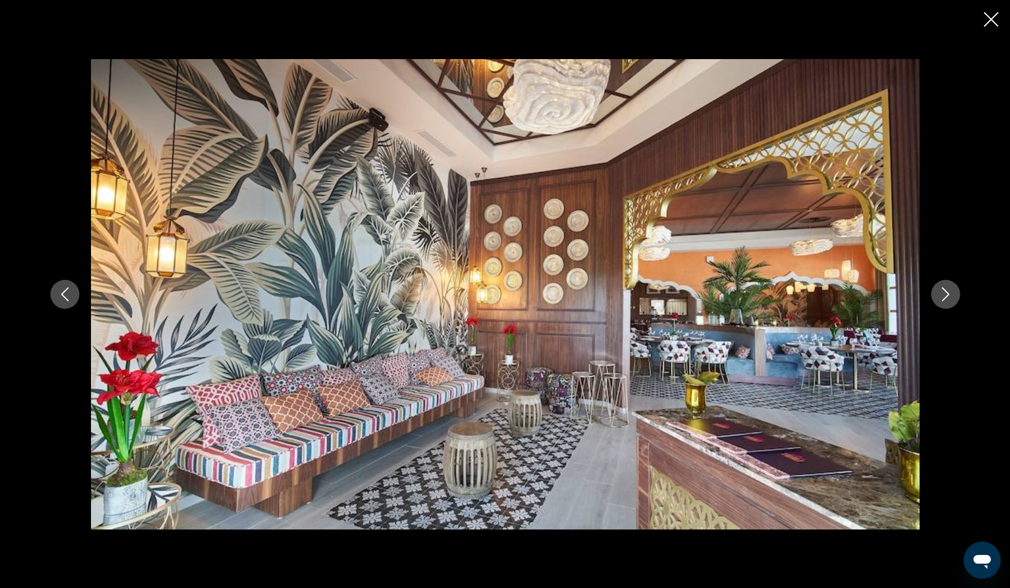
click at [945, 295] on icon "Next image" at bounding box center [945, 294] width 14 height 14
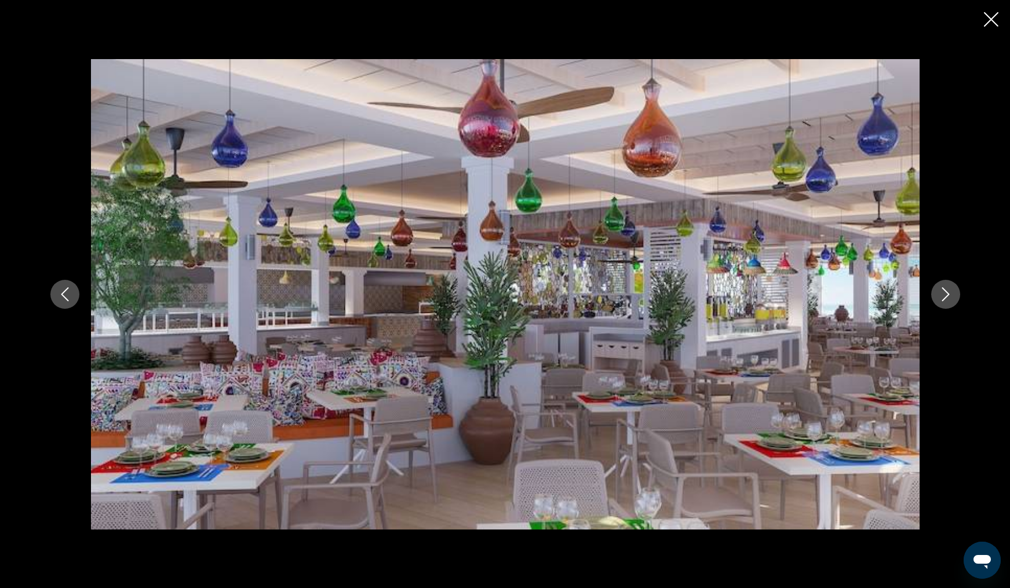
click at [945, 295] on icon "Next image" at bounding box center [945, 294] width 14 height 14
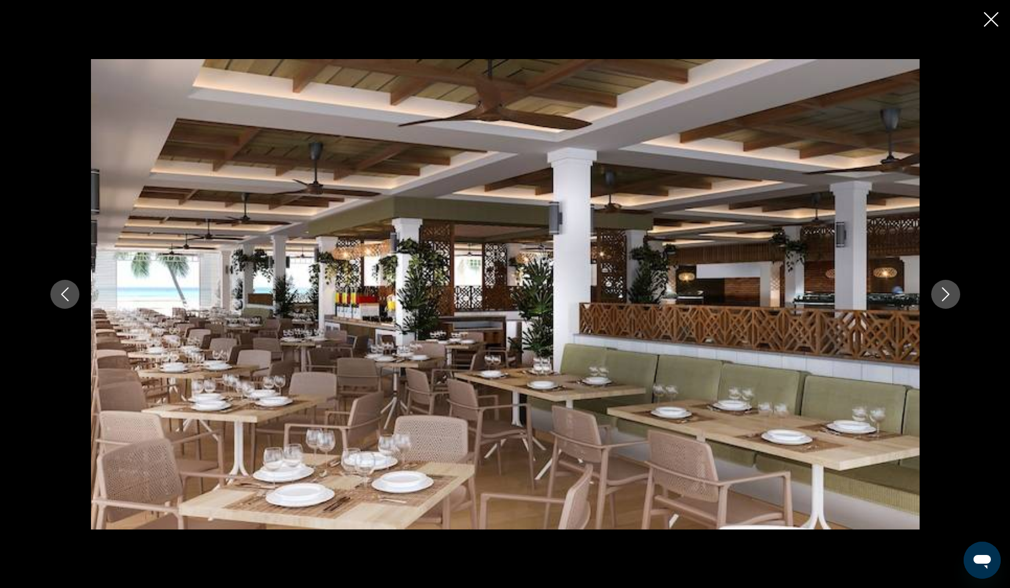
click at [945, 295] on icon "Next image" at bounding box center [945, 294] width 14 height 14
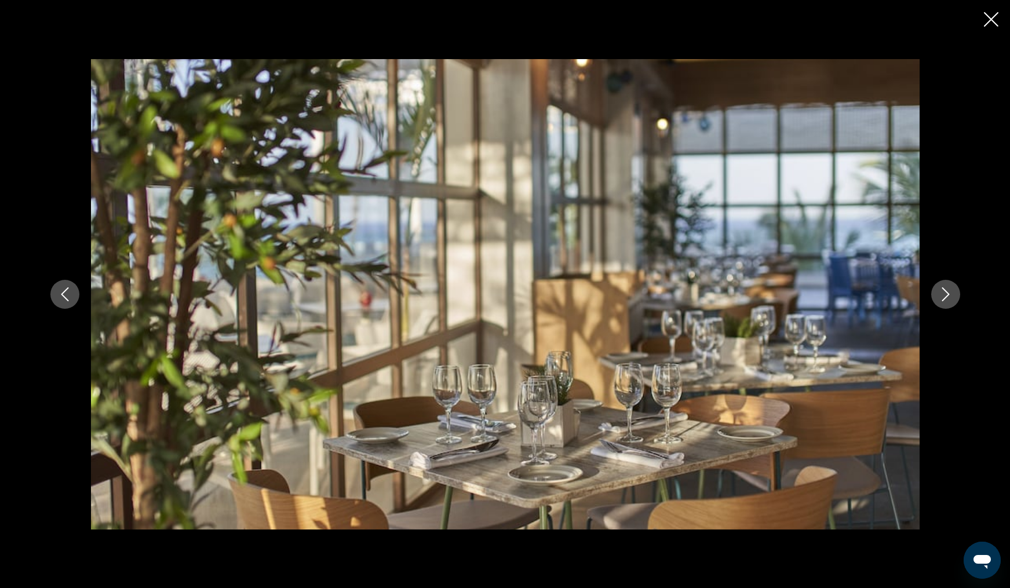
click at [945, 295] on icon "Next image" at bounding box center [945, 294] width 14 height 14
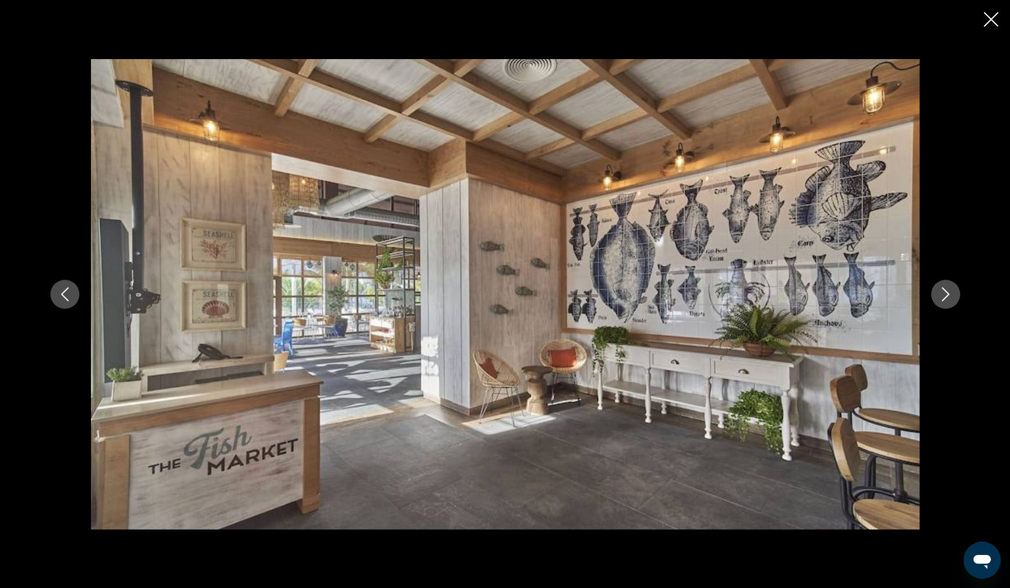
click at [945, 295] on icon "Next image" at bounding box center [945, 294] width 14 height 14
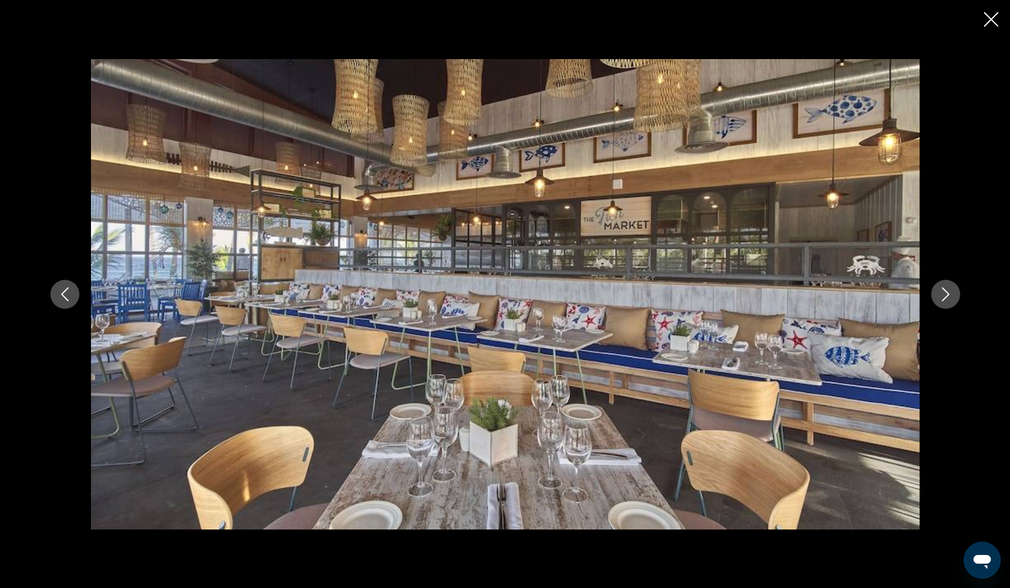
click at [945, 295] on icon "Next image" at bounding box center [945, 294] width 14 height 14
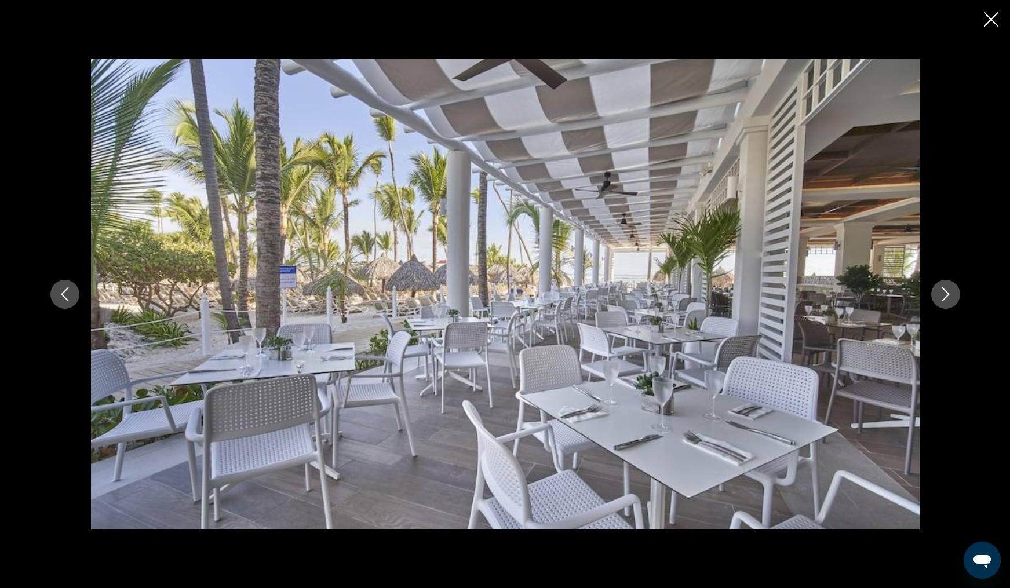
click at [945, 295] on icon "Next image" at bounding box center [945, 294] width 14 height 14
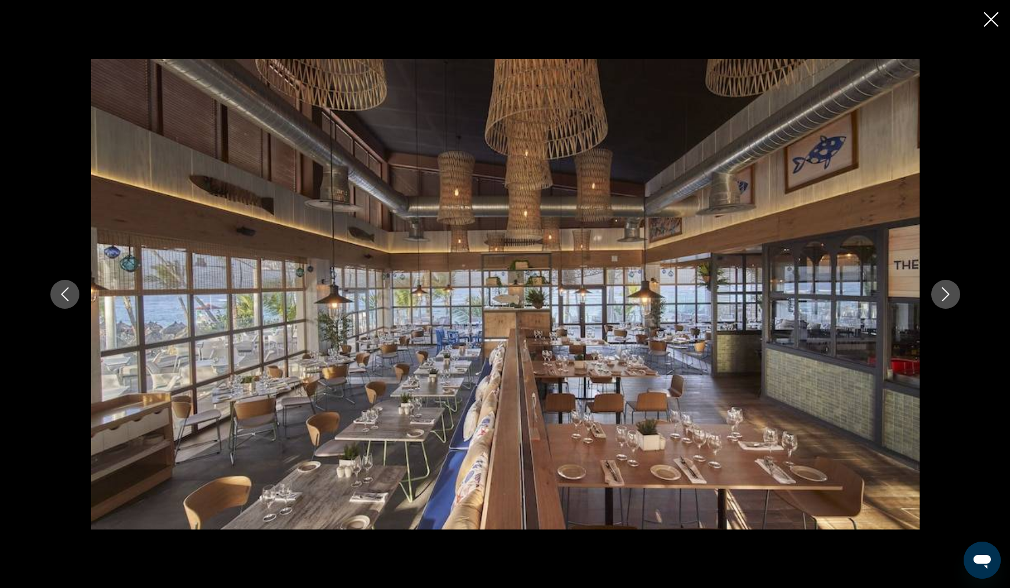
click at [945, 295] on icon "Next image" at bounding box center [945, 294] width 14 height 14
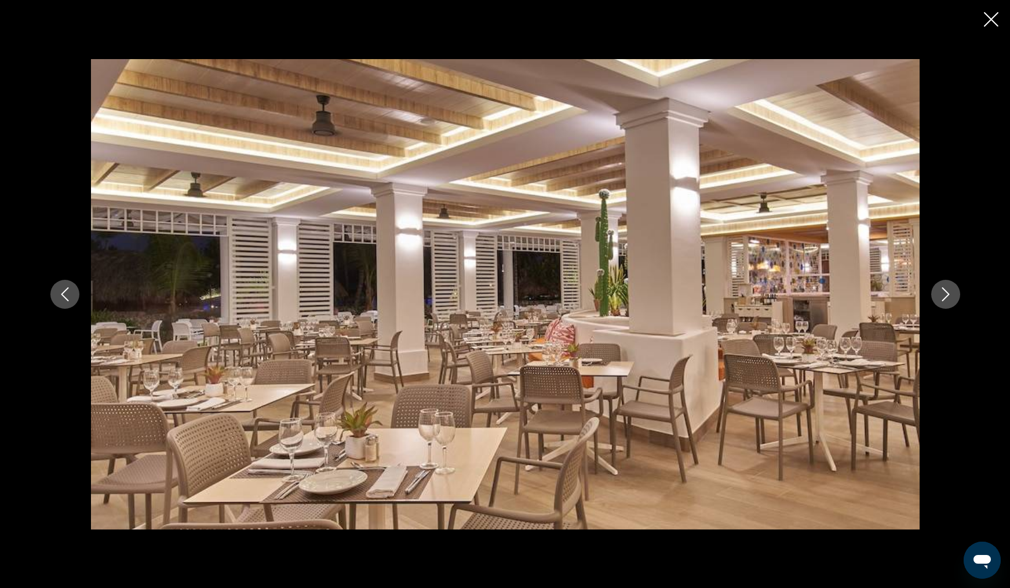
click at [945, 295] on icon "Next image" at bounding box center [945, 294] width 14 height 14
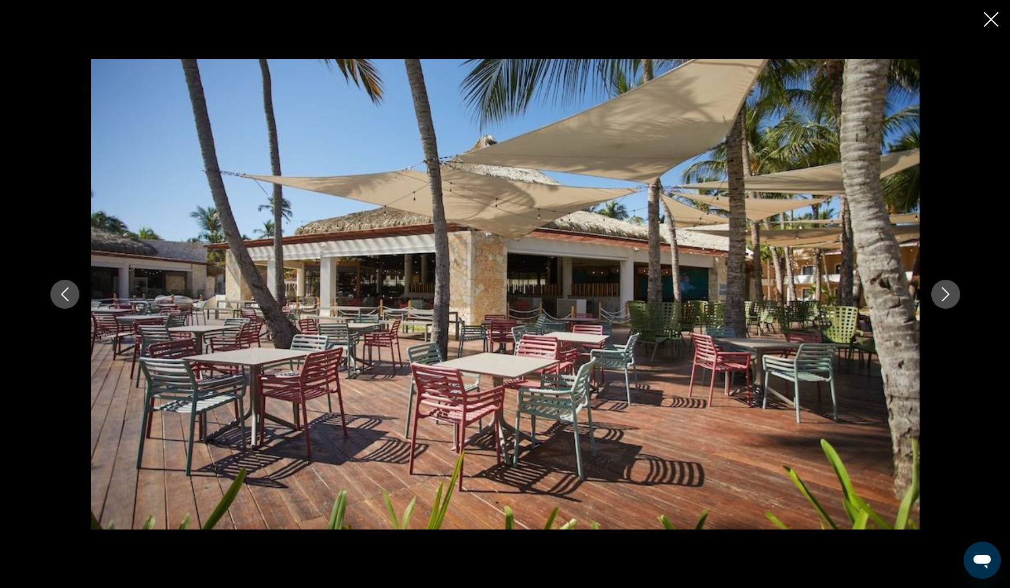
click at [945, 295] on icon "Next image" at bounding box center [945, 294] width 14 height 14
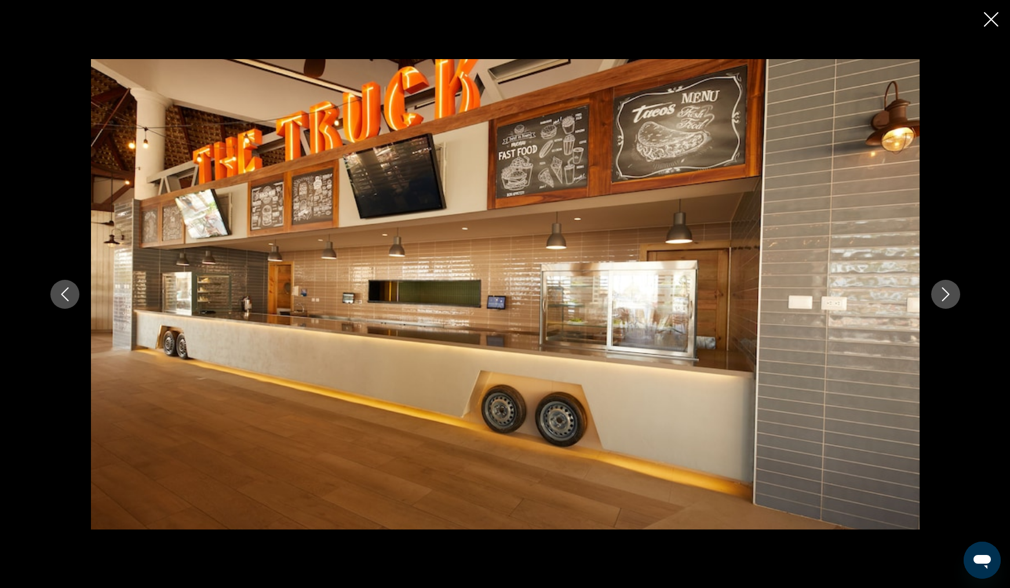
click at [945, 295] on icon "Next image" at bounding box center [945, 294] width 14 height 14
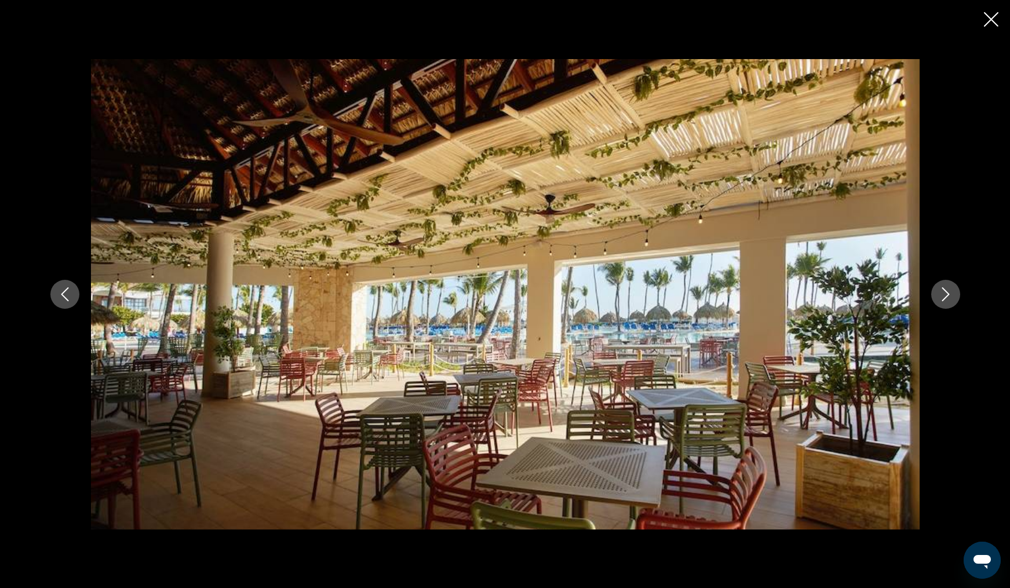
click at [945, 295] on icon "Next image" at bounding box center [945, 294] width 14 height 14
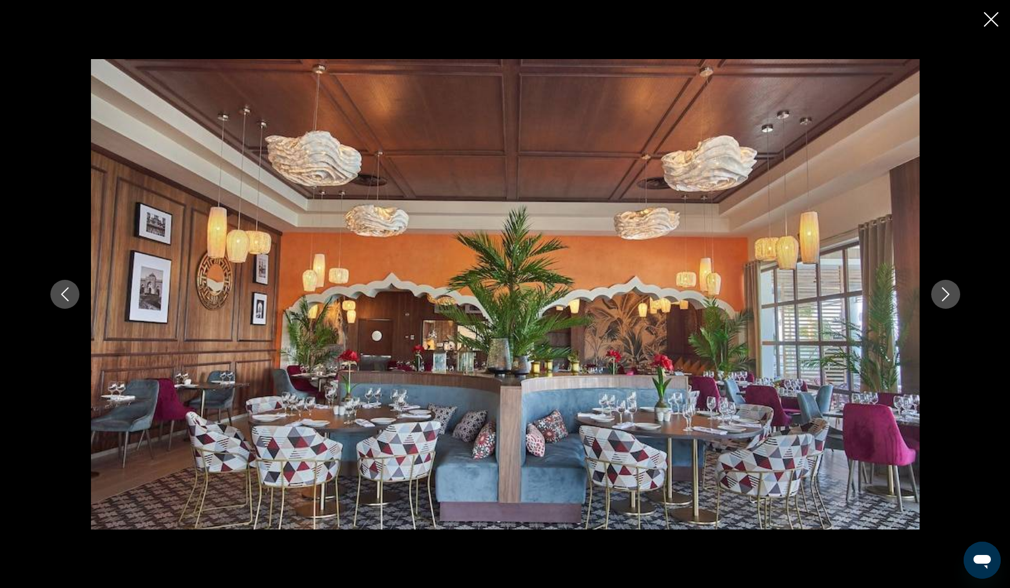
click at [945, 295] on icon "Next image" at bounding box center [945, 294] width 14 height 14
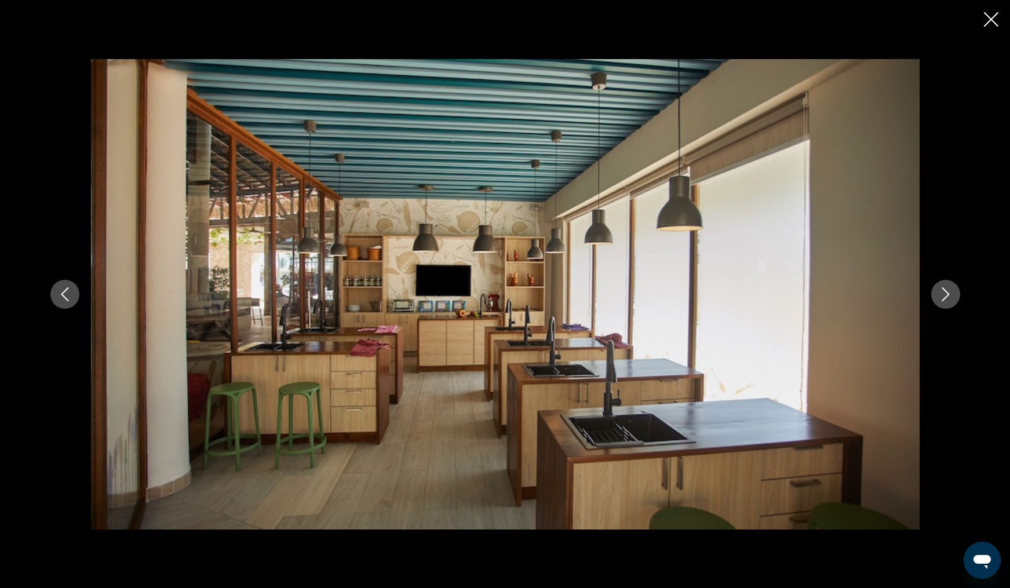
click at [945, 295] on icon "Next image" at bounding box center [945, 294] width 14 height 14
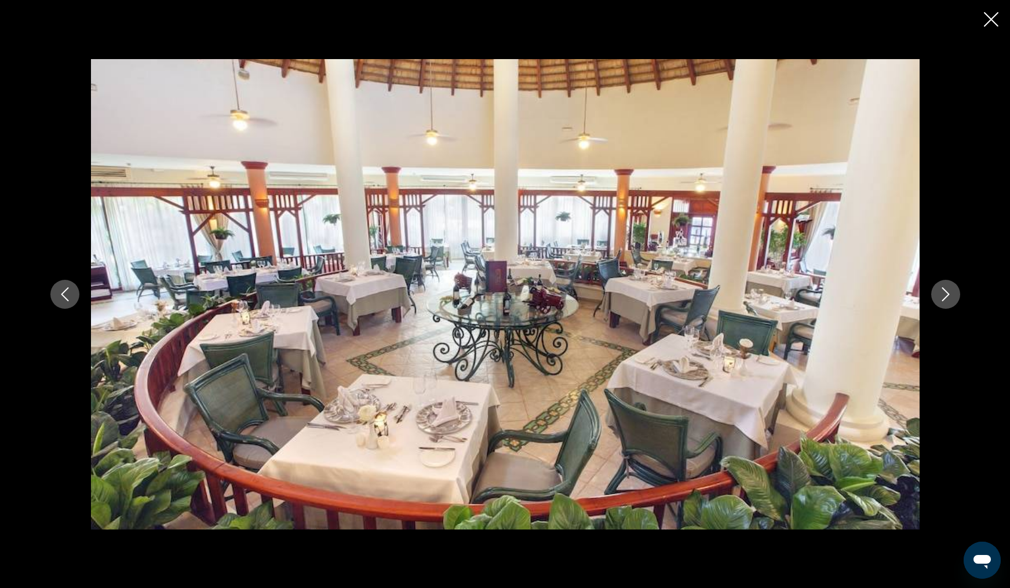
click at [945, 295] on icon "Next image" at bounding box center [945, 294] width 14 height 14
